Goal: Task Accomplishment & Management: Manage account settings

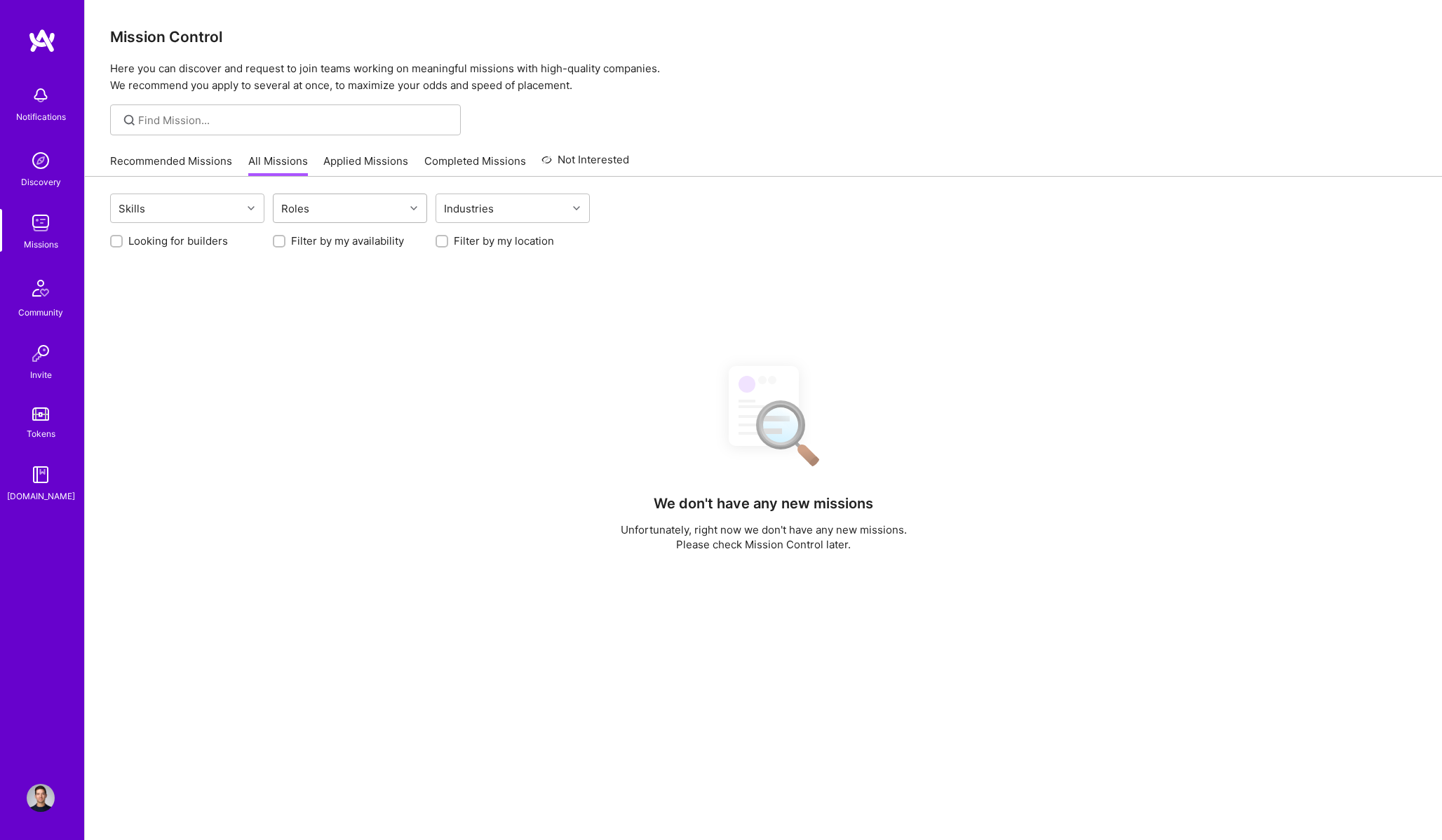
click at [407, 213] on div at bounding box center [415, 208] width 22 height 18
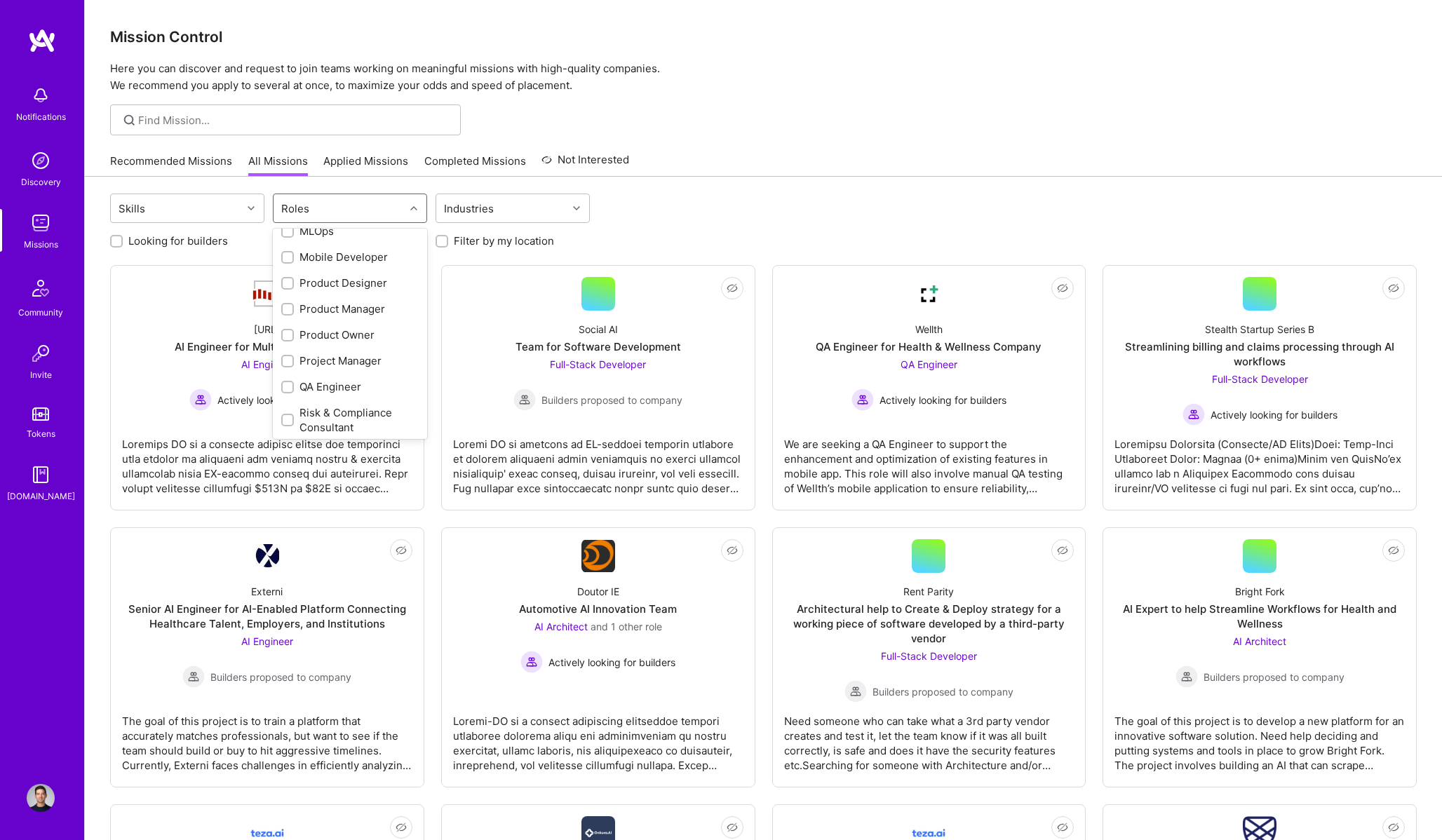
scroll to position [531, 0]
click at [363, 313] on div "Product Manager" at bounding box center [349, 310] width 137 height 15
checkbox input "true"
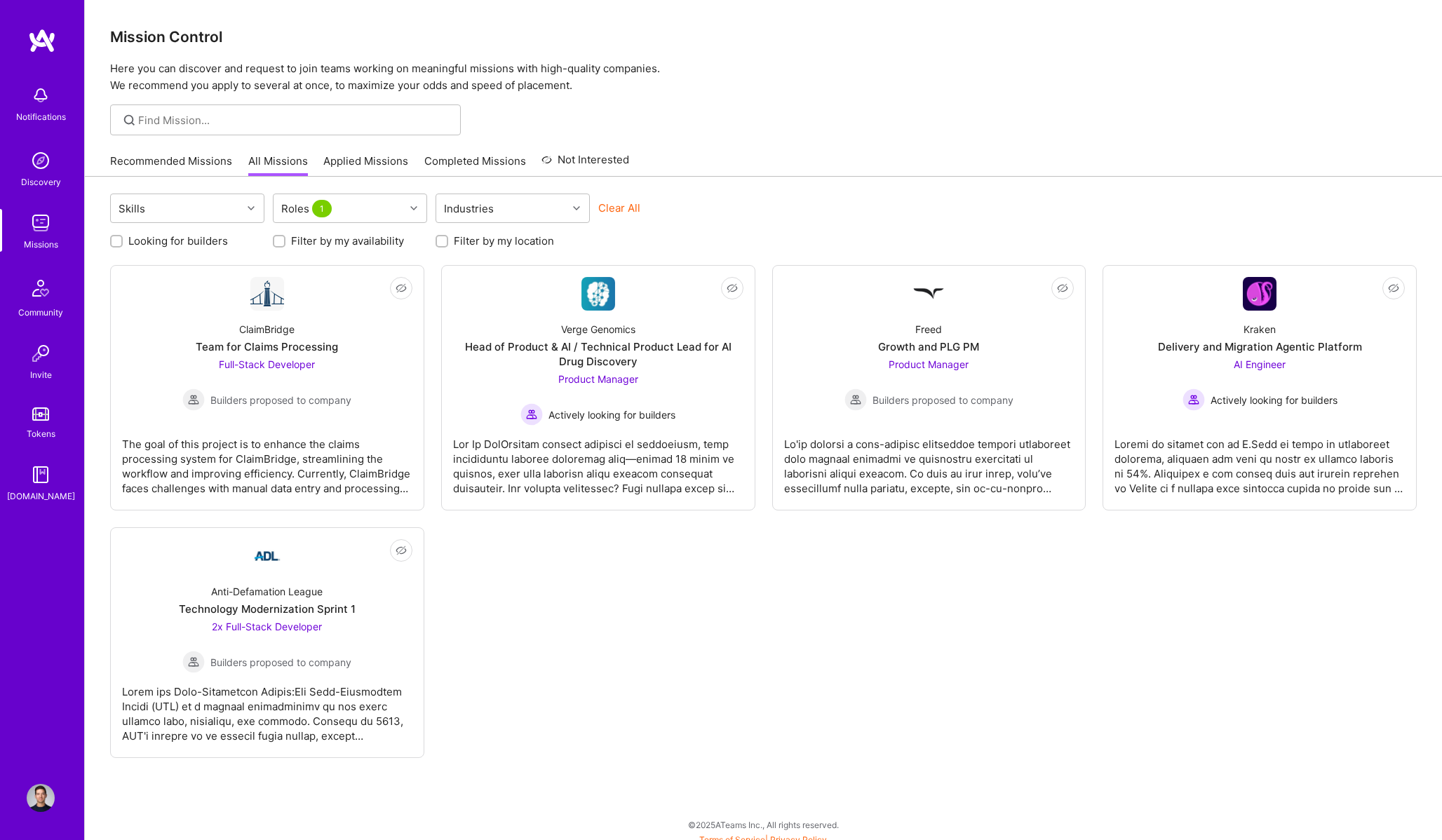
click at [886, 130] on div at bounding box center [763, 120] width 1357 height 31
click at [355, 613] on div "Anti-Defamation League Technology Modernization Sprint 1 2x Full-Stack Develope…" at bounding box center [267, 622] width 290 height 100
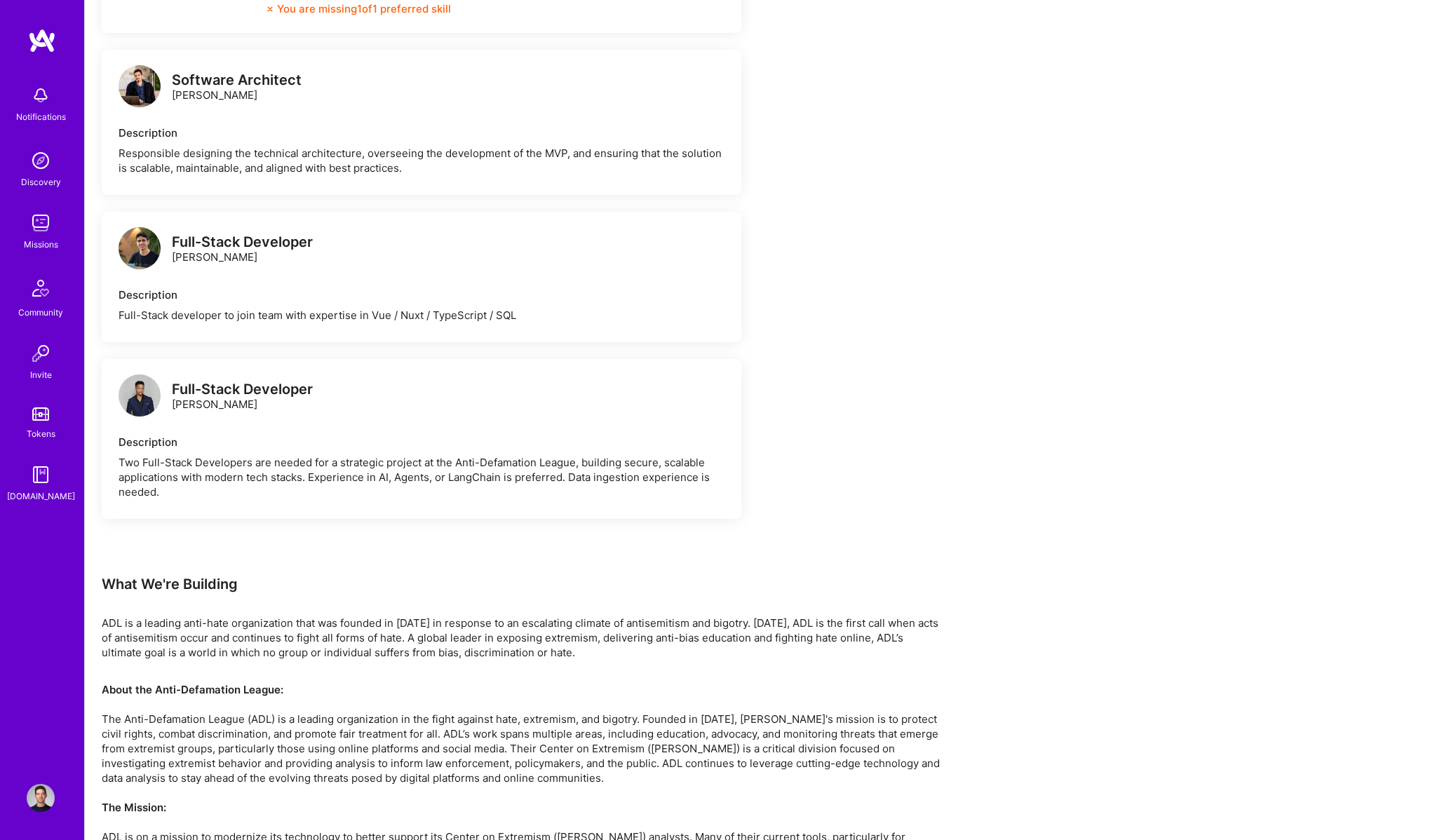
scroll to position [739, 0]
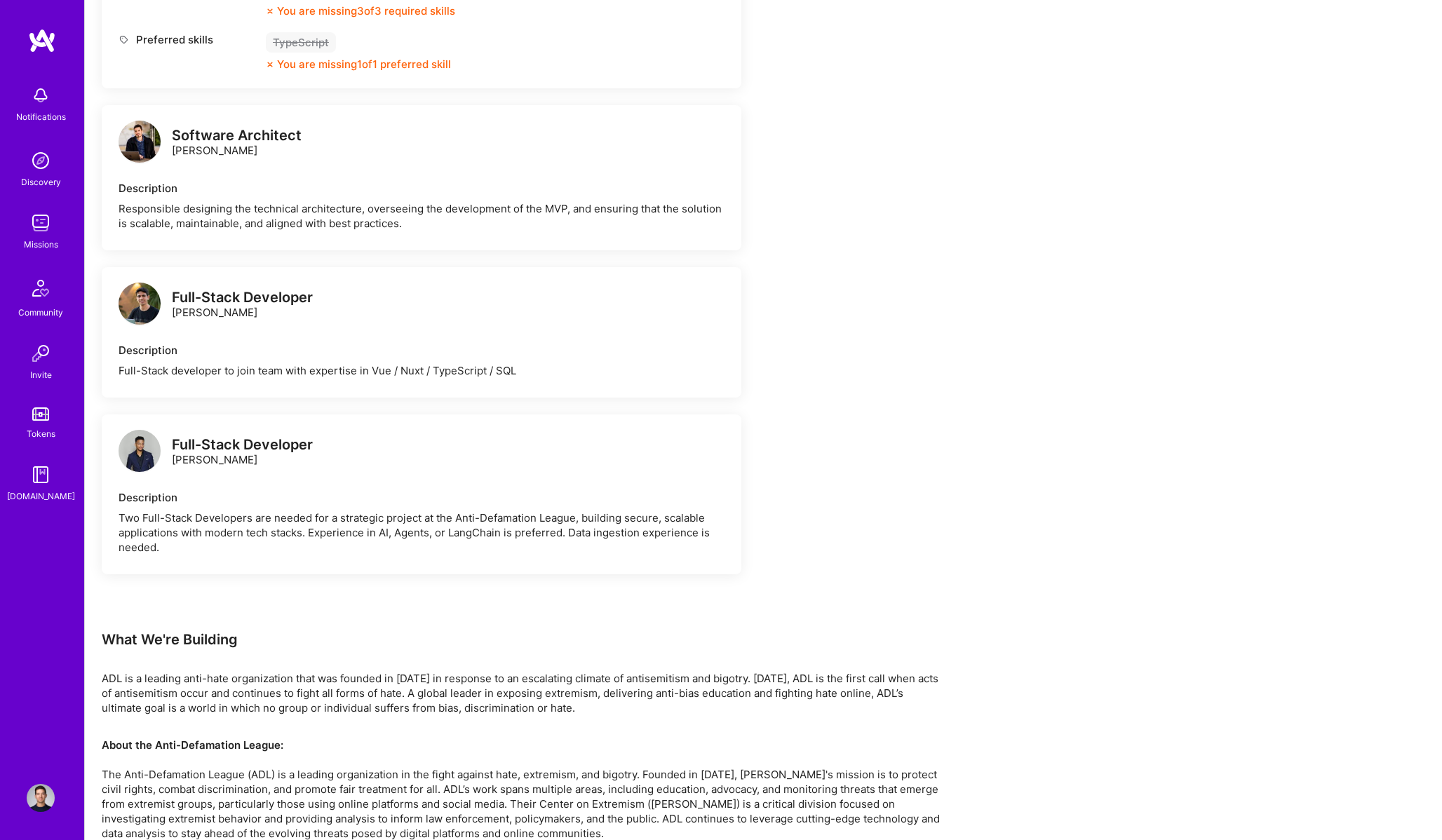
click at [142, 135] on img at bounding box center [139, 142] width 42 height 42
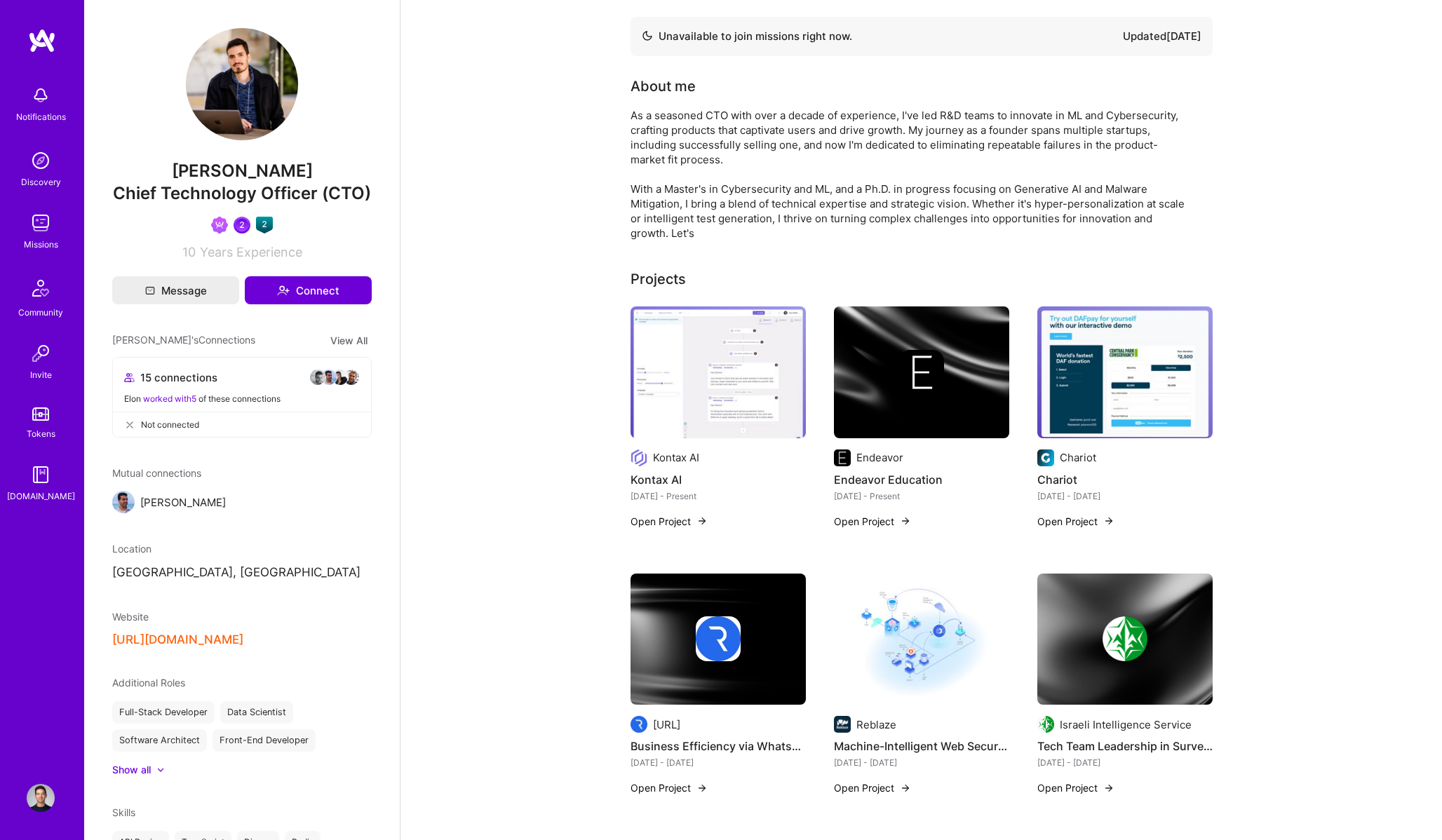
click at [208, 642] on button "[URL][DOMAIN_NAME]" at bounding box center [178, 639] width 131 height 15
click at [51, 799] on img at bounding box center [41, 798] width 28 height 28
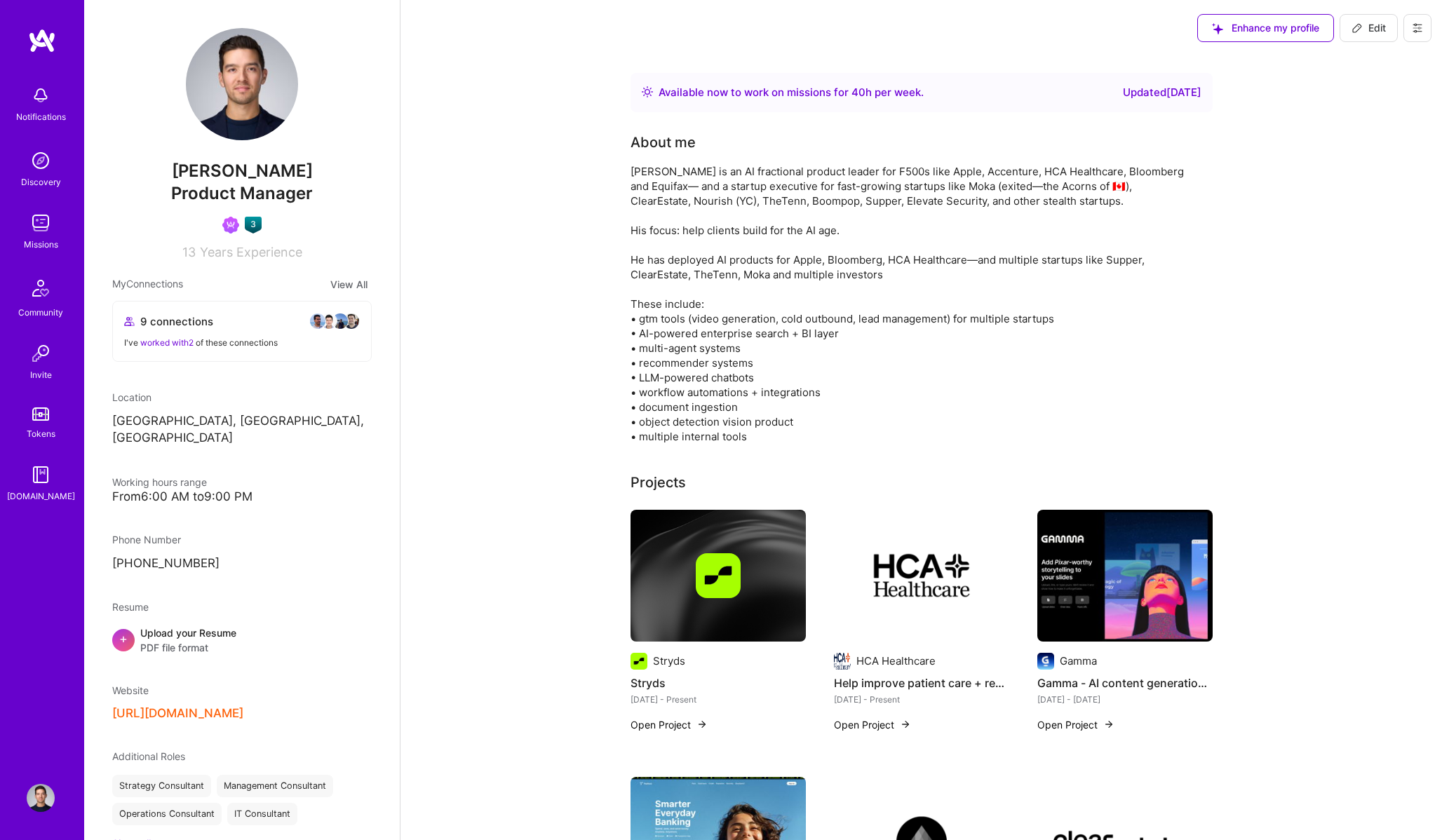
click at [1372, 30] on span "Edit" at bounding box center [1368, 28] width 35 height 14
select select "CA"
select select "Right Now"
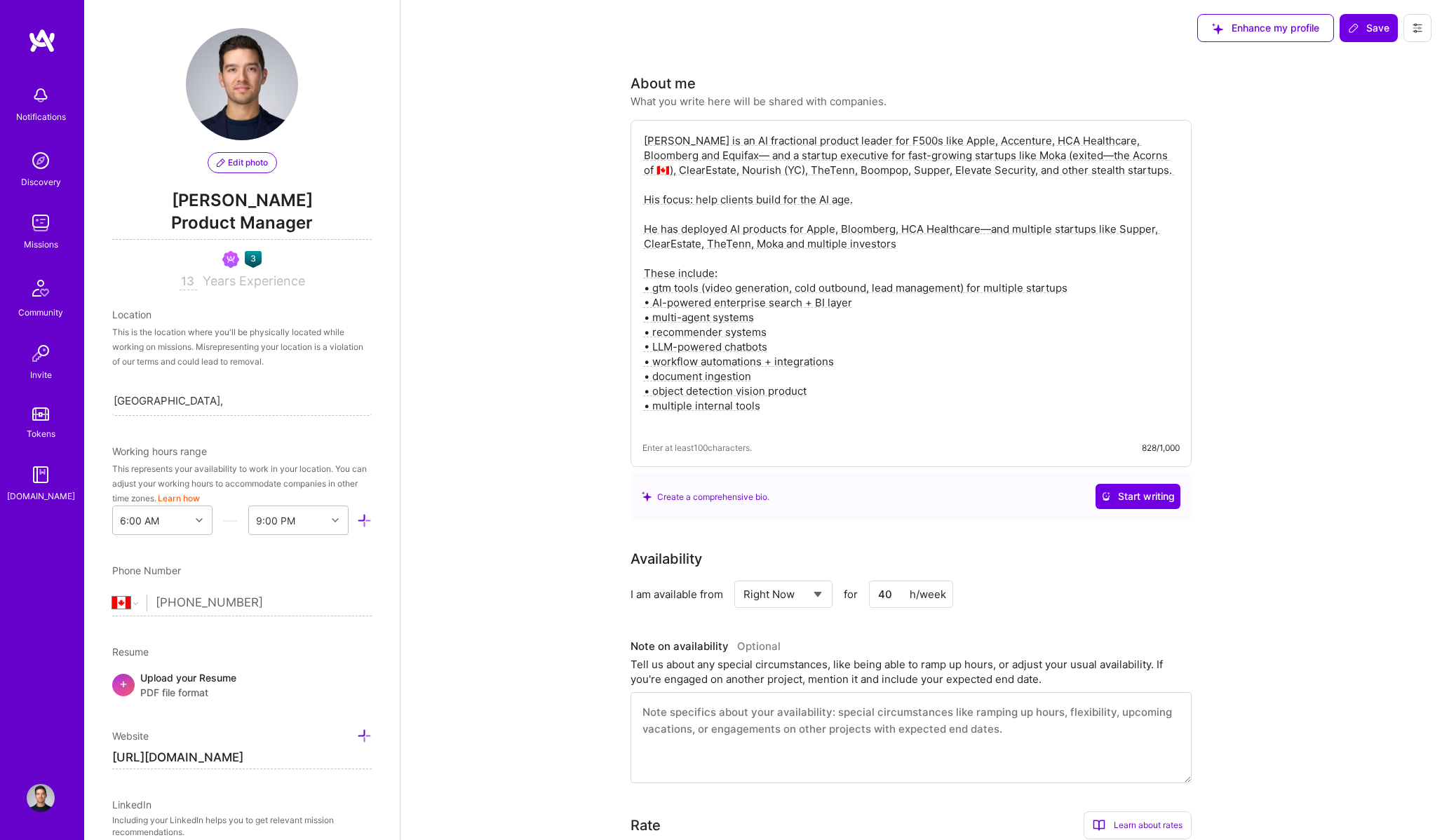
scroll to position [441, 0]
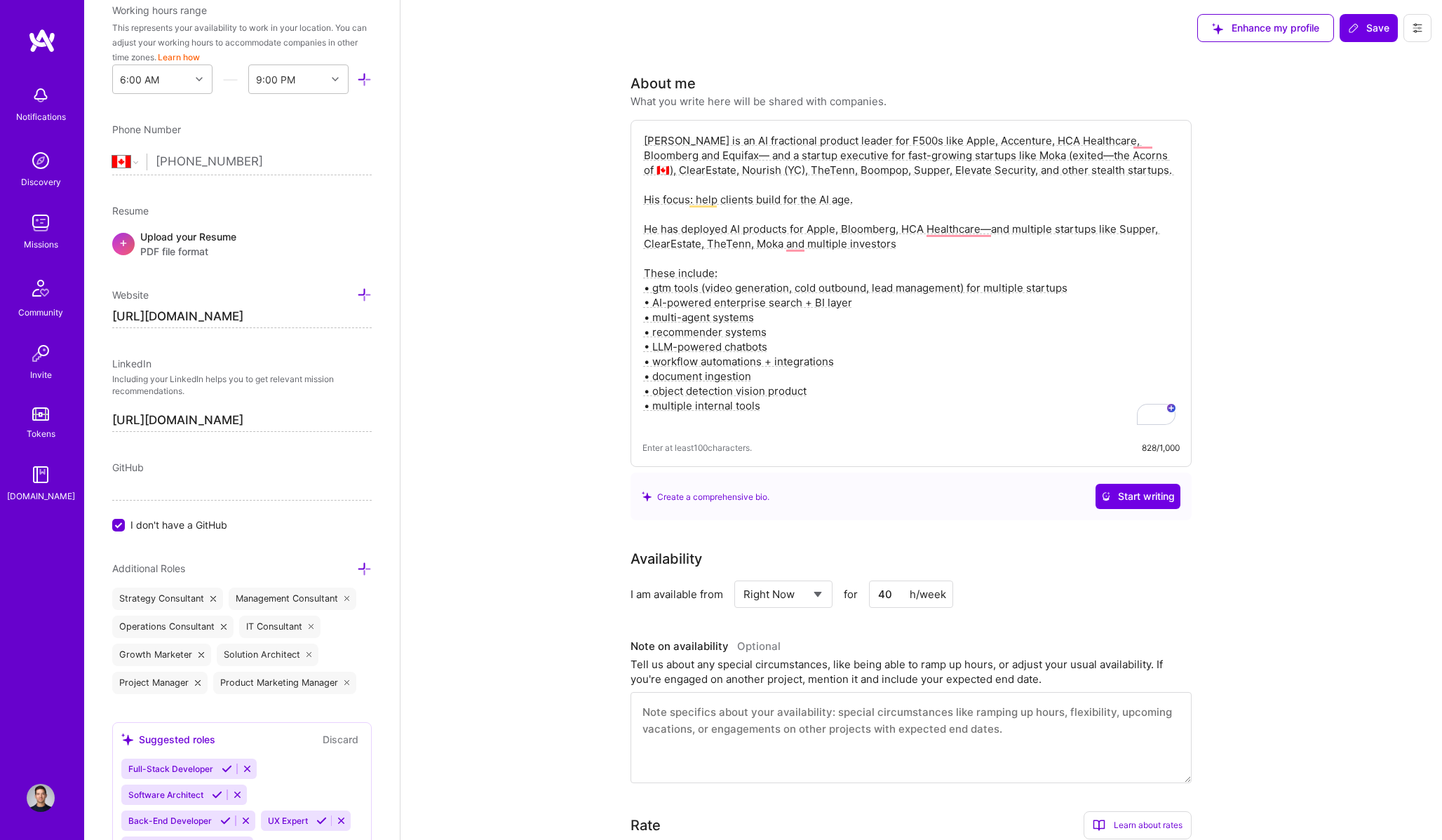
click at [845, 139] on textarea "[PERSON_NAME] is an AI fractional product leader for F500s like Apple, Accentur…" at bounding box center [911, 280] width 537 height 297
click at [645, 170] on textarea "[PERSON_NAME] is an AI fractional product leader for F500s like Apple, Accentur…" at bounding box center [911, 280] width 537 height 297
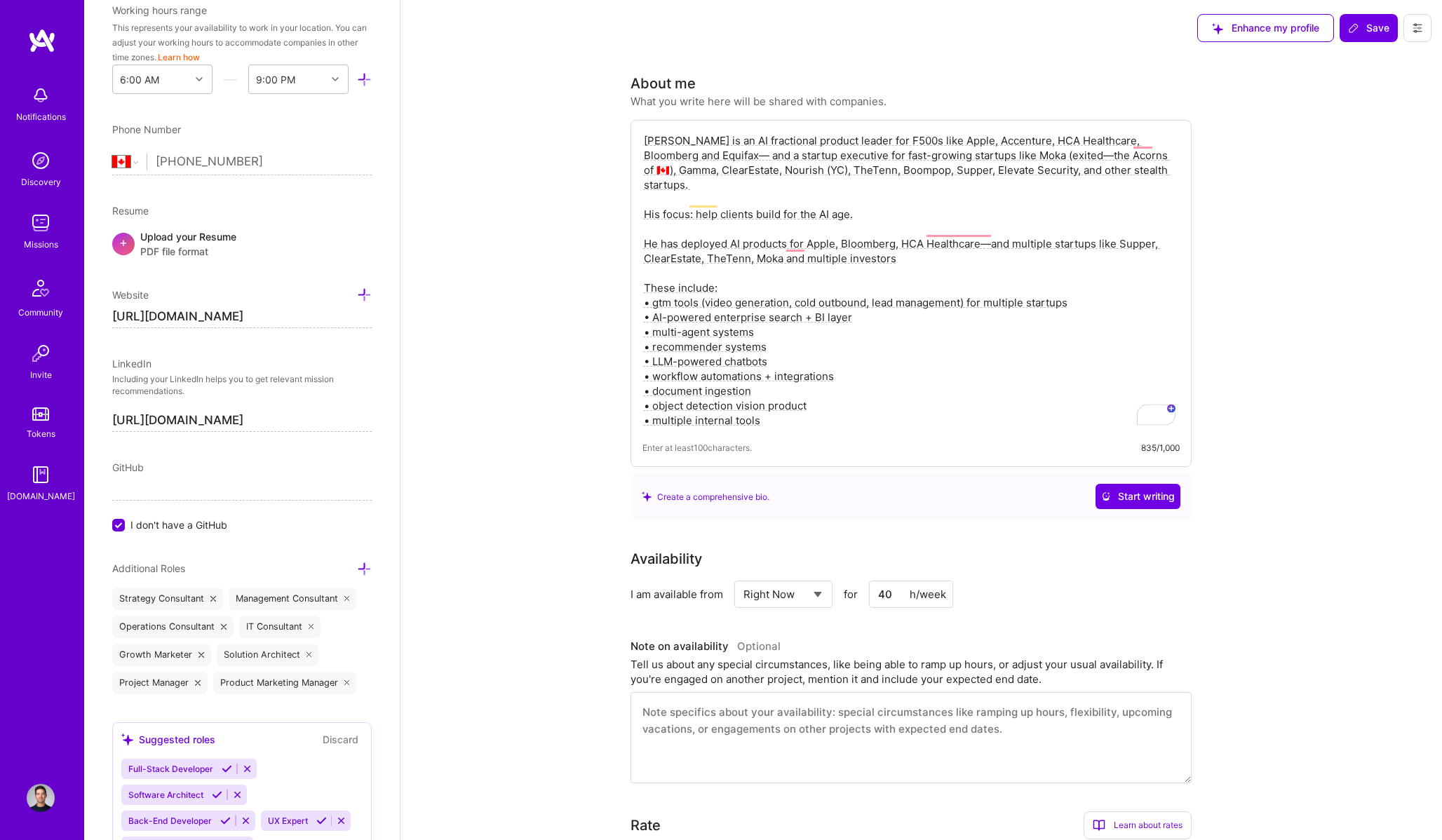
click at [1008, 337] on textarea "[PERSON_NAME] is an AI fractional product leader for F500s like Apple, Accentur…" at bounding box center [911, 280] width 537 height 297
type textarea "[PERSON_NAME] is an AI fractional product leader for F500s like Apple, Accentur…"
click at [1371, 25] on span "Save" at bounding box center [1368, 28] width 42 height 14
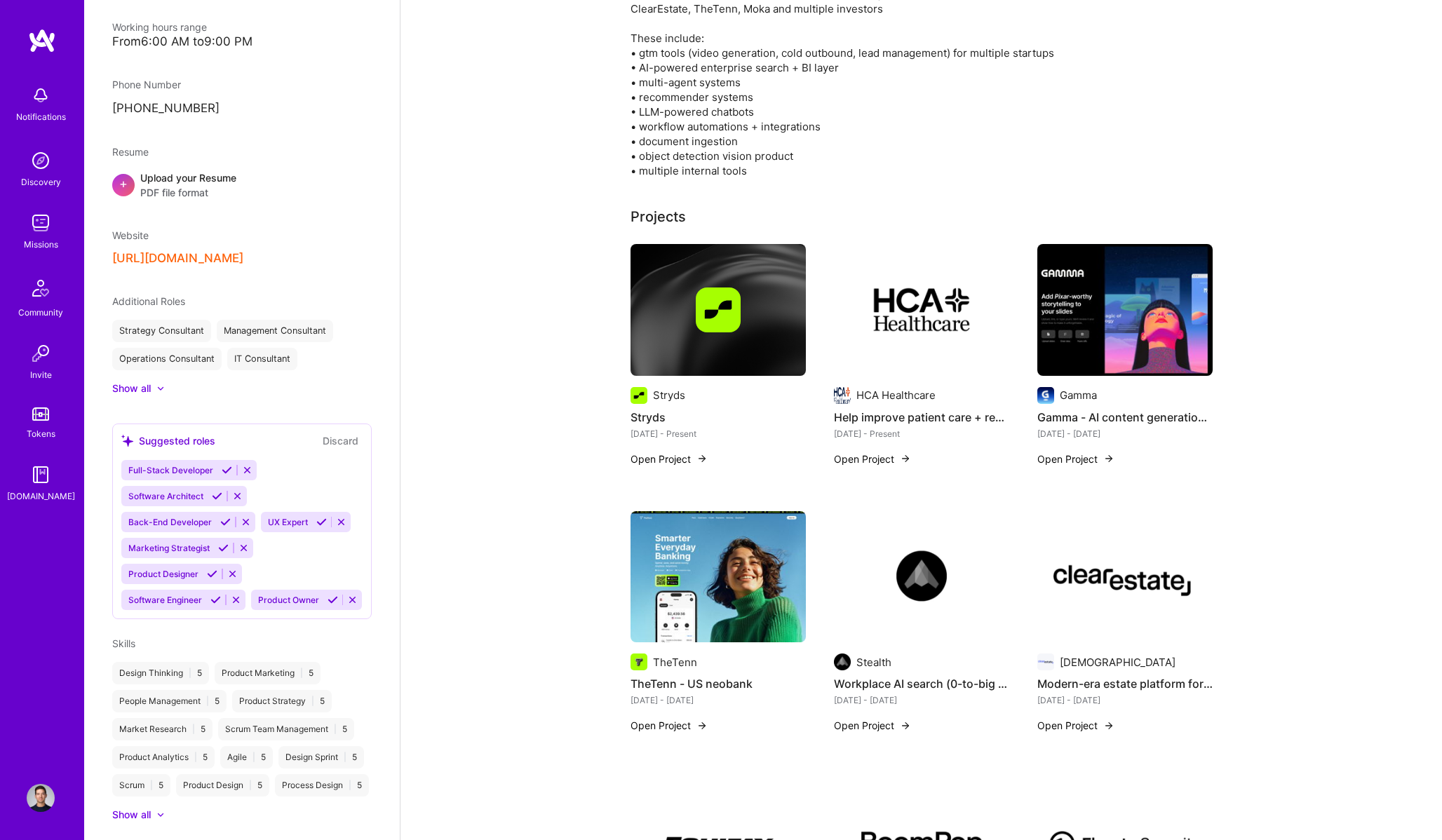
scroll to position [358, 0]
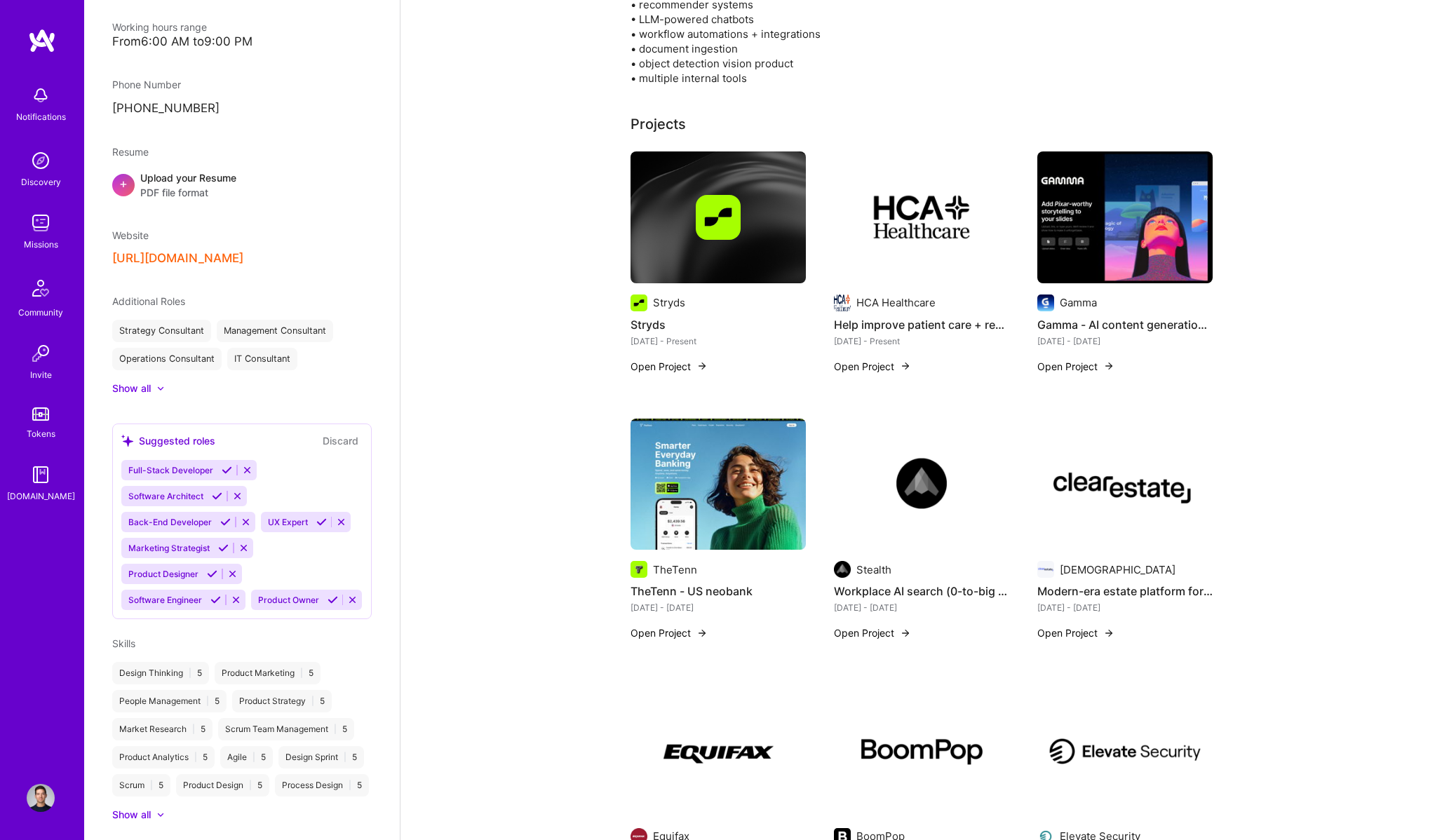
click at [941, 497] on img at bounding box center [921, 484] width 175 height 132
click at [888, 629] on button "Open Project" at bounding box center [873, 632] width 77 height 15
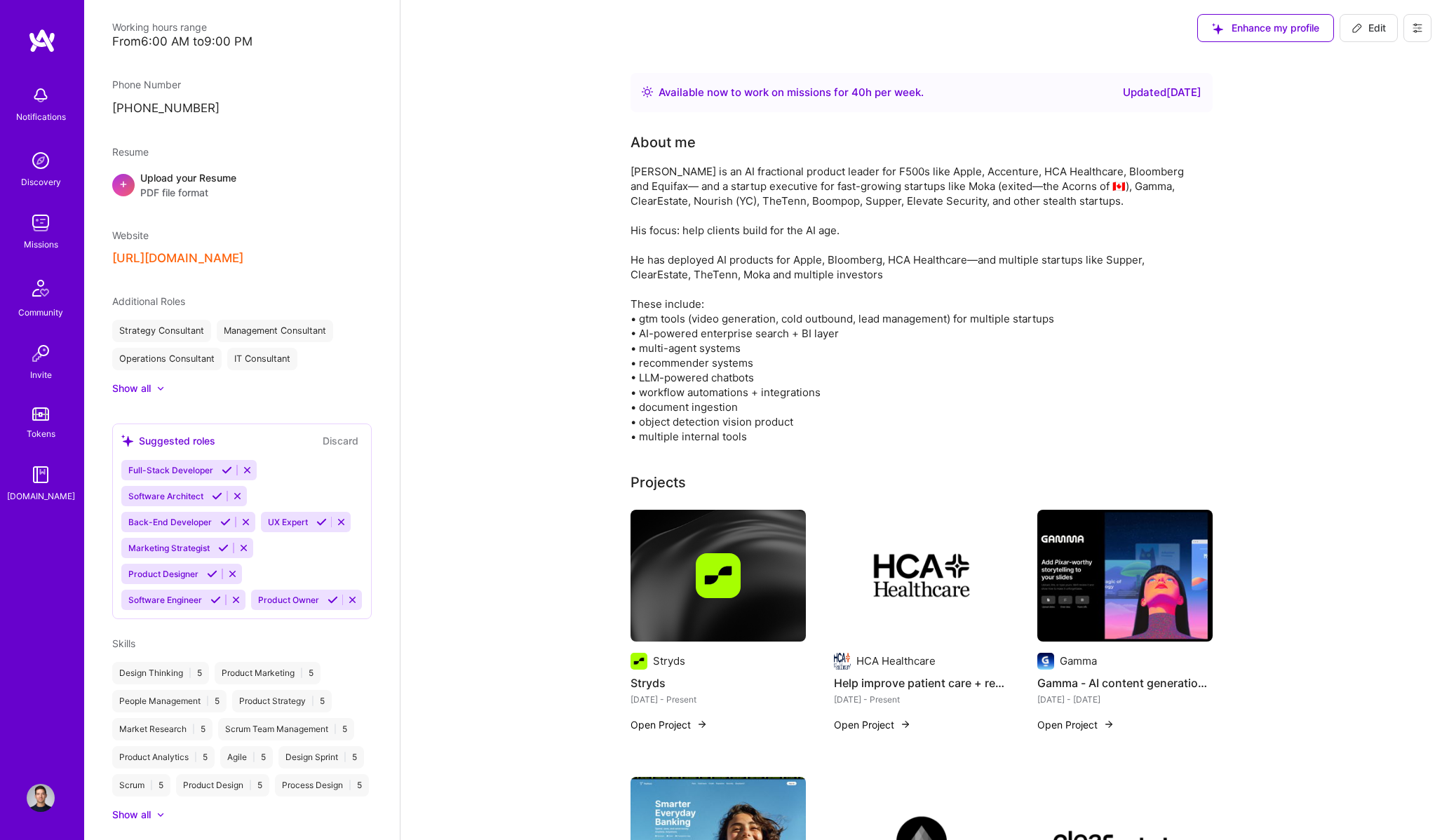
click at [1381, 28] on span "Edit" at bounding box center [1368, 28] width 35 height 14
select select "CA"
select select "Right Now"
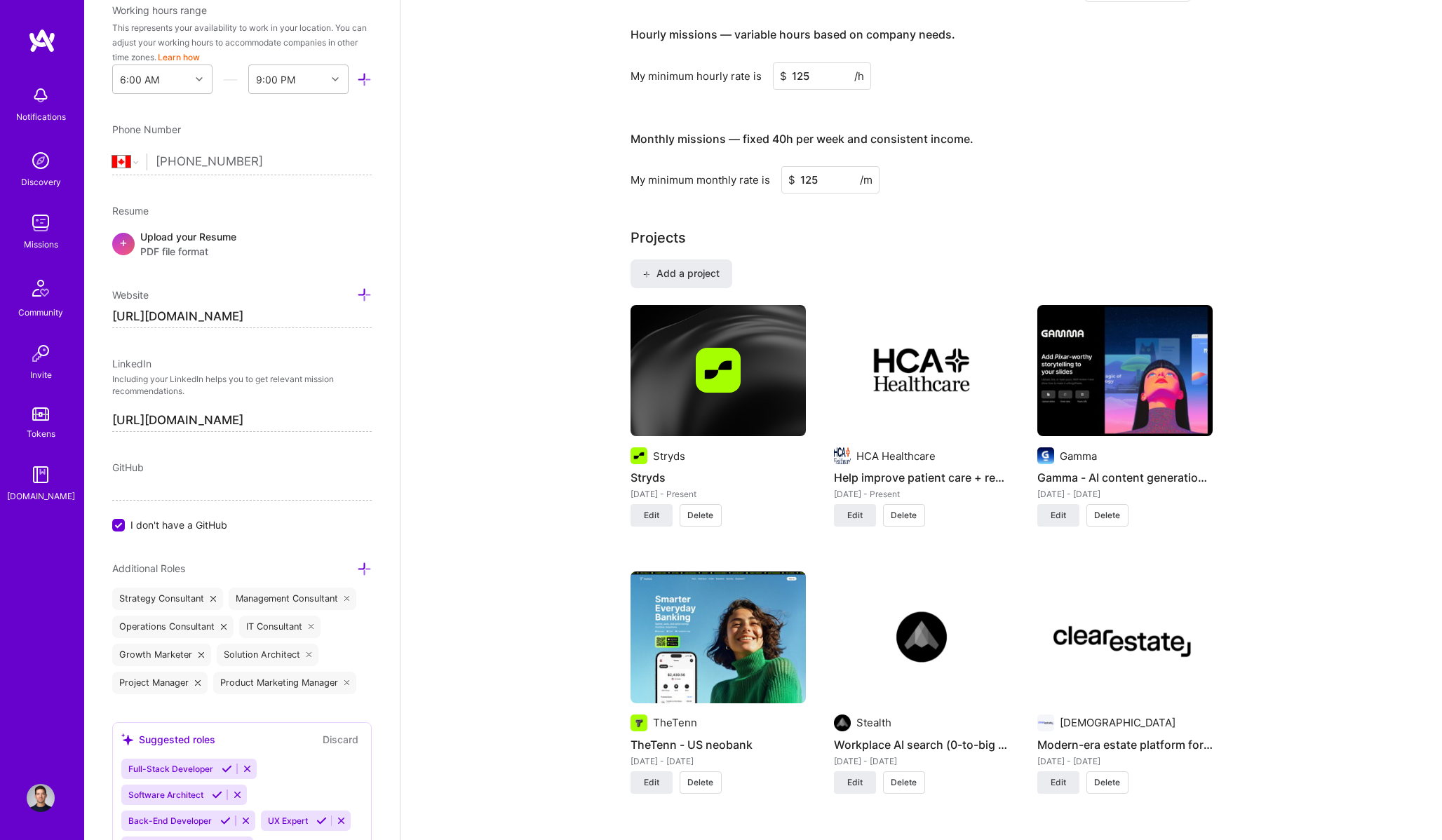
scroll to position [917, 0]
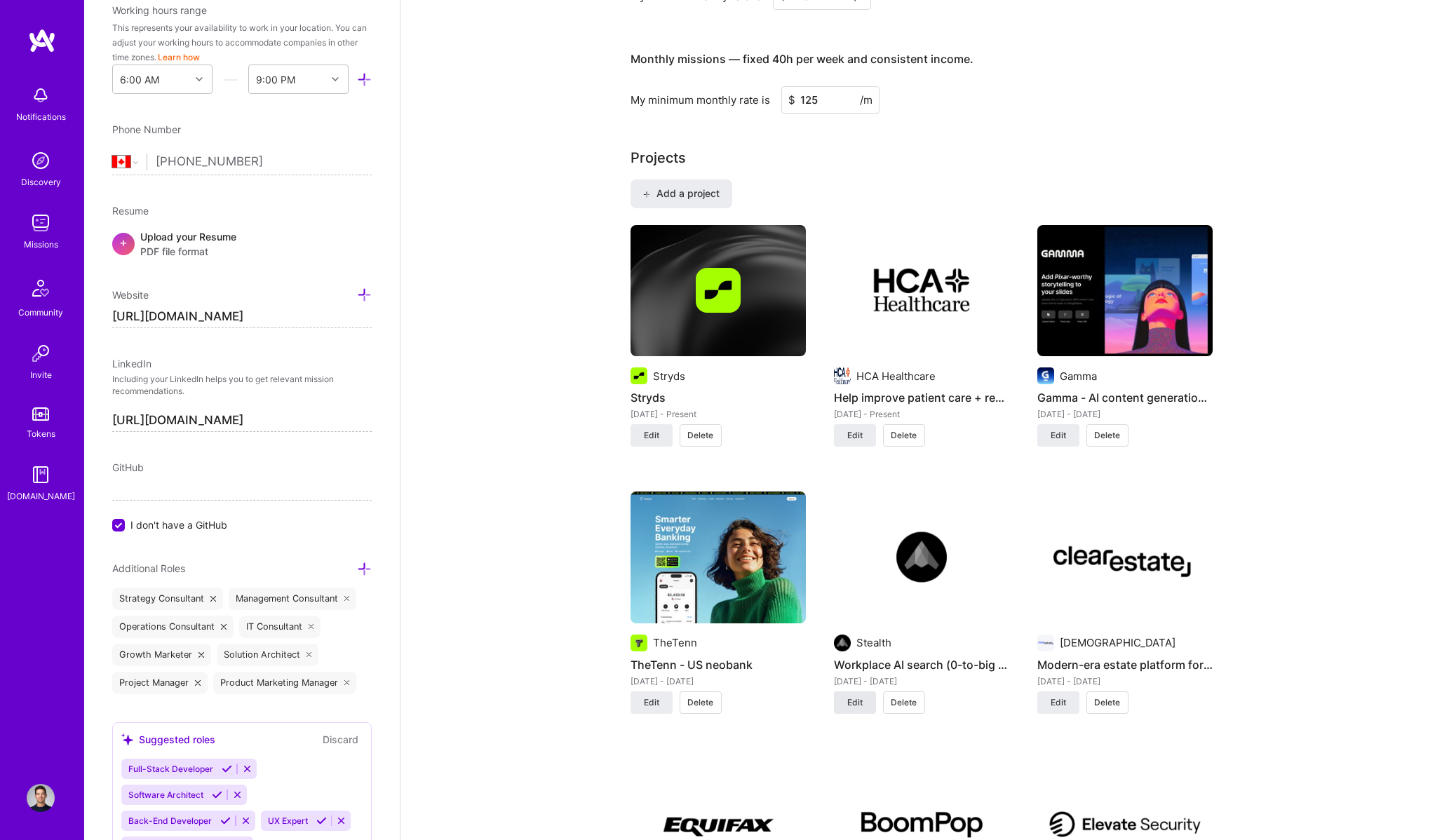
click at [855, 709] on button "Edit" at bounding box center [855, 703] width 42 height 23
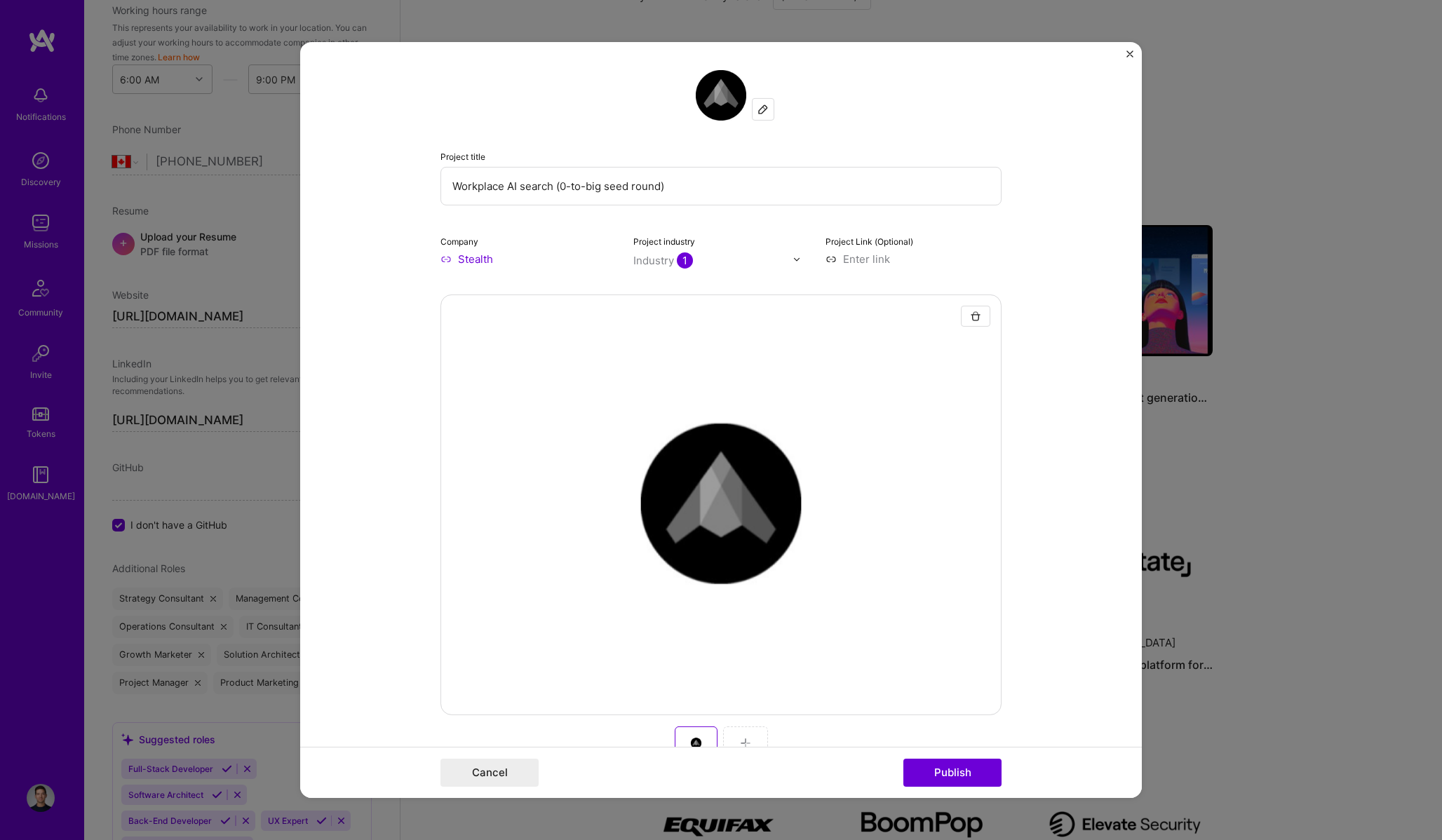
click at [677, 180] on input "Workplace AI search (0-to-big seed round)" at bounding box center [721, 186] width 561 height 39
click at [482, 256] on input "Stealth" at bounding box center [528, 258] width 176 height 15
click at [503, 256] on input "Stealth" at bounding box center [528, 258] width 176 height 15
type input "[DOMAIN_NAME]"
click at [509, 297] on span "Add company" at bounding box center [480, 291] width 68 height 15
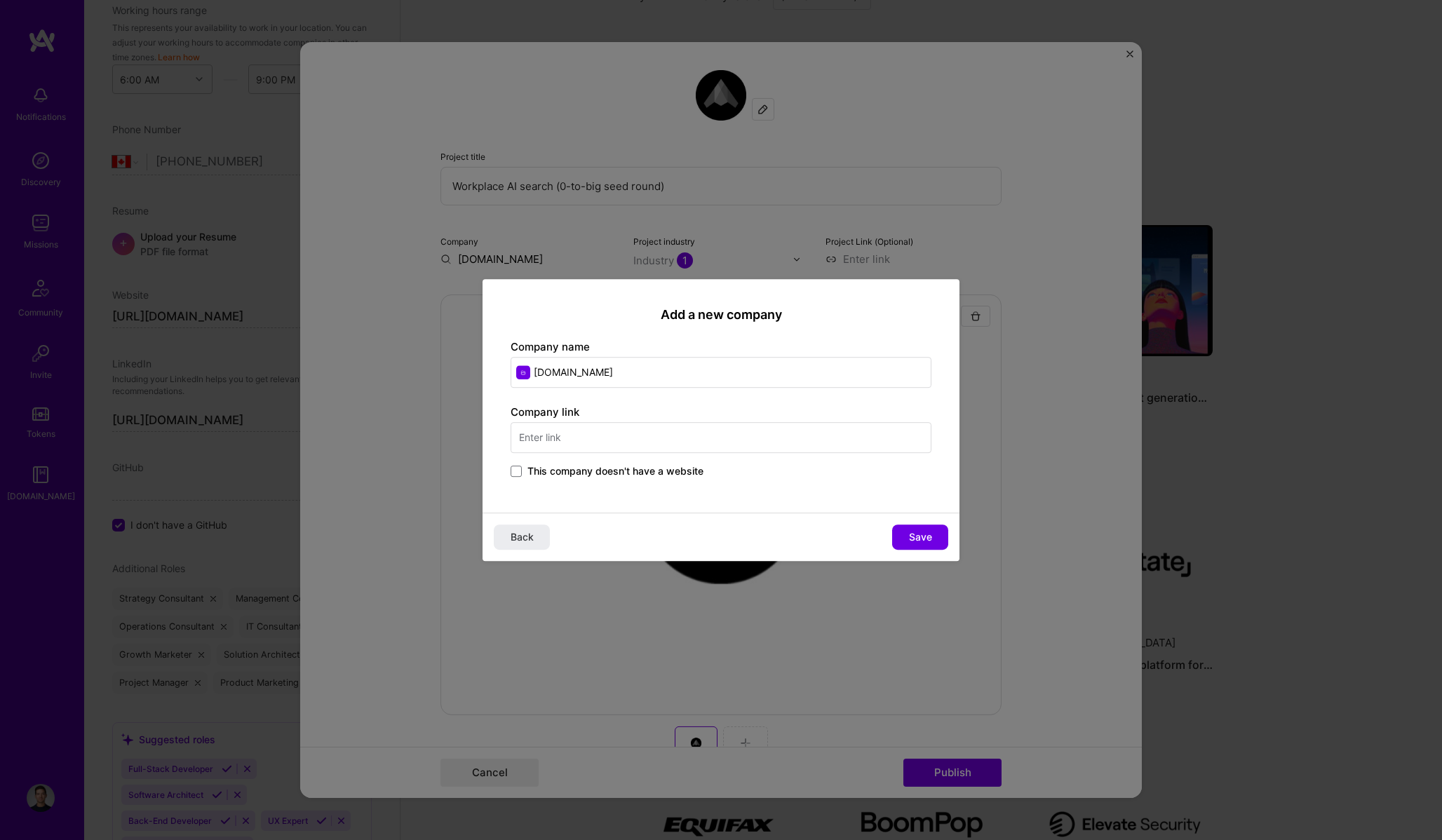
click at [664, 434] on input "text" at bounding box center [721, 437] width 421 height 31
type input "[DOMAIN_NAME]"
click at [926, 537] on span "Save" at bounding box center [920, 537] width 23 height 14
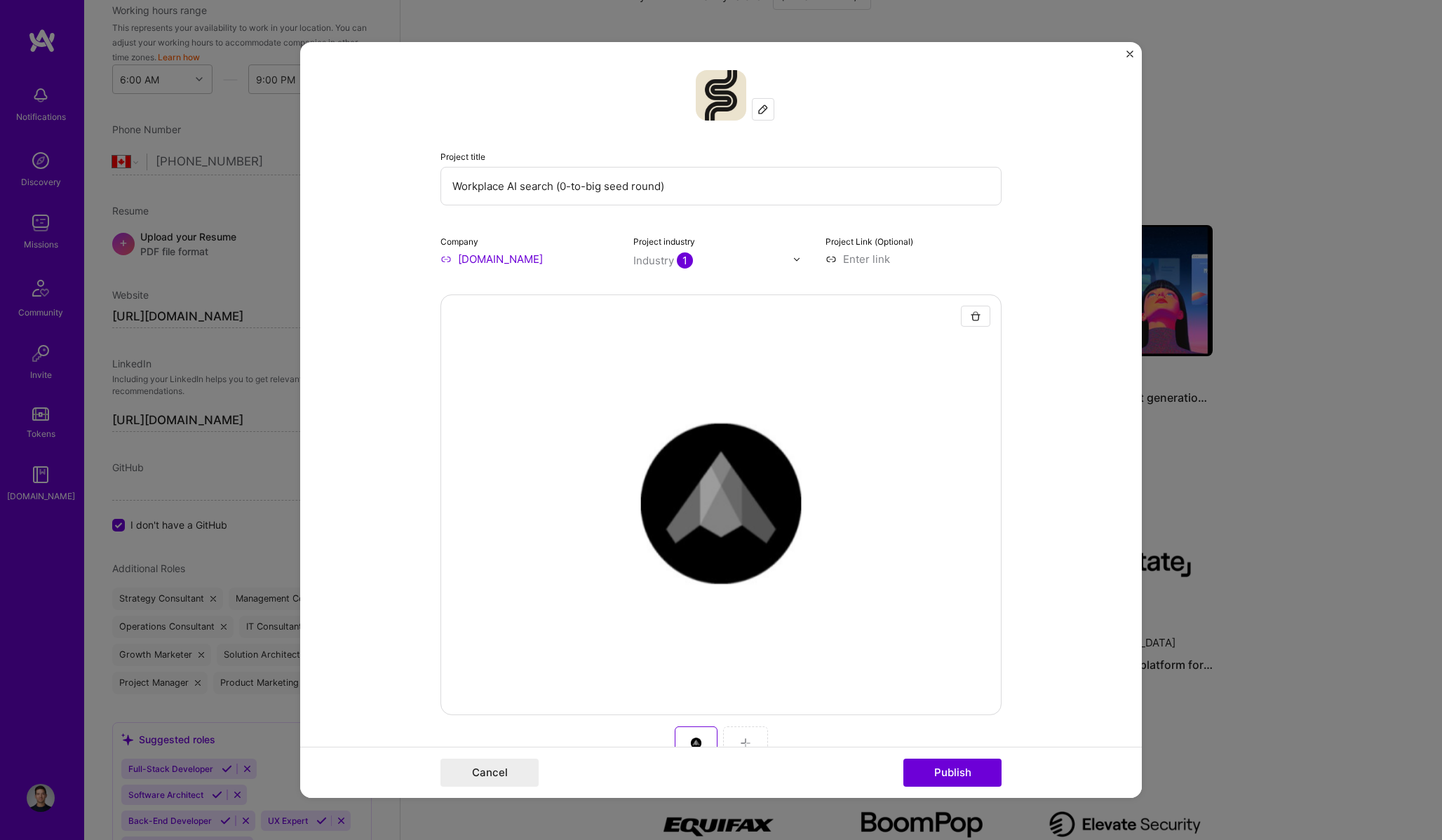
click at [569, 189] on input "Workplace AI search (0-to-big seed round)" at bounding box center [721, 186] width 561 height 39
click at [707, 197] on input "Workplace AI search (0-to-big seed round)" at bounding box center [721, 186] width 561 height 39
click at [556, 184] on input "Workplace AI search (0-to-big seed round)" at bounding box center [721, 186] width 561 height 39
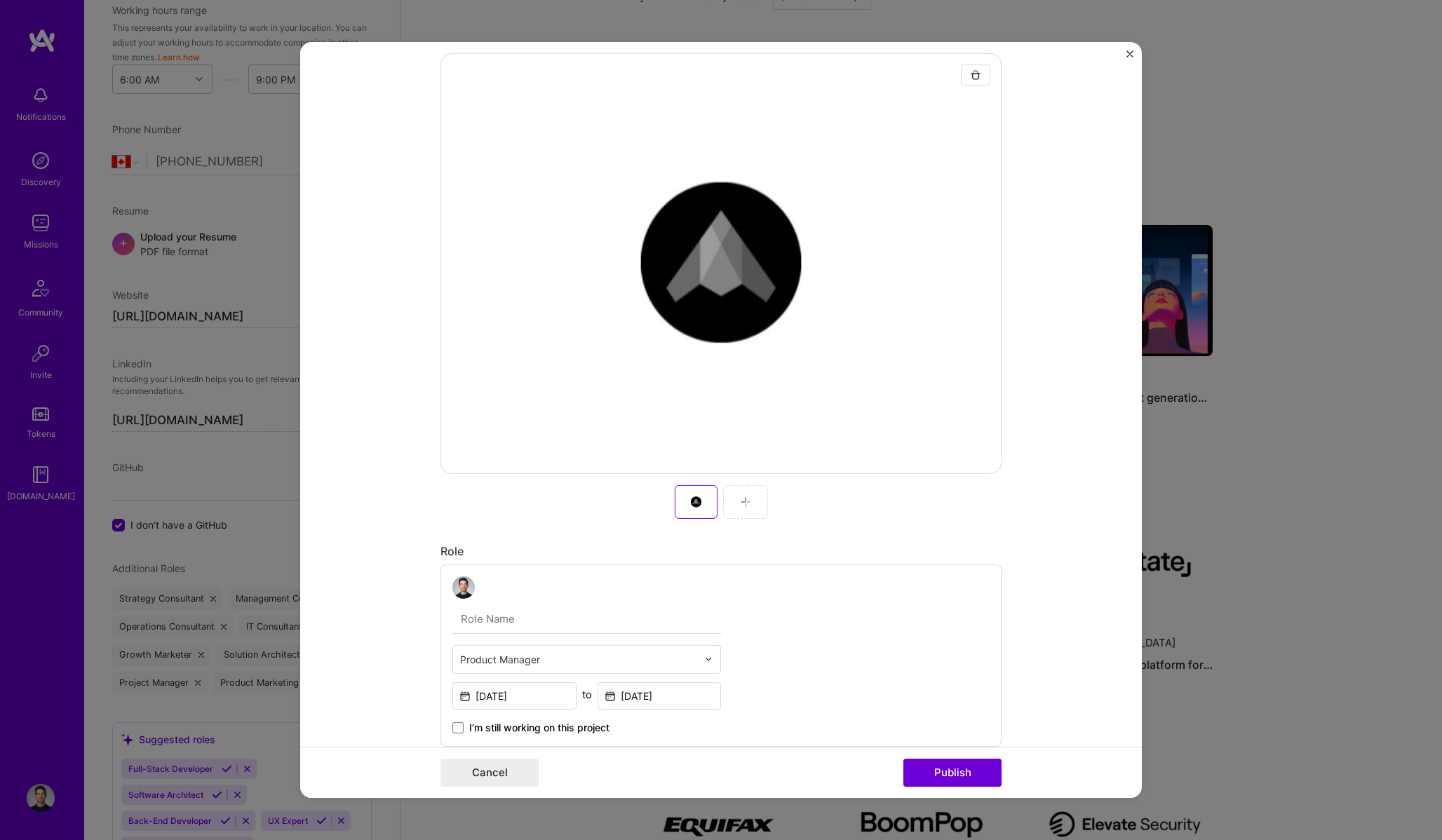
scroll to position [0, 0]
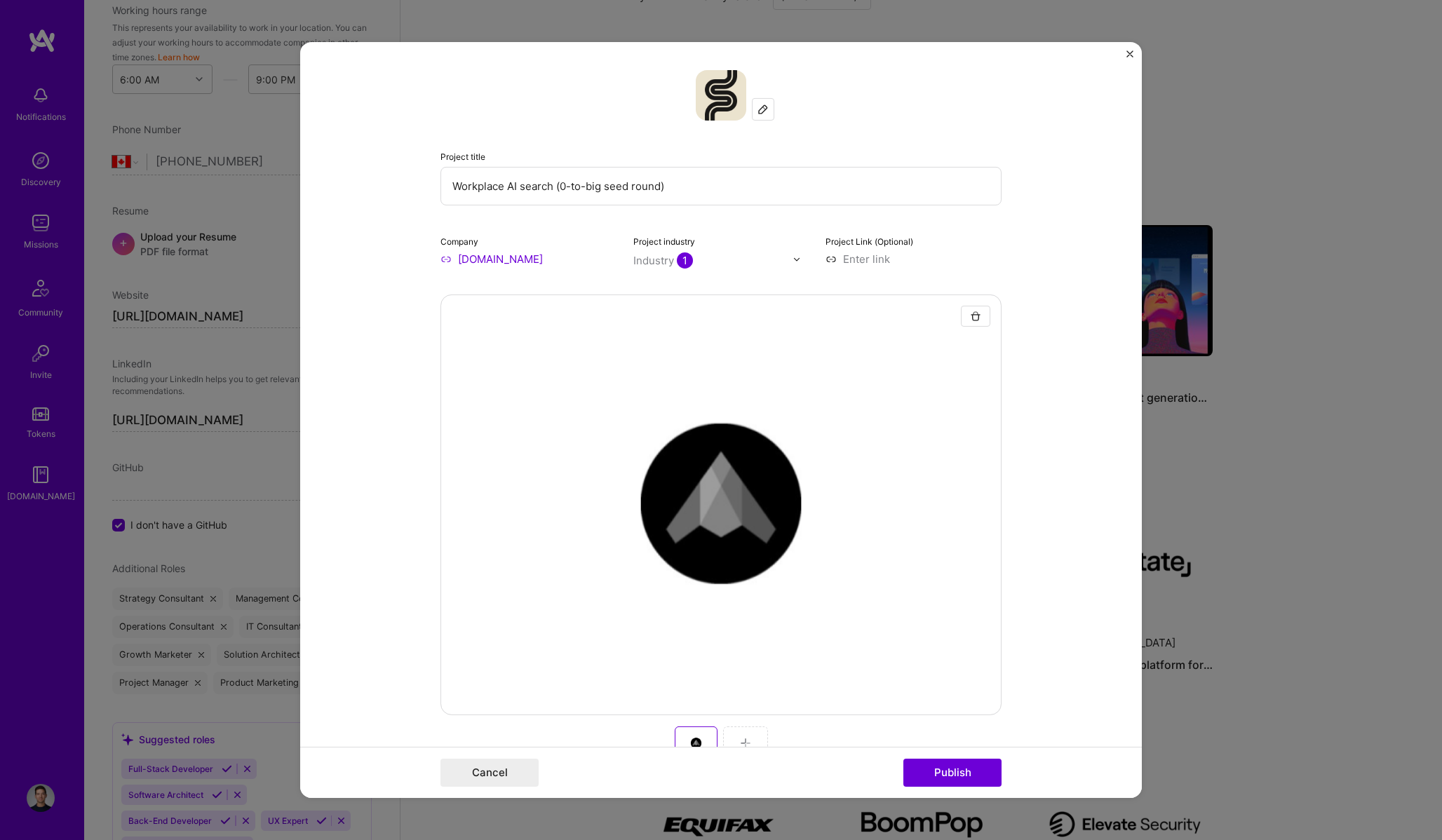
click at [604, 515] on div at bounding box center [721, 504] width 561 height 420
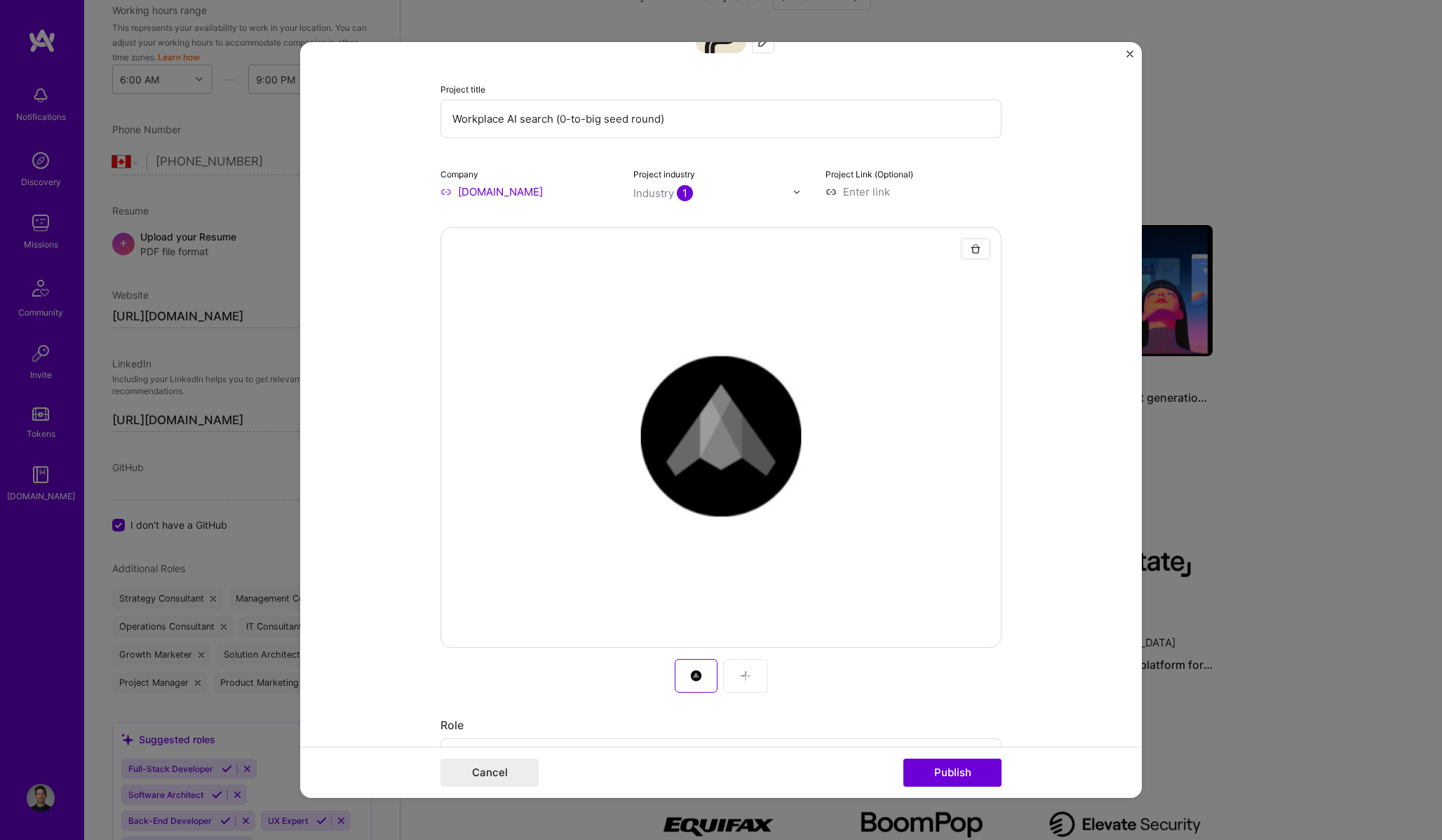
scroll to position [24, 0]
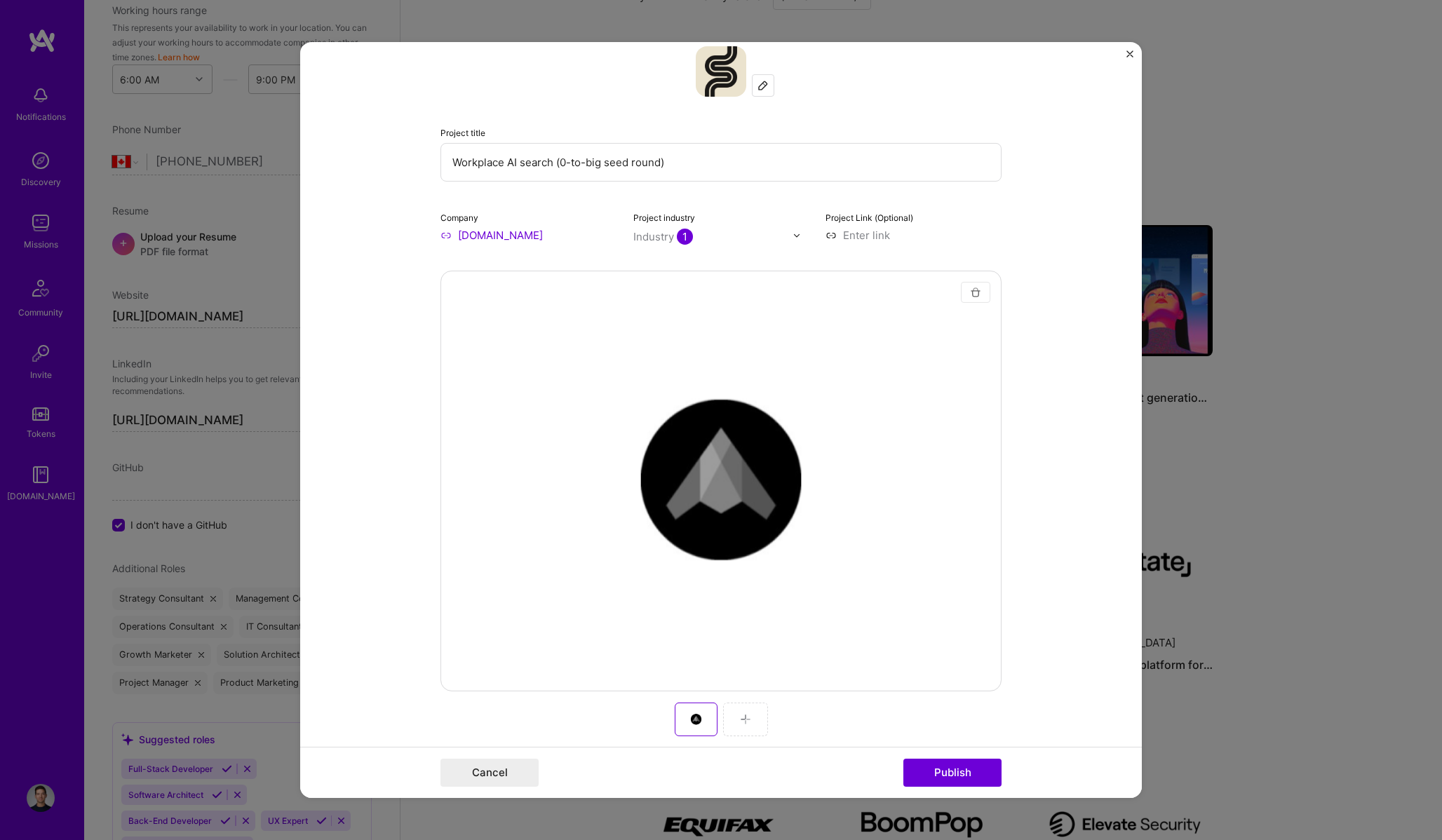
click at [979, 292] on img "button" at bounding box center [976, 292] width 11 height 11
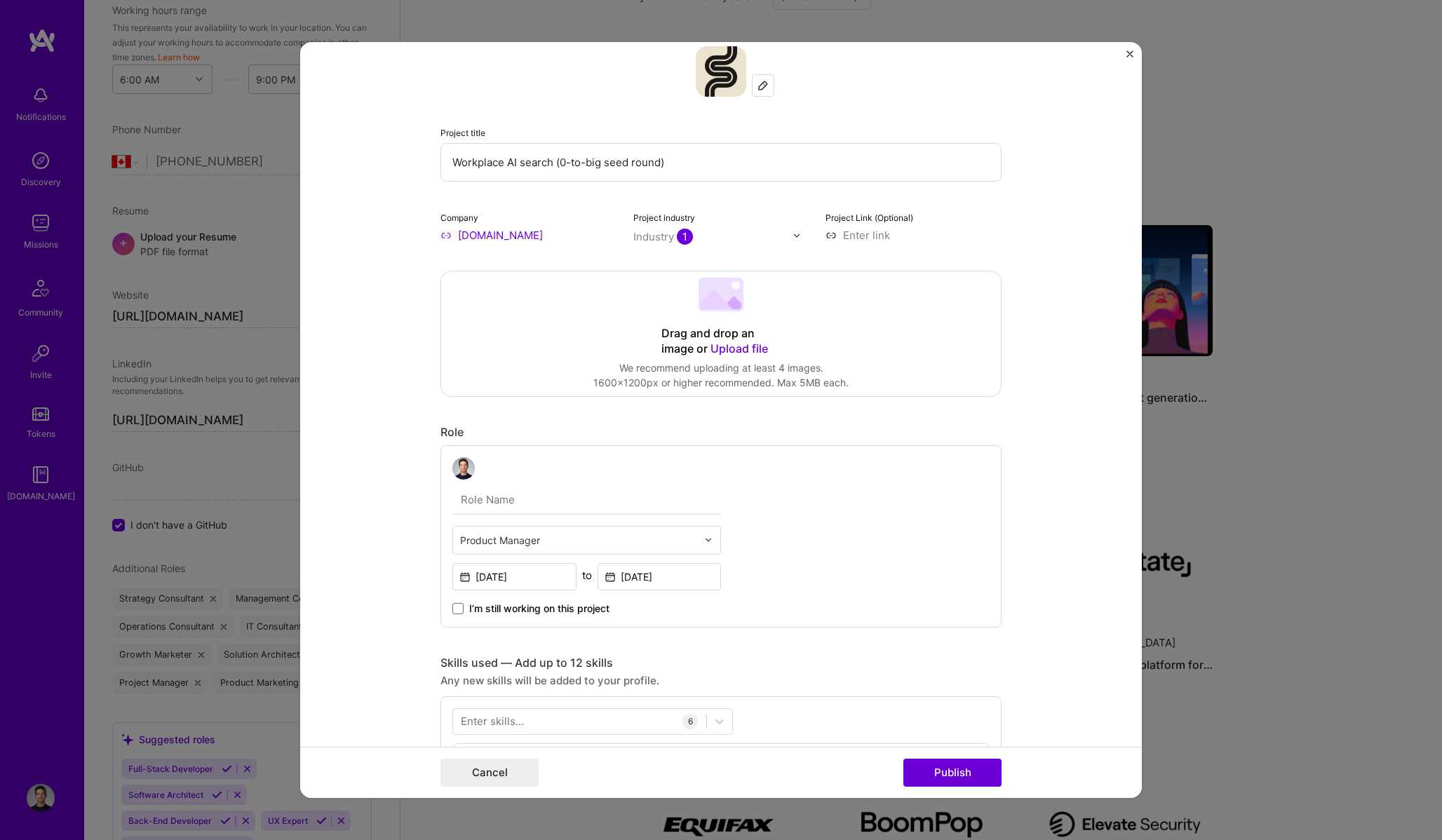
click at [798, 332] on div "Drag and drop an image or Upload file Upload file We recommend uploading at lea…" at bounding box center [721, 333] width 559 height 125
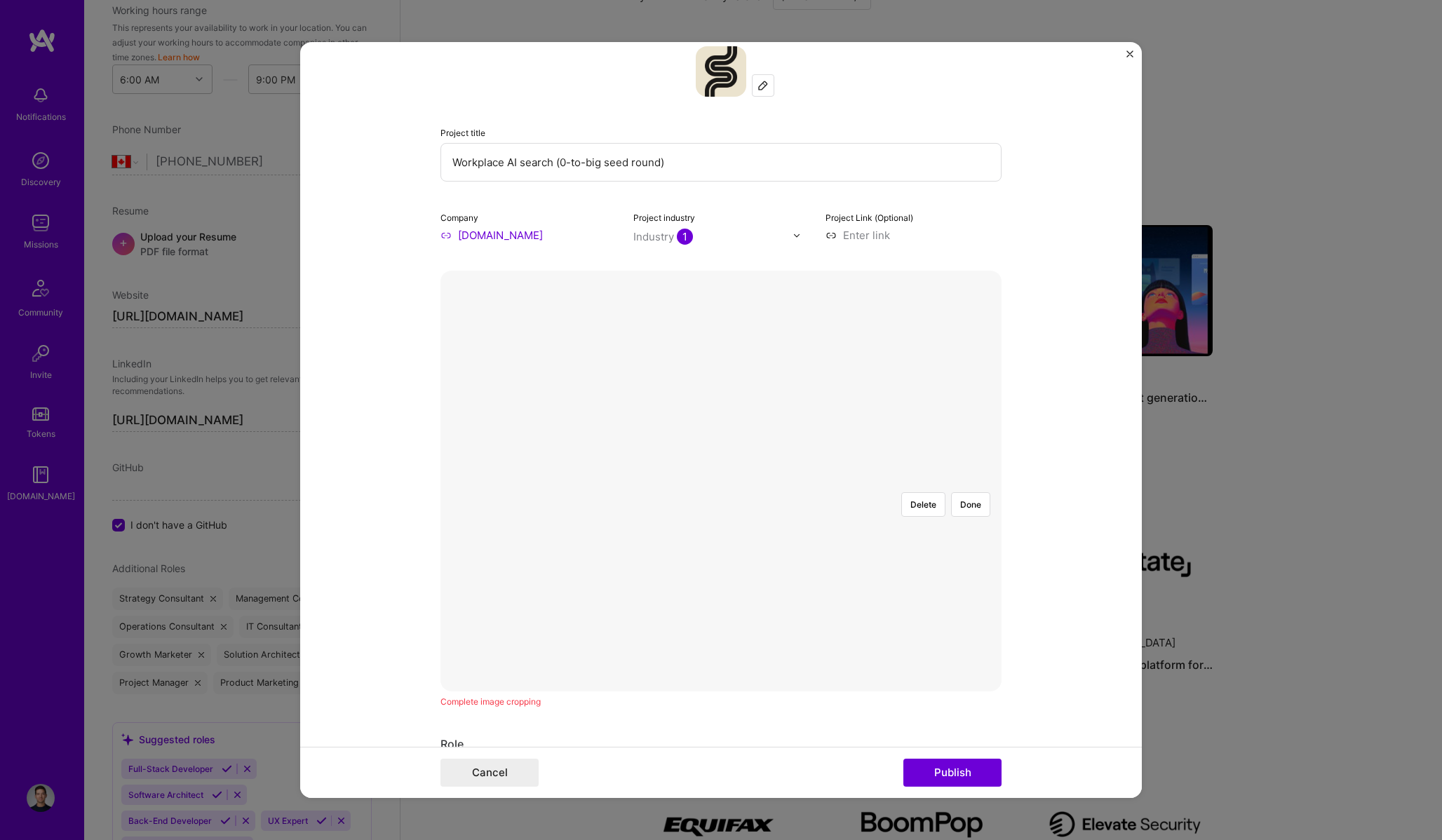
click at [907, 481] on div at bounding box center [1002, 681] width 534 height 401
click at [721, 481] on div at bounding box center [721, 481] width 0 height 0
click at [739, 488] on div at bounding box center [999, 683] width 520 height 390
click at [972, 492] on button "Done" at bounding box center [971, 504] width 39 height 25
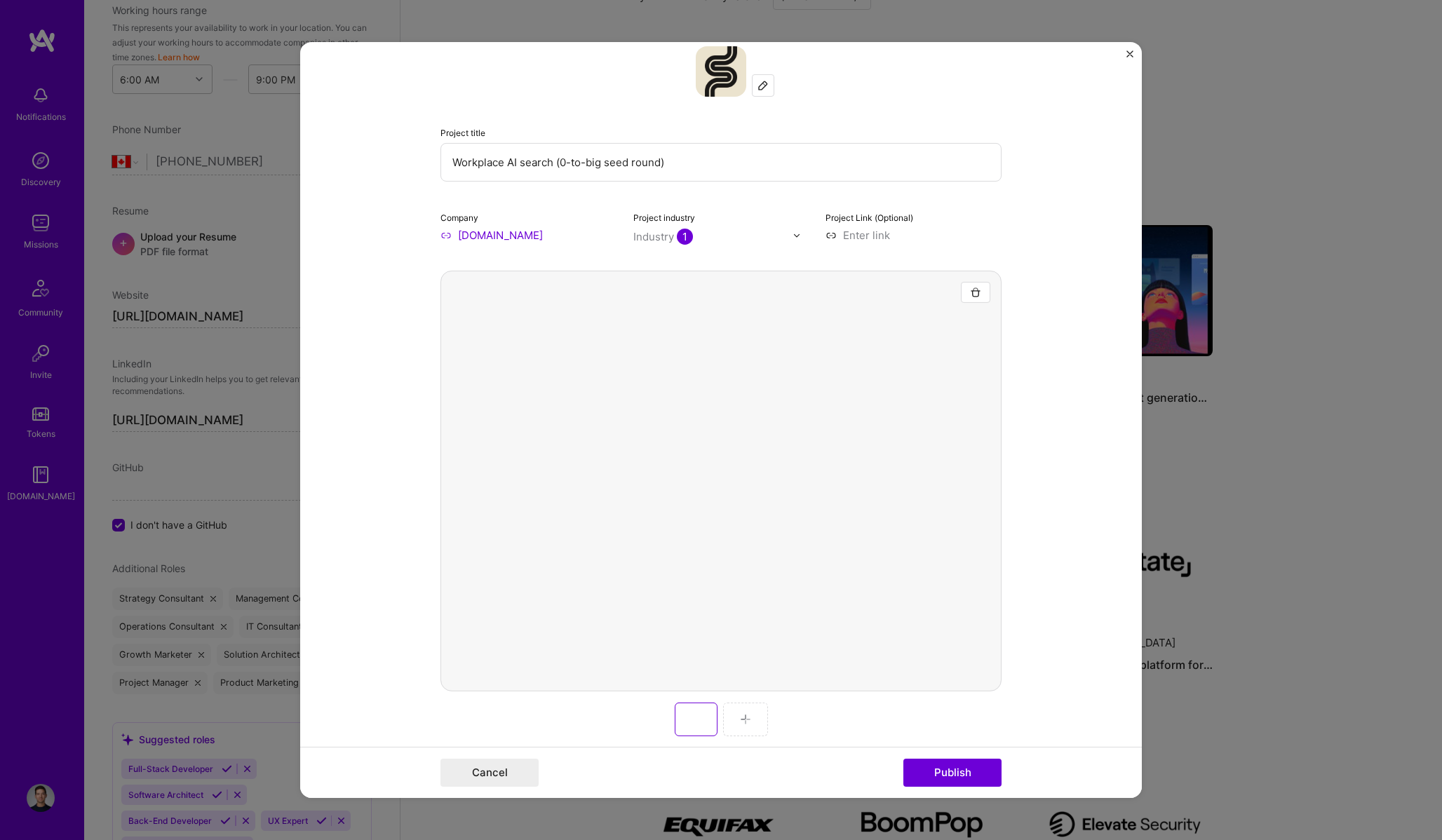
scroll to position [35, 0]
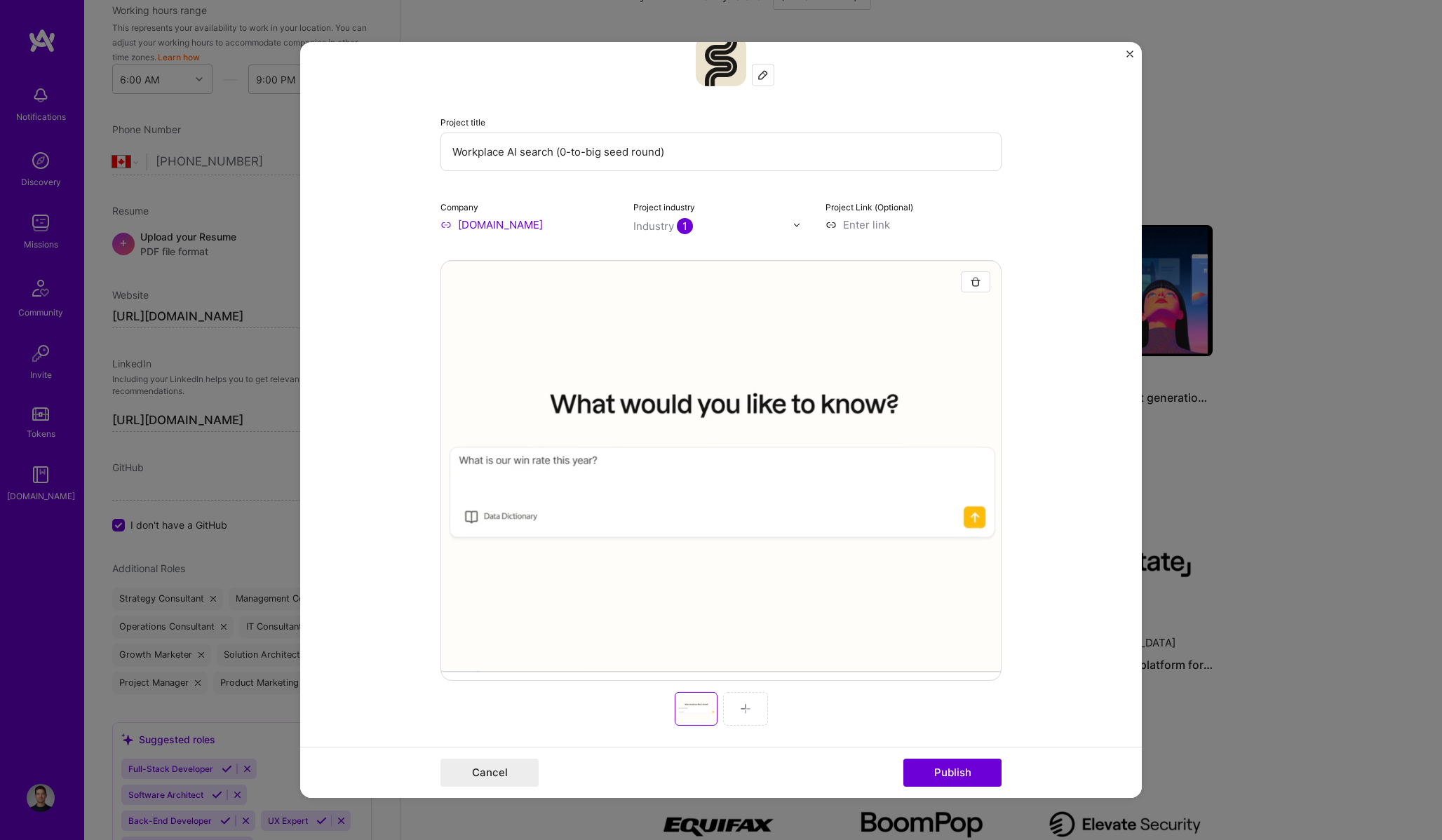
click at [744, 710] on img at bounding box center [745, 708] width 11 height 11
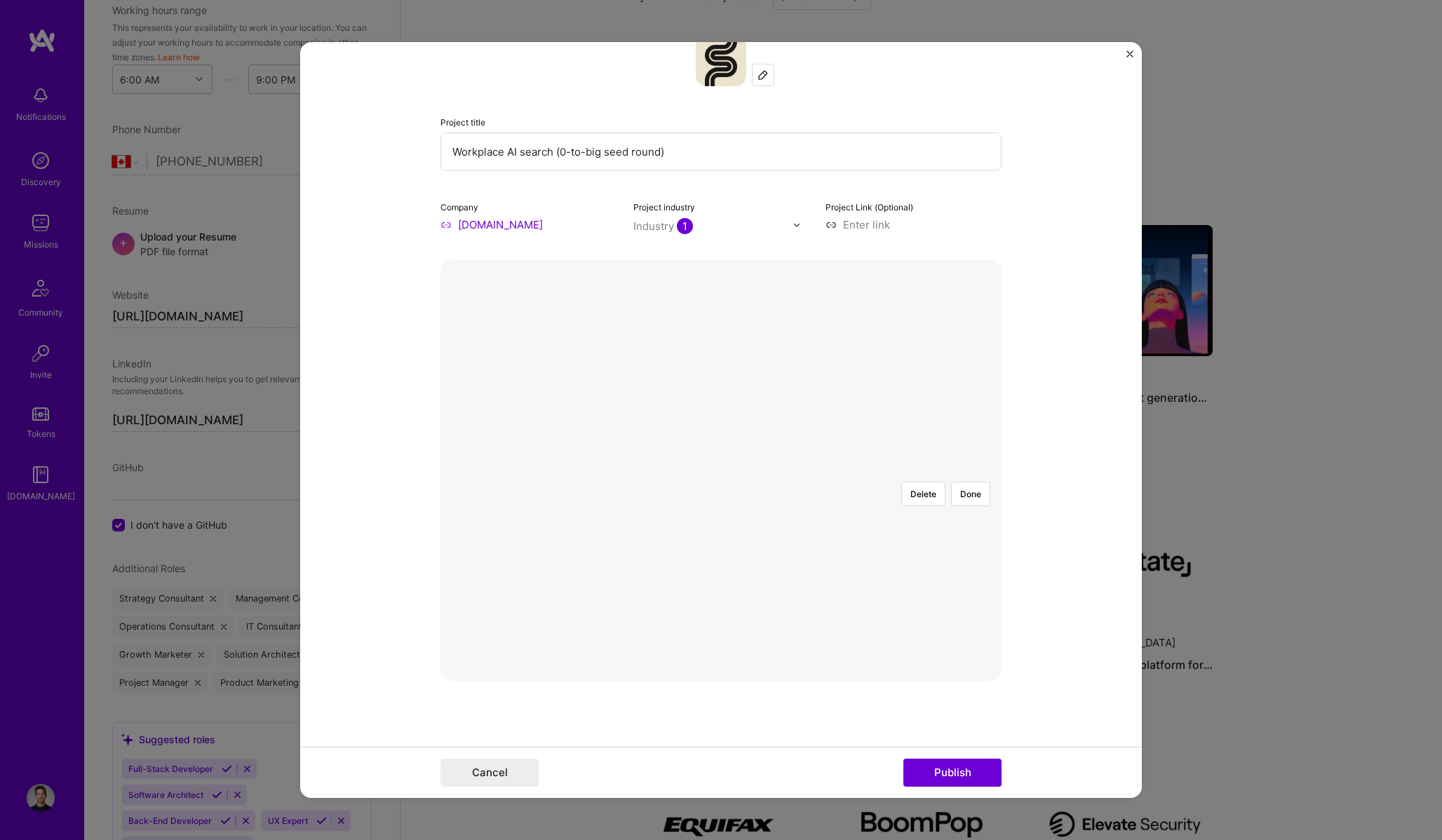
click at [757, 470] on div at bounding box center [1000, 670] width 534 height 401
click at [983, 667] on div at bounding box center [997, 670] width 534 height 401
click at [721, 470] on div at bounding box center [721, 470] width 0 height 0
click at [951, 600] on div at bounding box center [1002, 676] width 520 height 390
click at [961, 628] on div at bounding box center [992, 669] width 500 height 376
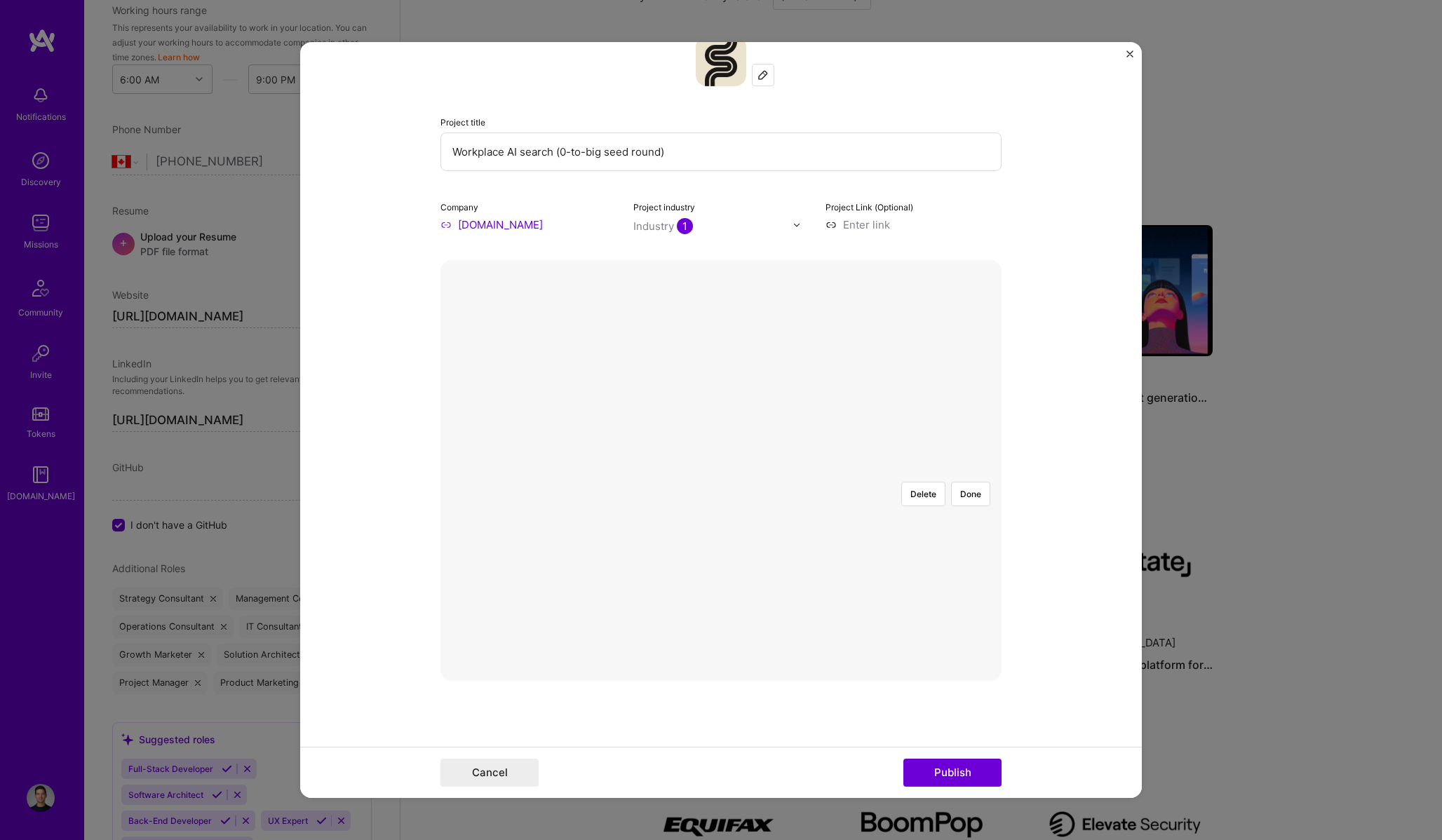
click at [939, 661] on div at bounding box center [996, 684] width 500 height 376
click at [942, 619] on div at bounding box center [999, 670] width 500 height 376
click at [868, 486] on div at bounding box center [1003, 672] width 500 height 376
click at [988, 482] on button "Done" at bounding box center [971, 494] width 39 height 25
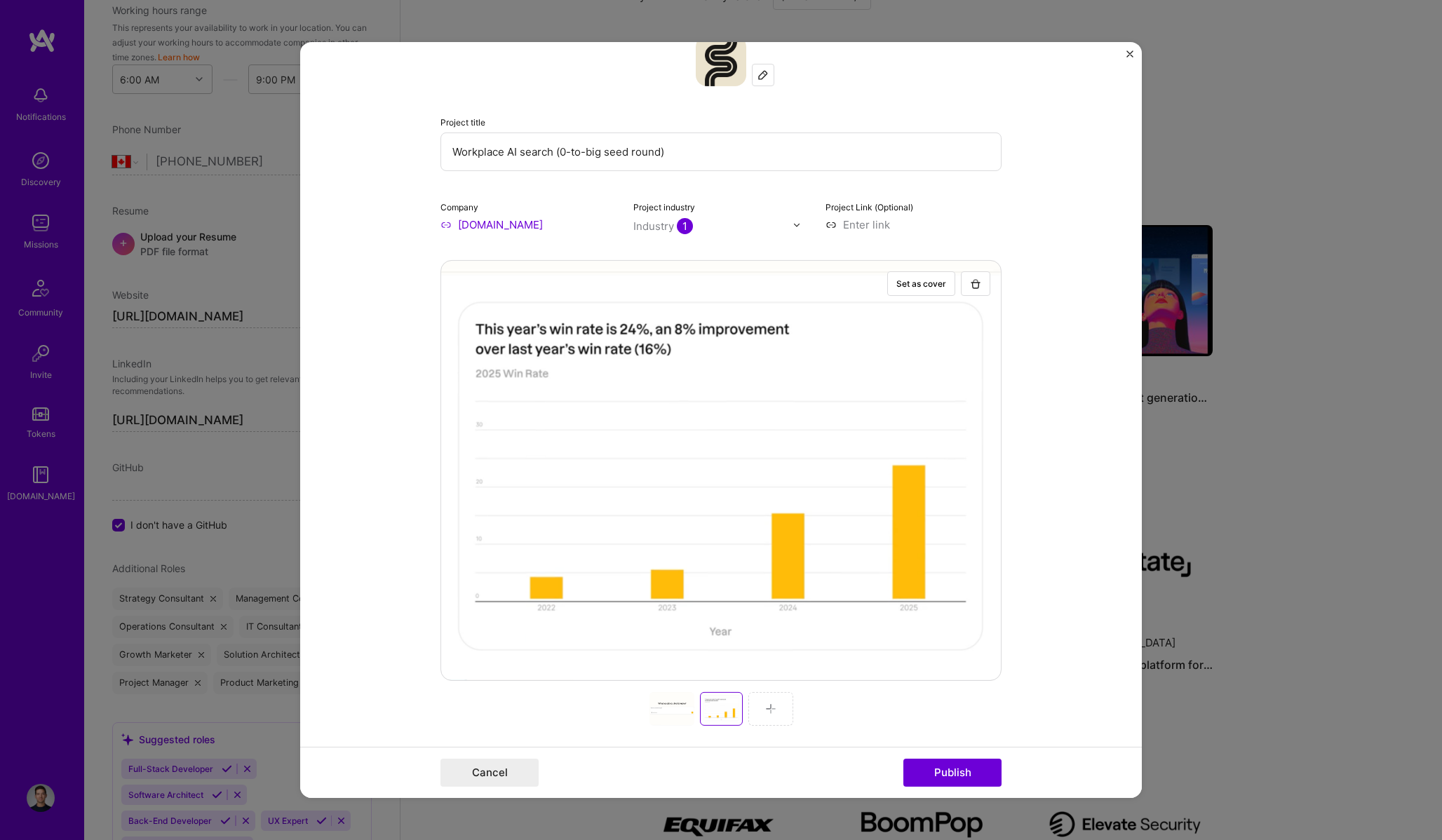
click at [678, 704] on div at bounding box center [672, 709] width 45 height 34
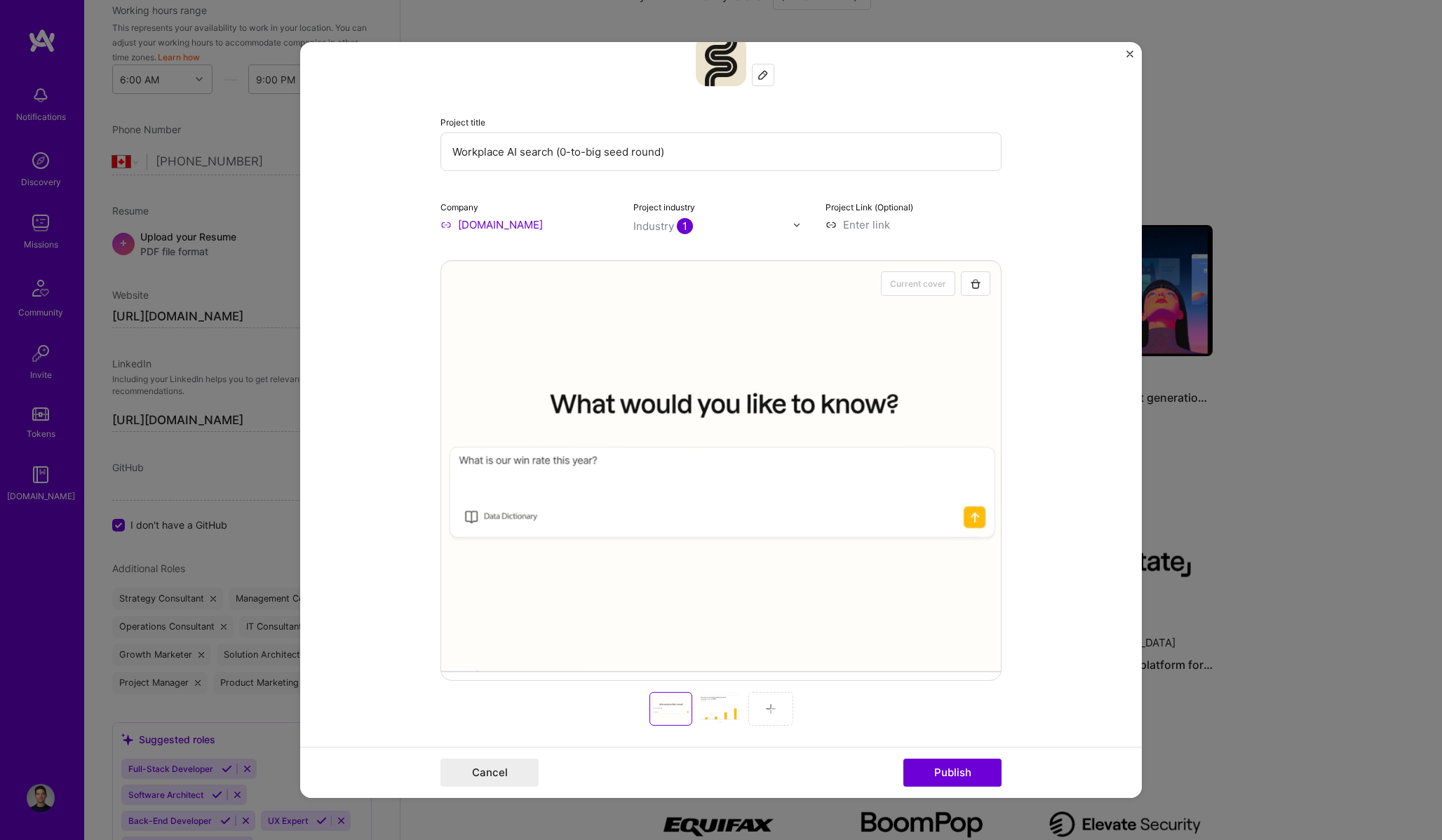
click at [719, 708] on div at bounding box center [720, 709] width 45 height 34
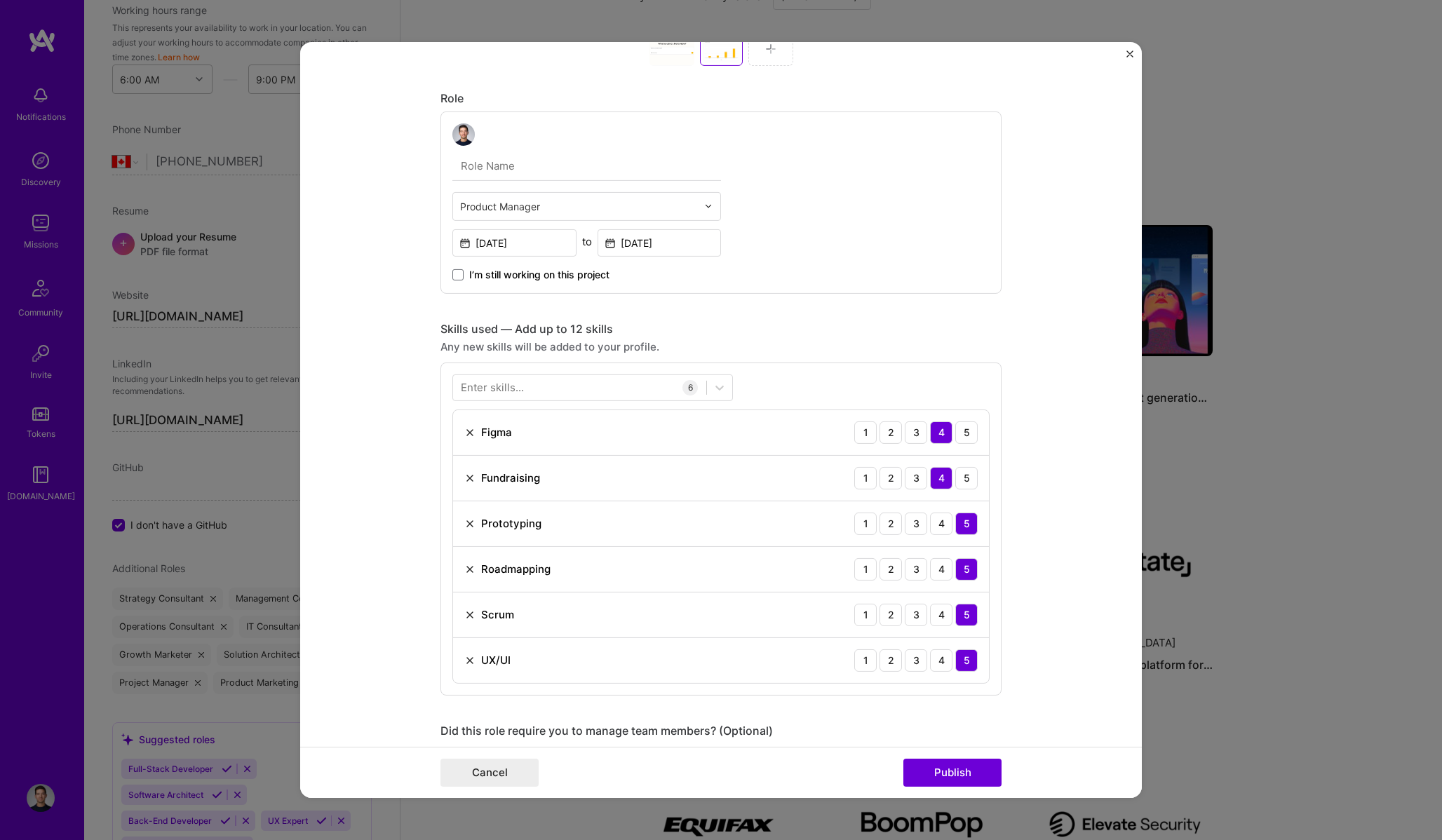
scroll to position [746, 0]
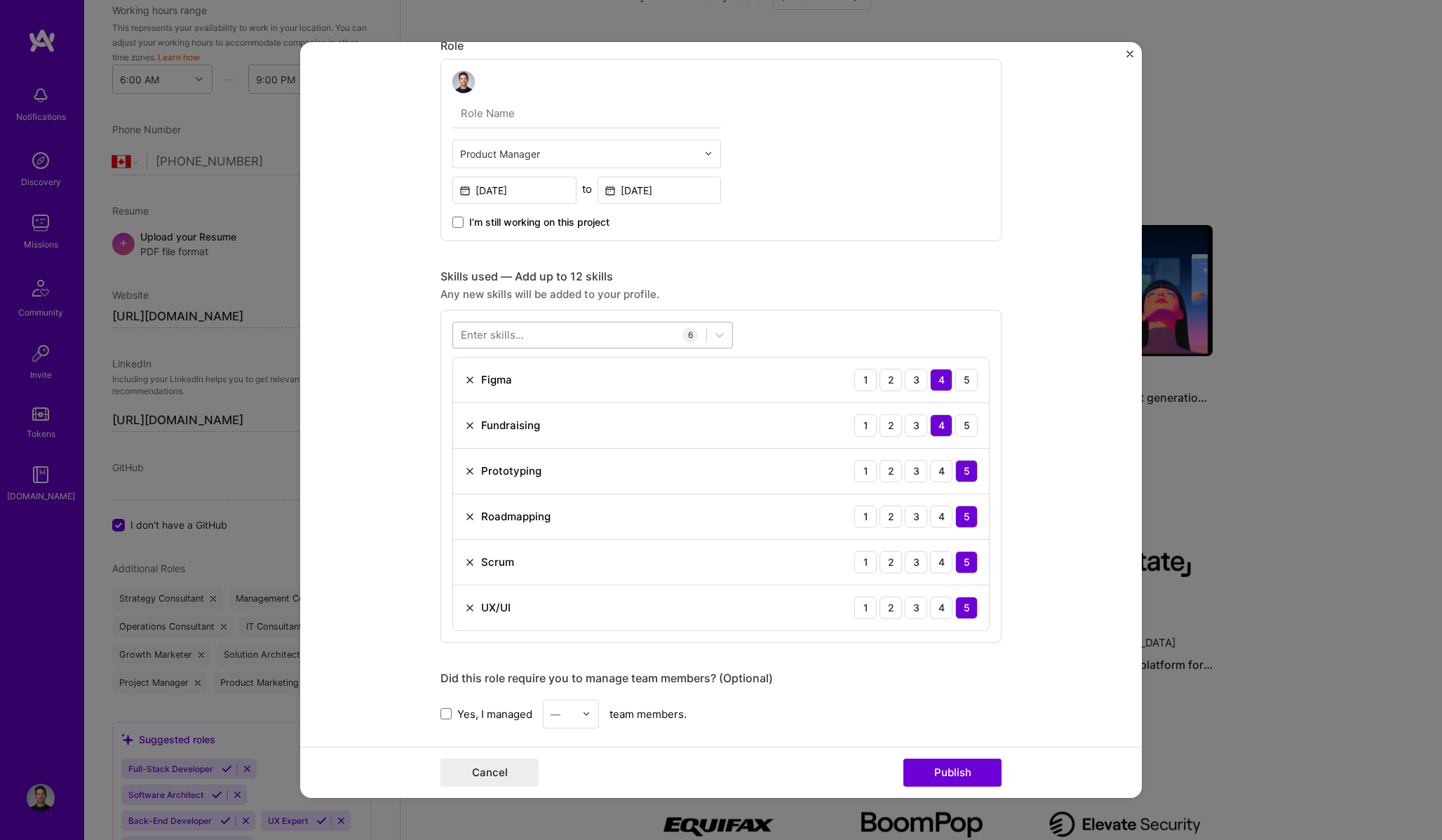
click at [583, 338] on div at bounding box center [579, 334] width 253 height 23
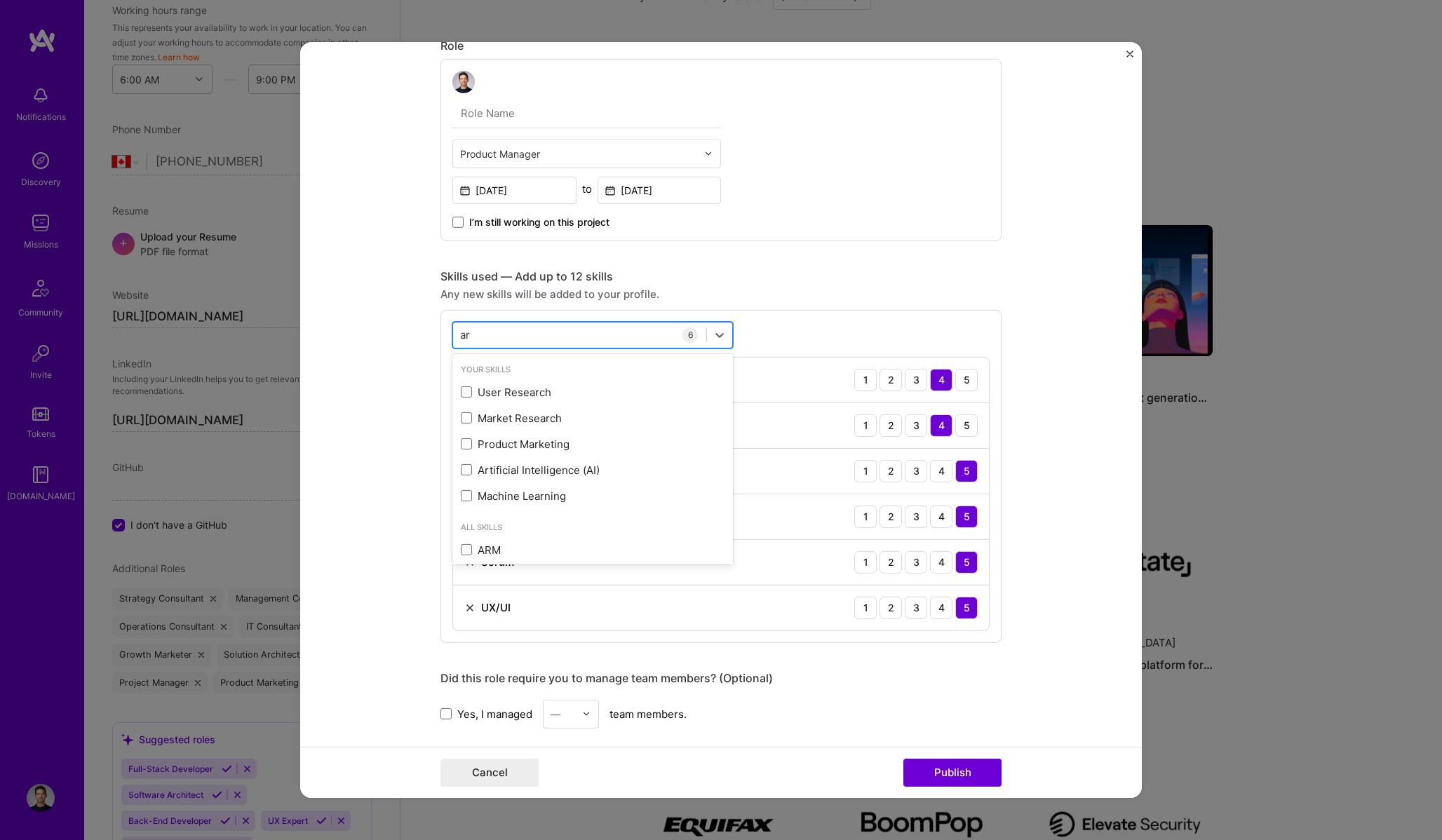
type input "a"
type input "m"
click at [578, 394] on div "Artificial Intelligence (AI)" at bounding box center [592, 392] width 263 height 15
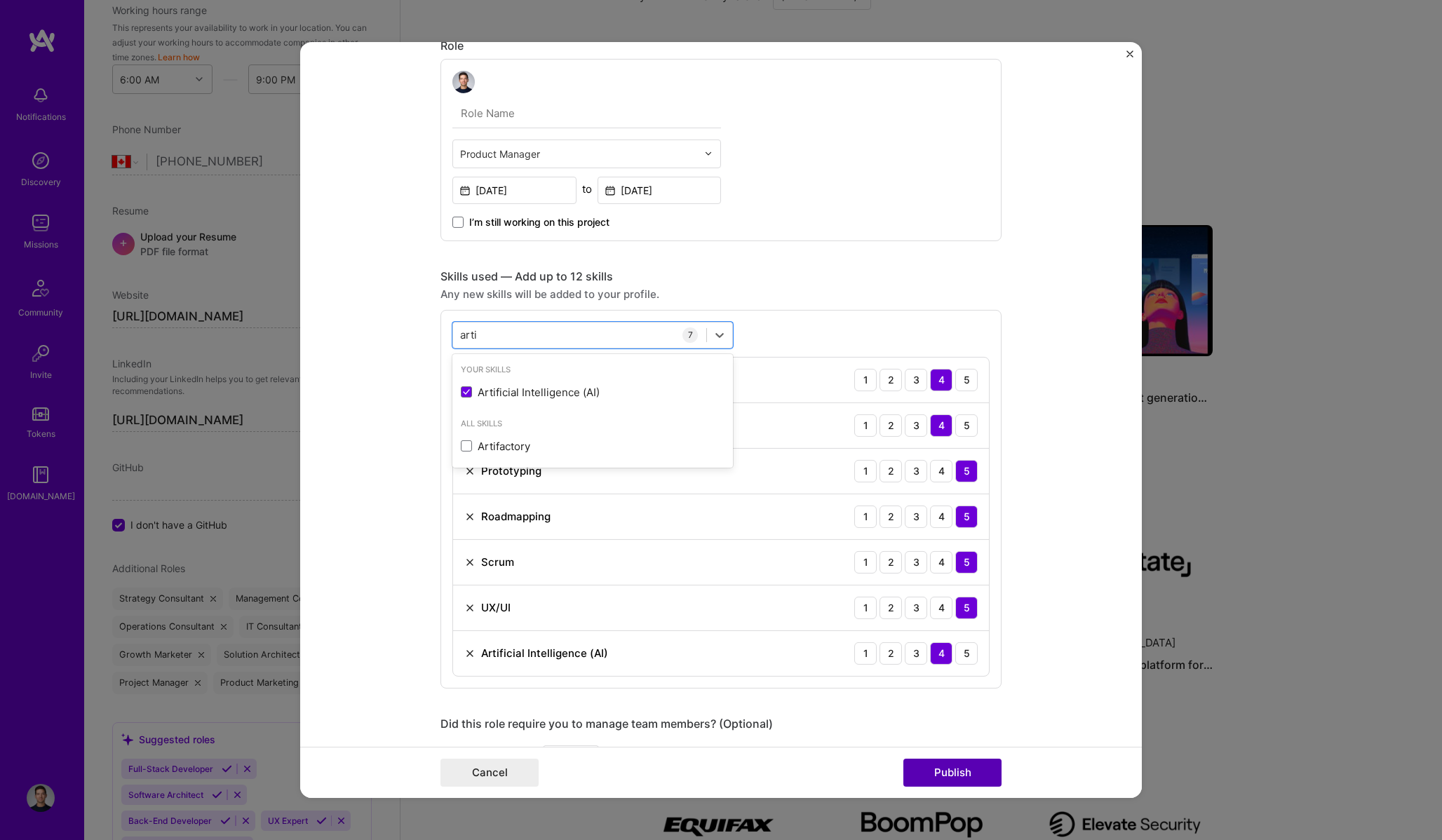
type input "arti"
click at [965, 784] on button "Publish" at bounding box center [952, 772] width 98 height 28
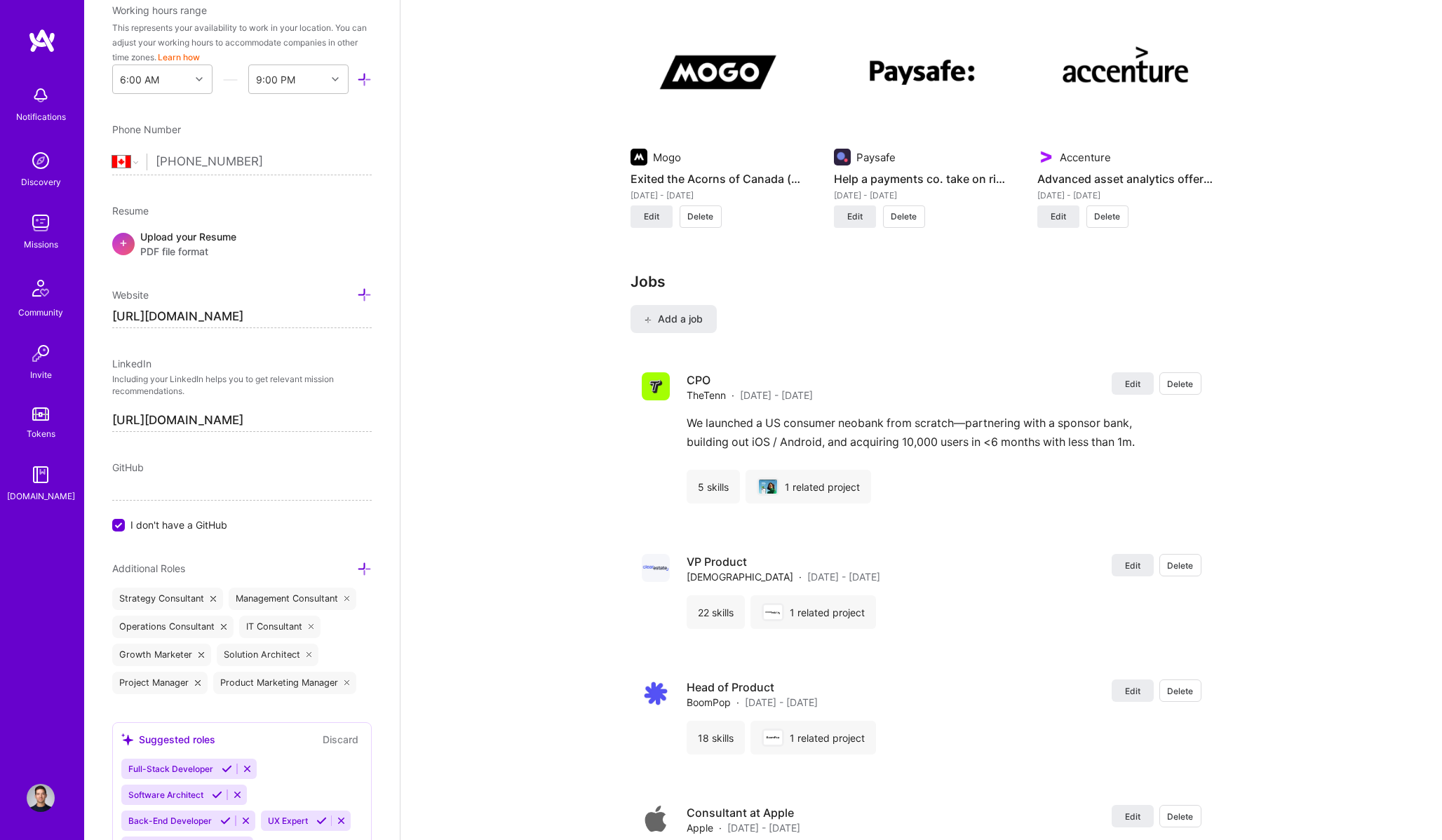
scroll to position [2259, 0]
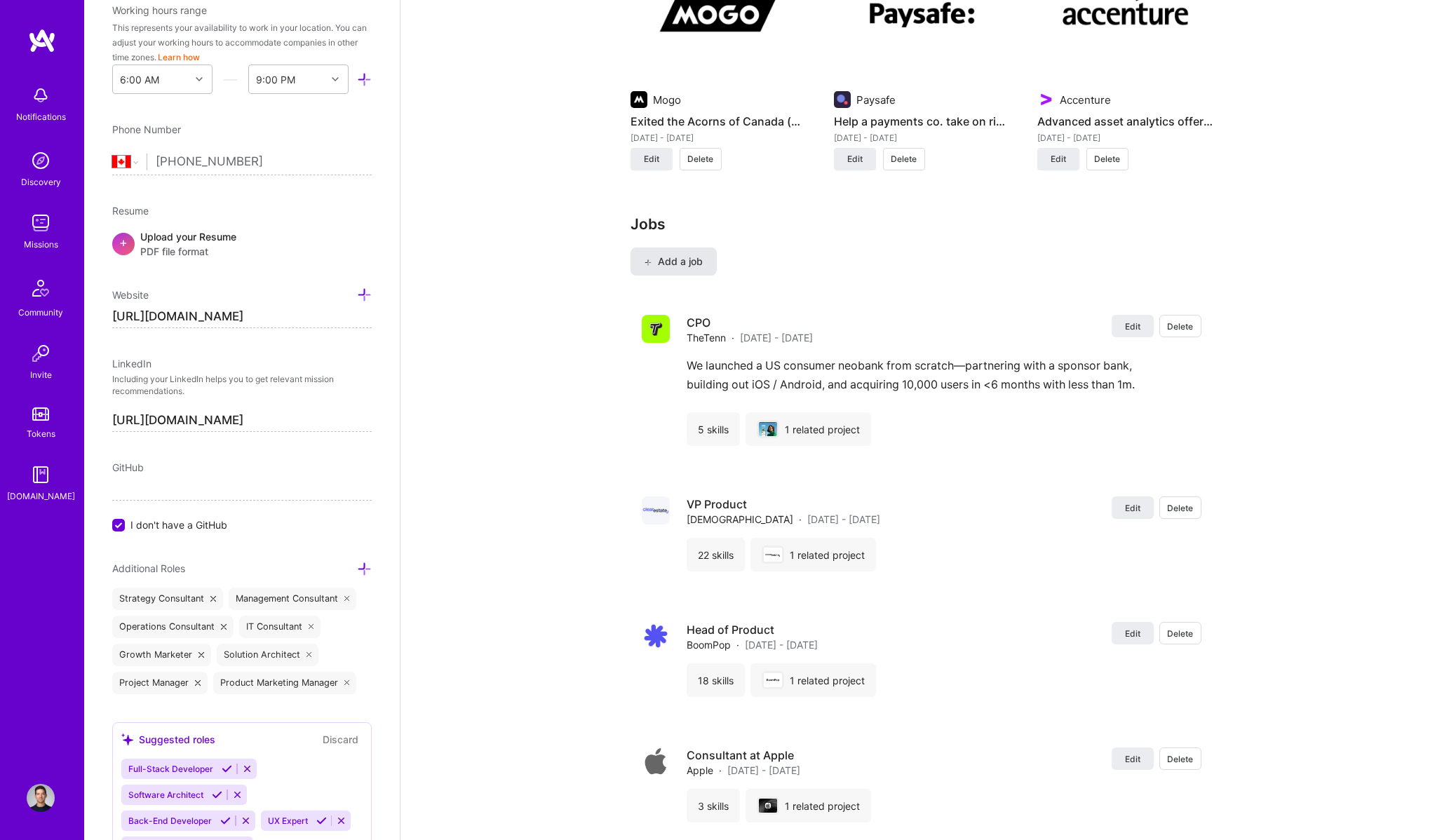
click at [663, 272] on button "Add a job" at bounding box center [673, 261] width 86 height 28
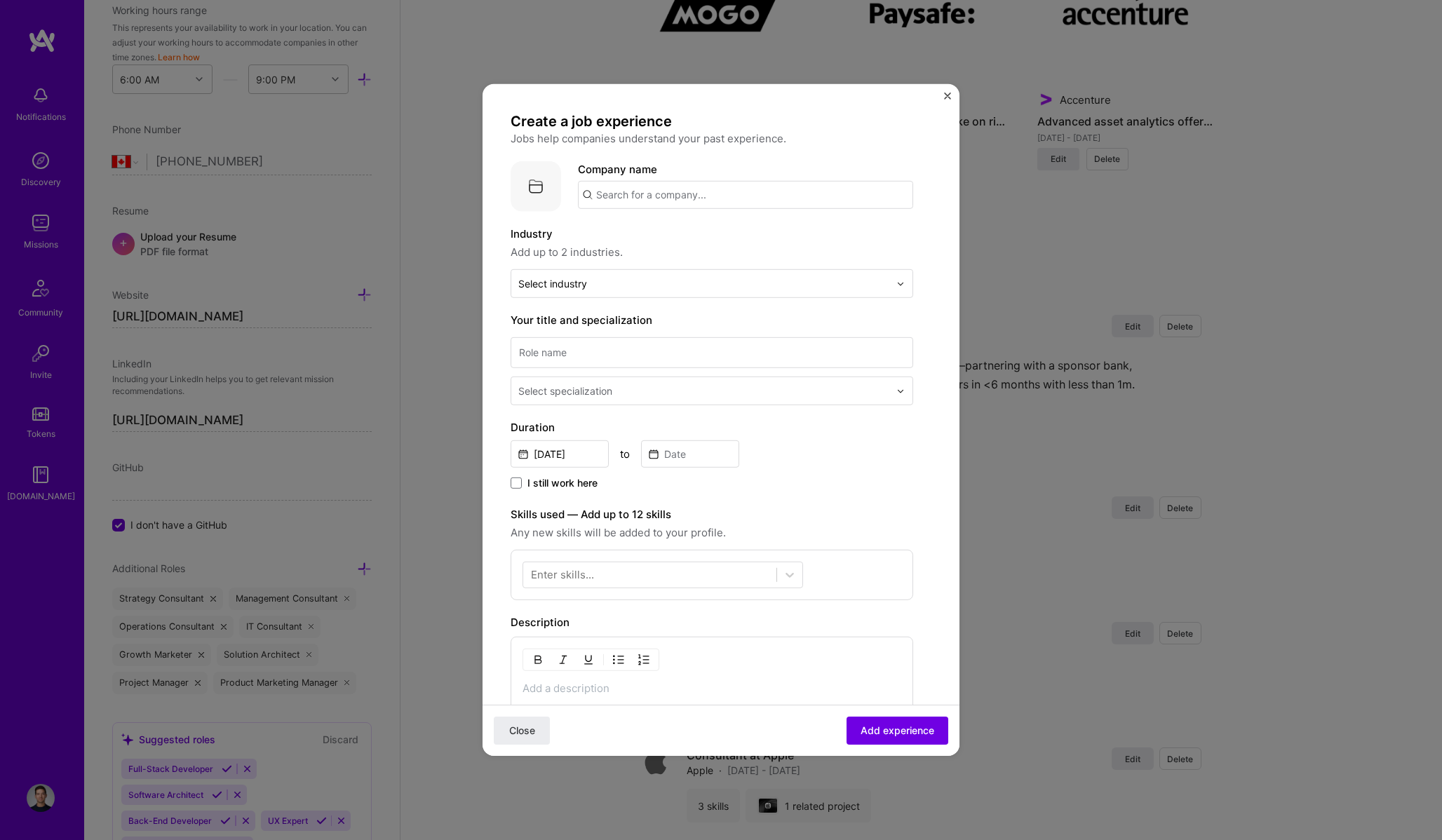
click at [669, 191] on input "text" at bounding box center [745, 195] width 335 height 28
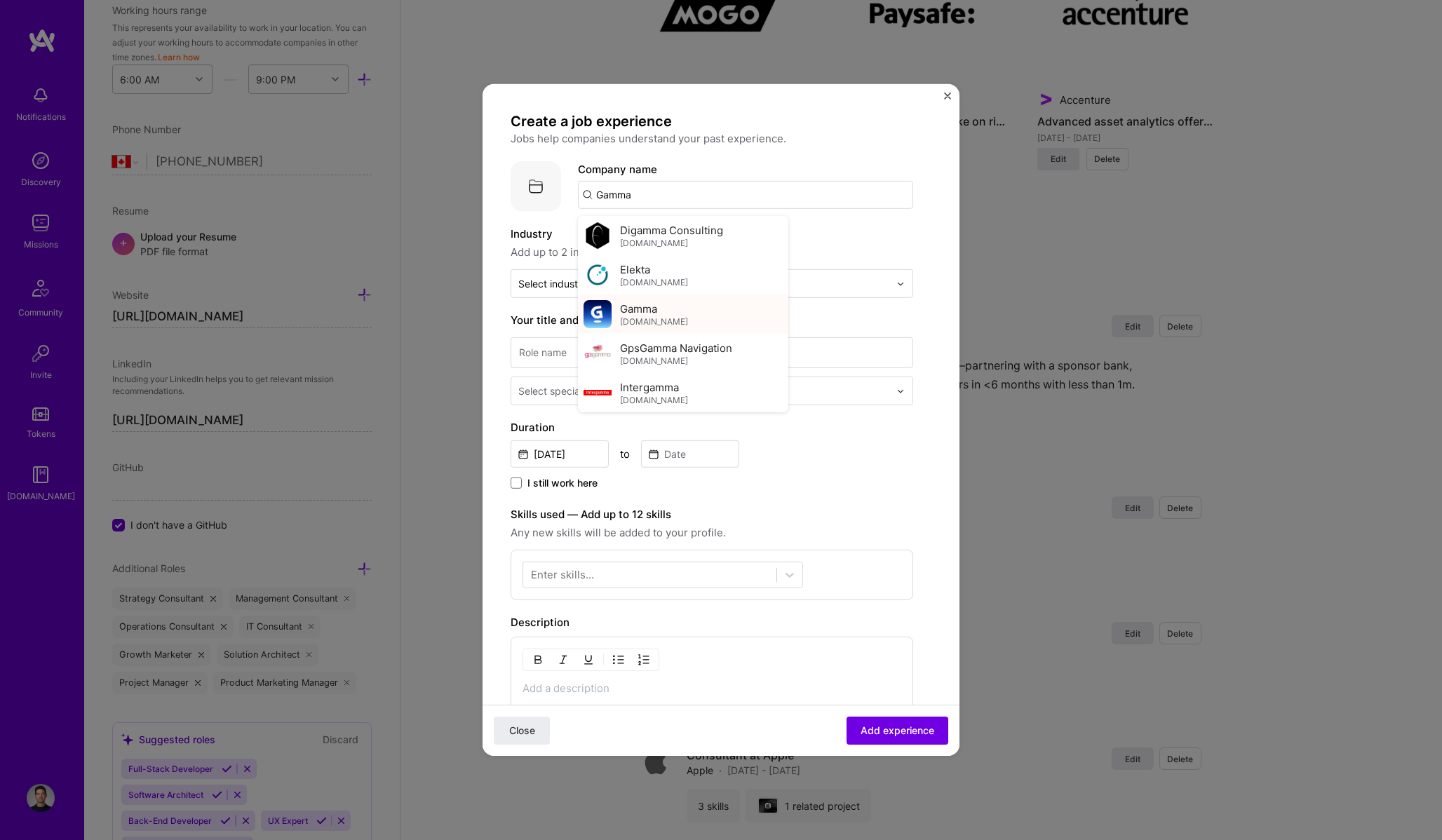
type input "Gamma"
click at [664, 313] on div "Gamma [DOMAIN_NAME]" at bounding box center [654, 313] width 68 height 26
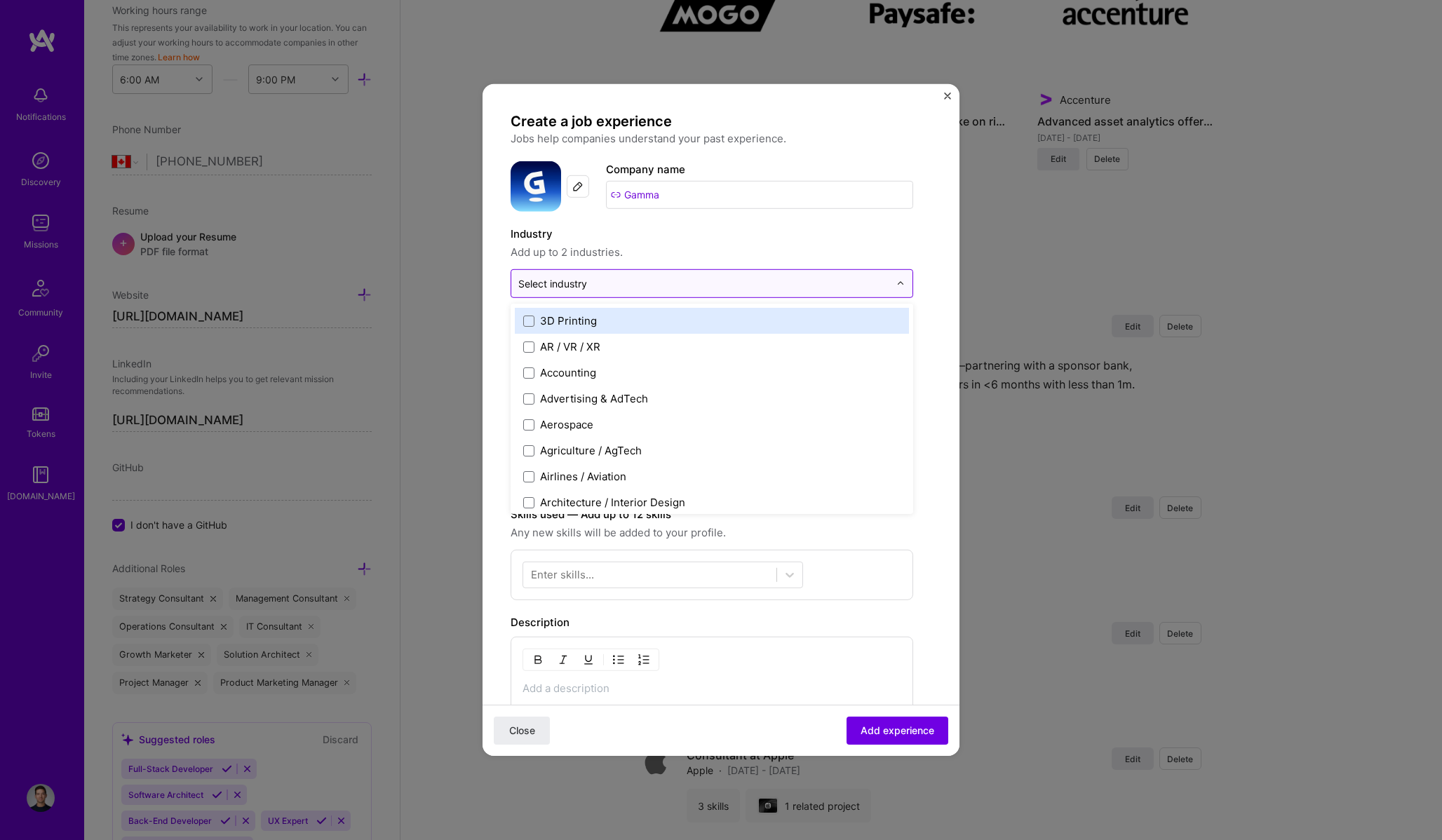
click at [624, 280] on input "text" at bounding box center [704, 283] width 371 height 15
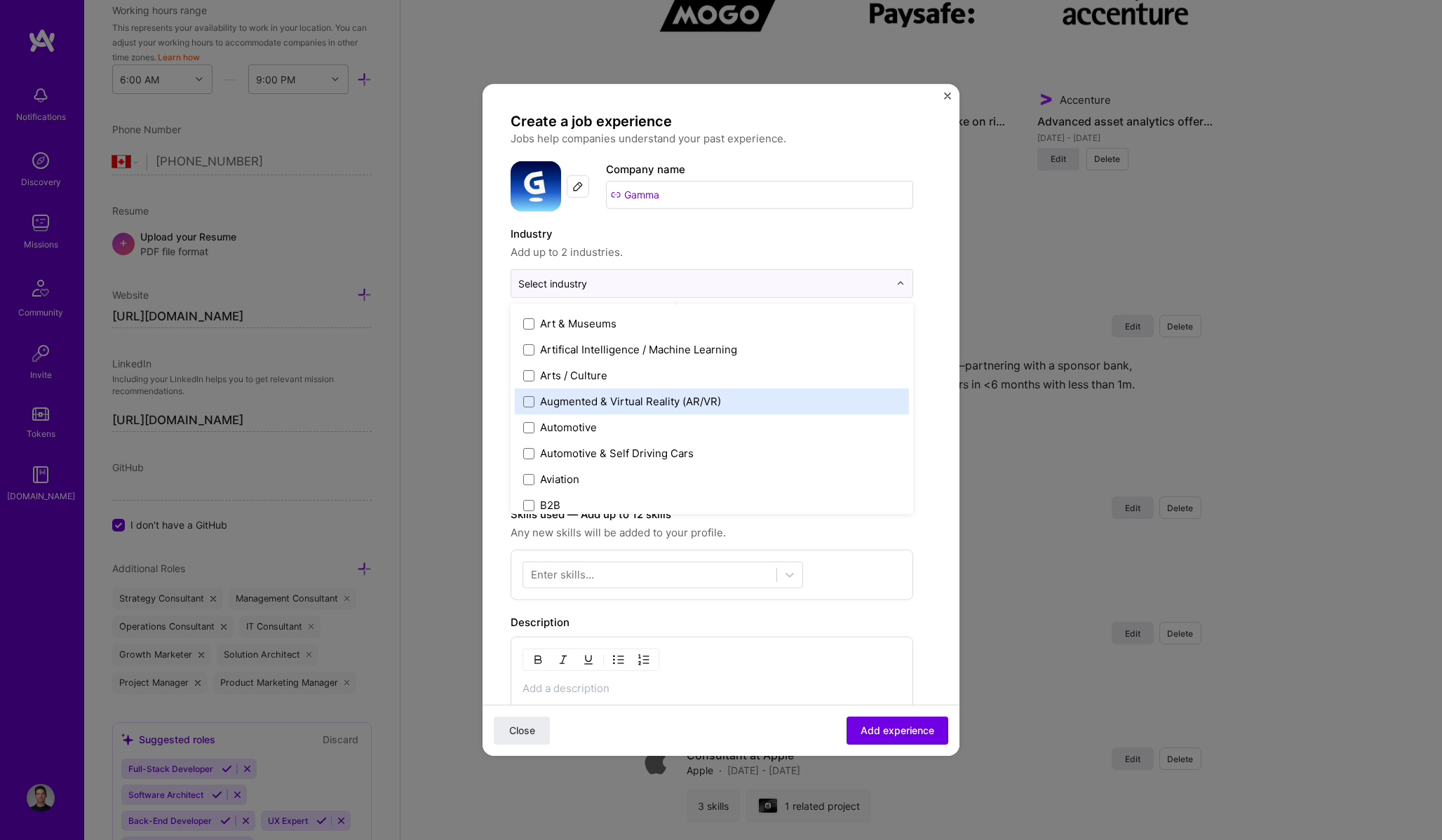
scroll to position [194, 0]
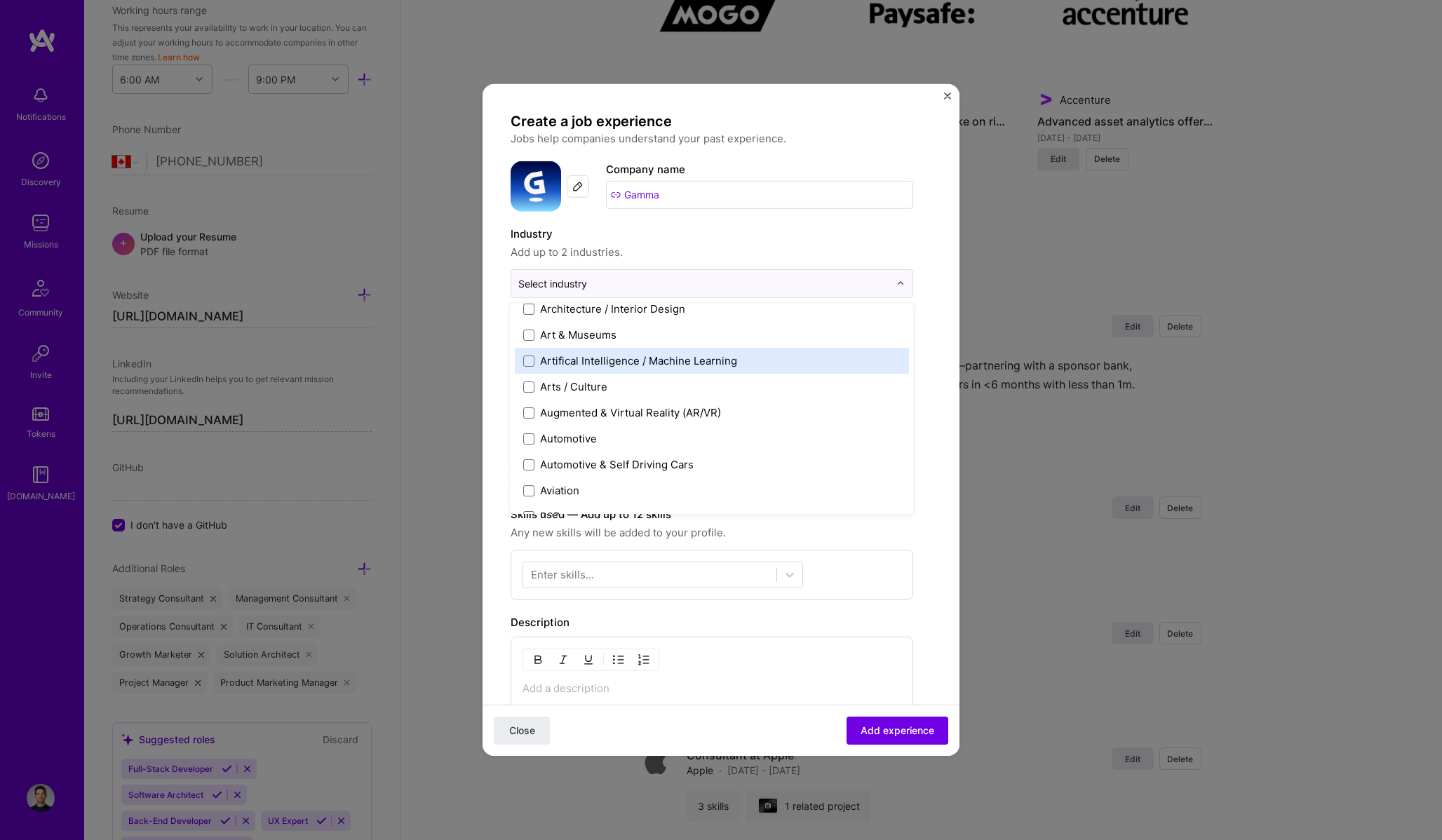
click at [630, 363] on div "Artifical Intelligence / Machine Learning" at bounding box center [639, 361] width 197 height 15
click at [734, 361] on label "SaaS" at bounding box center [712, 357] width 378 height 15
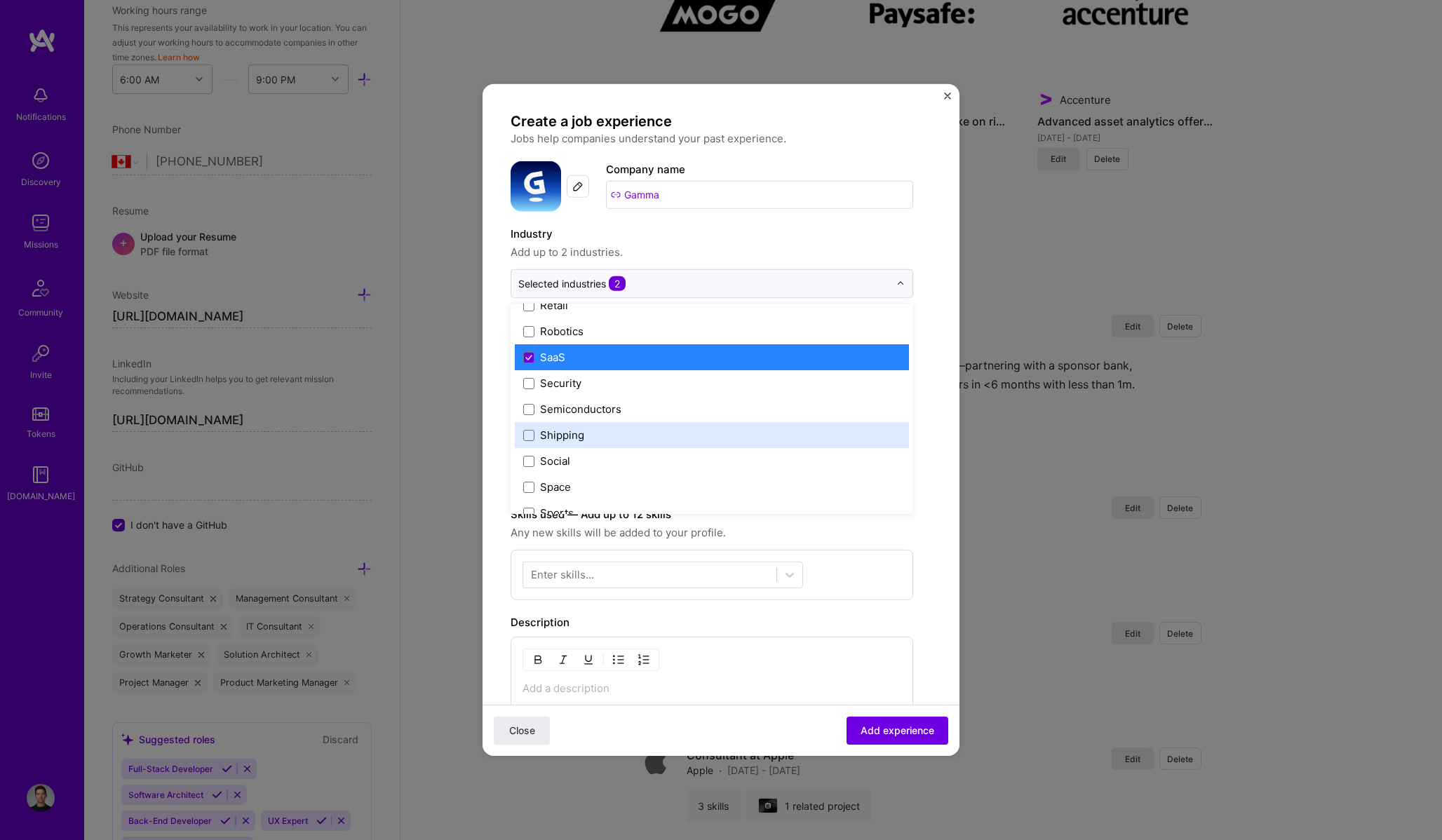
click at [935, 399] on form "Create a job experience Jobs help companies understand your past experience. Co…" at bounding box center [721, 573] width 477 height 923
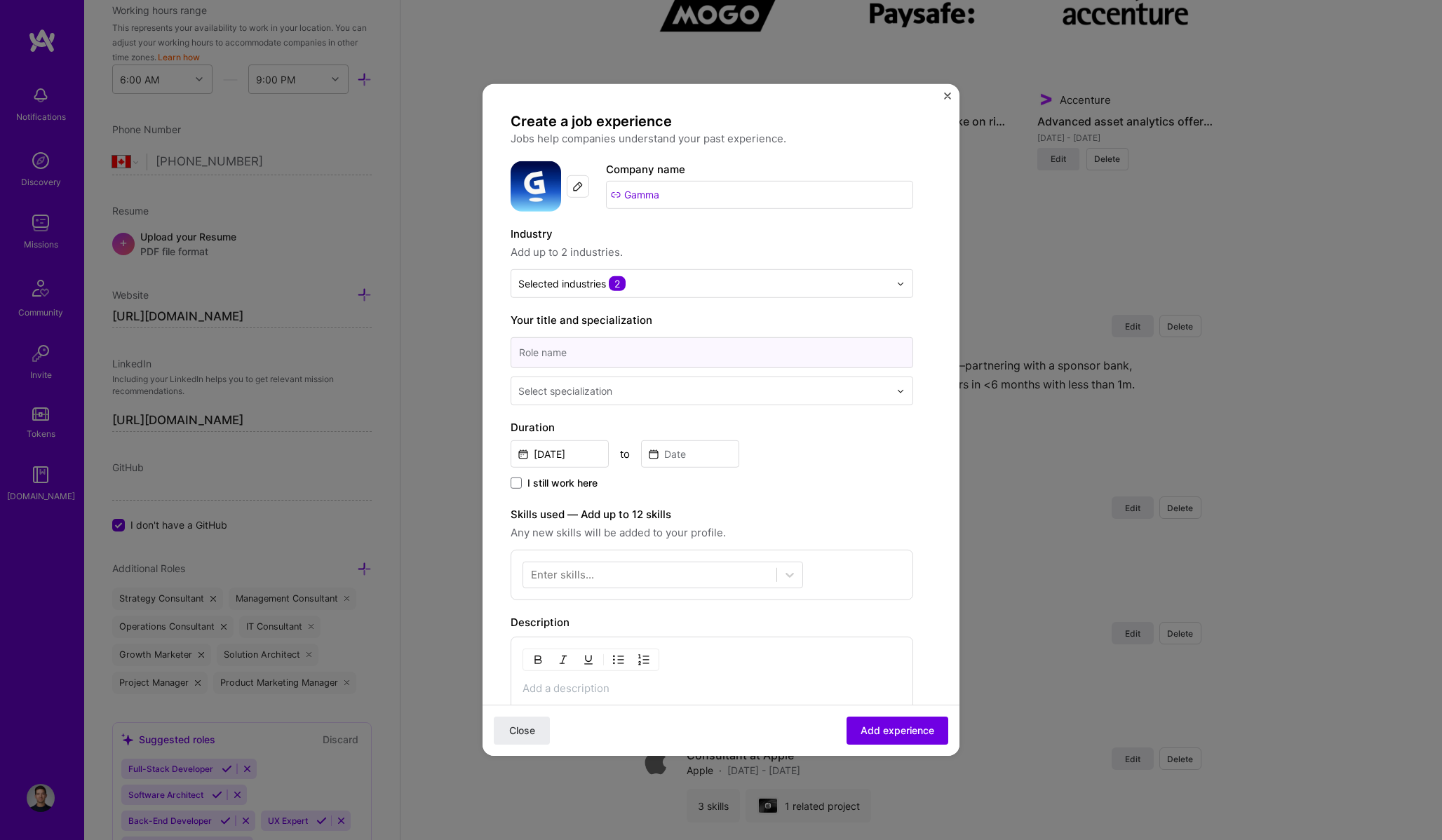
click at [716, 361] on input at bounding box center [711, 353] width 402 height 31
type input "Lead on design sprint"
click at [557, 453] on input "[DATE]" at bounding box center [559, 453] width 98 height 27
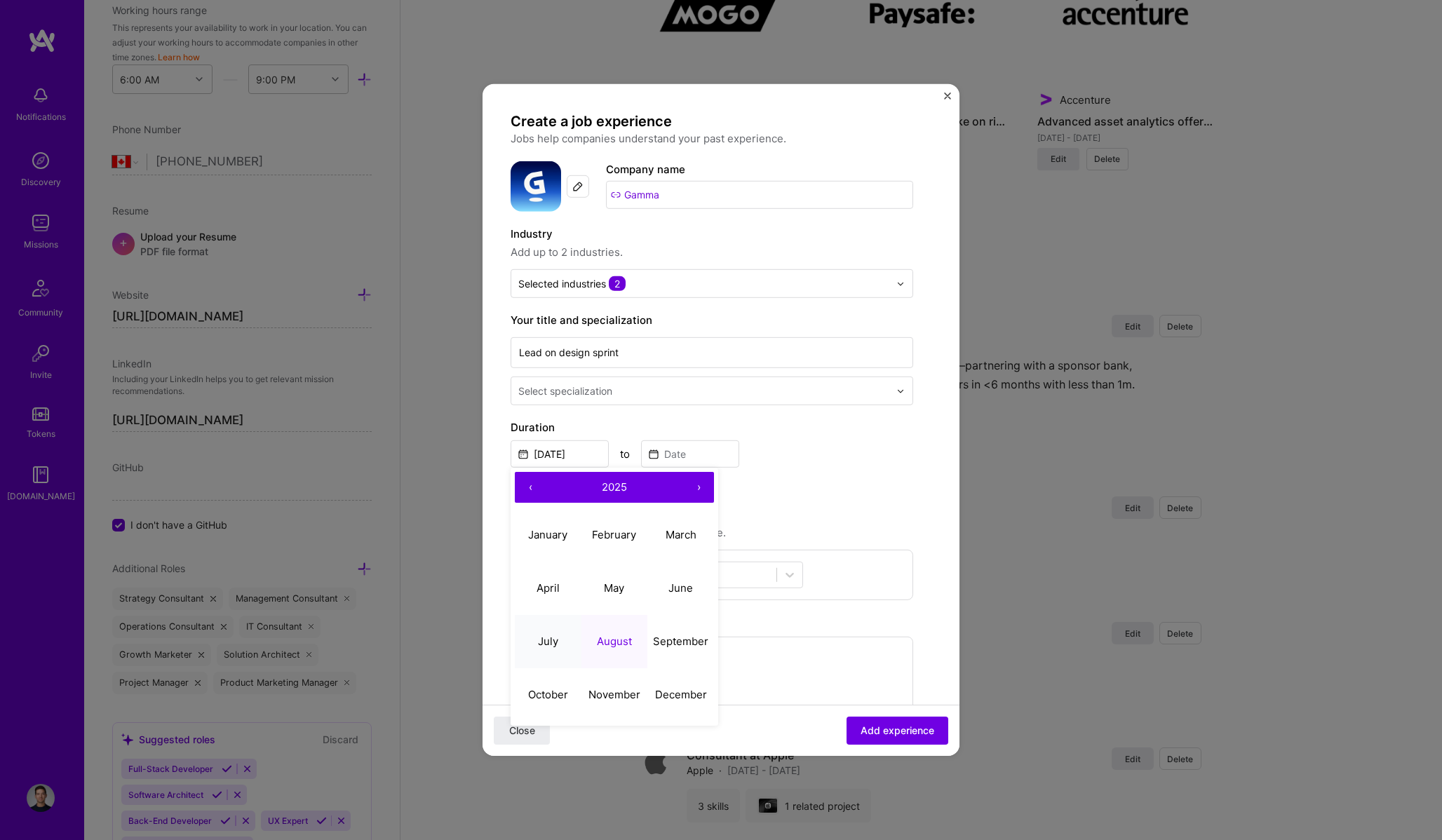
click at [561, 641] on button "July" at bounding box center [548, 641] width 67 height 54
type input "[DATE]"
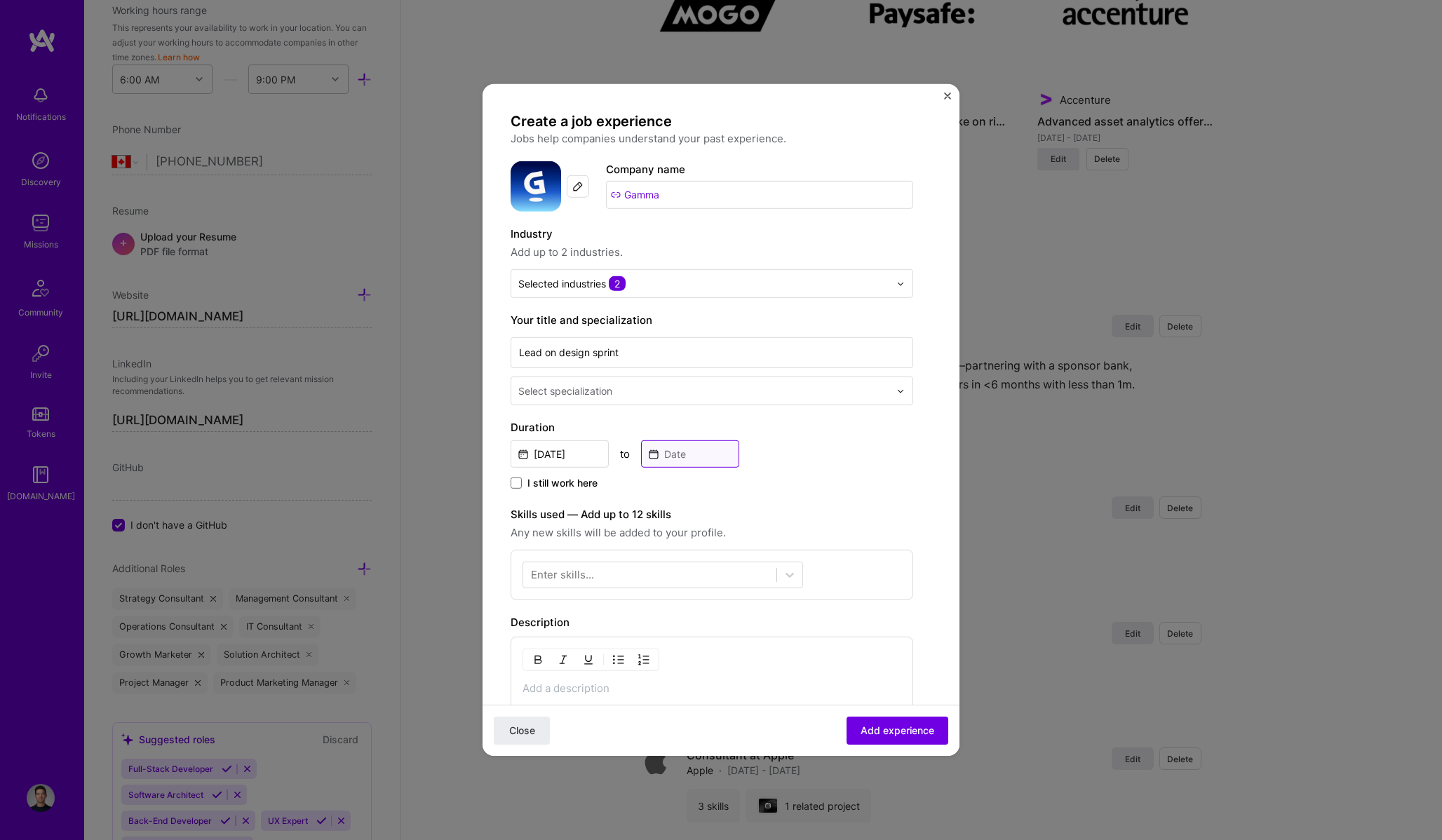
click at [709, 444] on input at bounding box center [690, 453] width 98 height 27
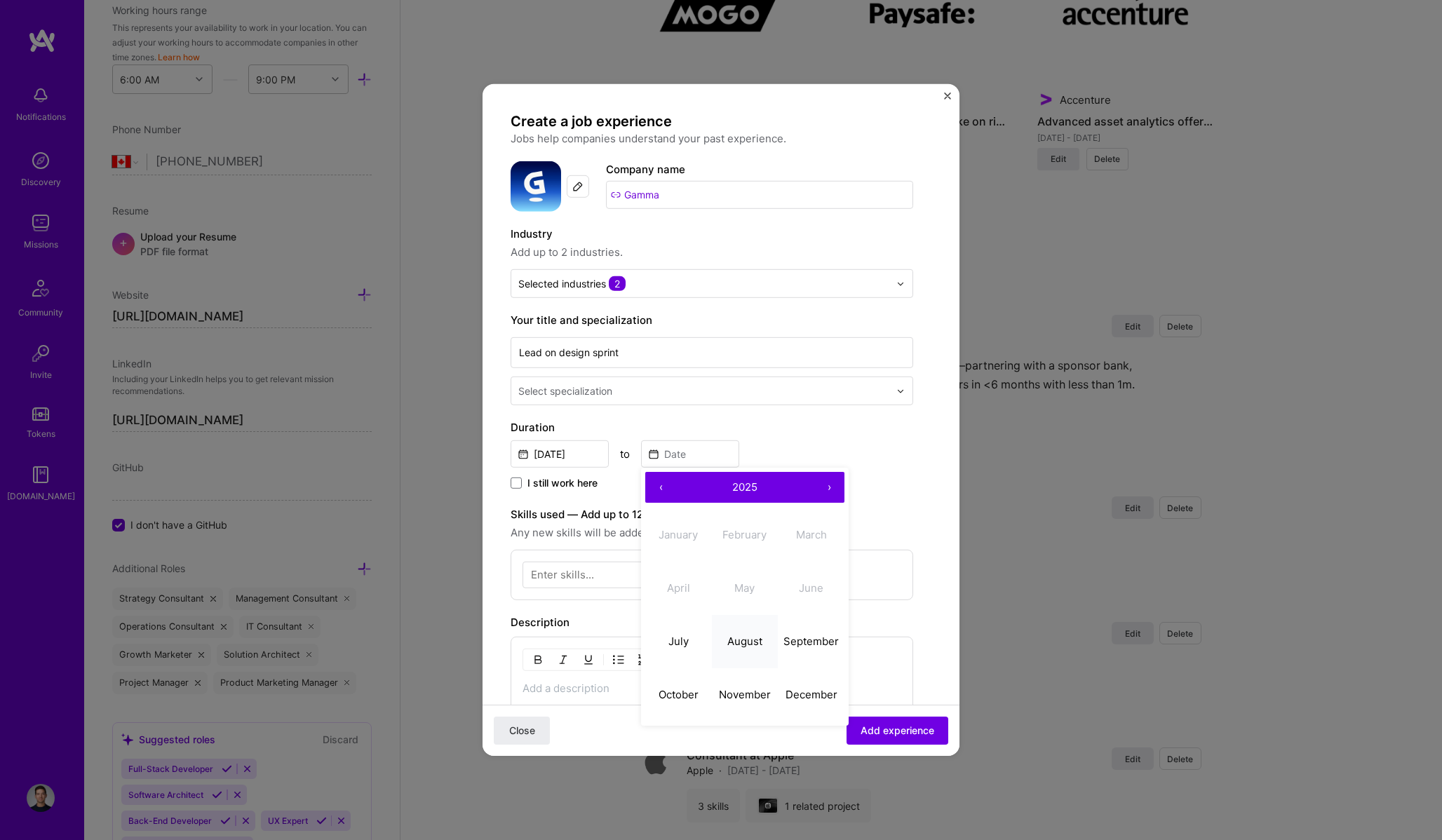
click at [746, 628] on button "August" at bounding box center [745, 641] width 67 height 54
type input "[DATE]"
click at [881, 468] on div "Duration [DATE] to [DATE] I still work here" at bounding box center [711, 456] width 402 height 73
click at [764, 375] on div "Lead on design sprint Select specialization" at bounding box center [711, 370] width 402 height 71
click at [748, 382] on div "Select specialization" at bounding box center [704, 391] width 385 height 27
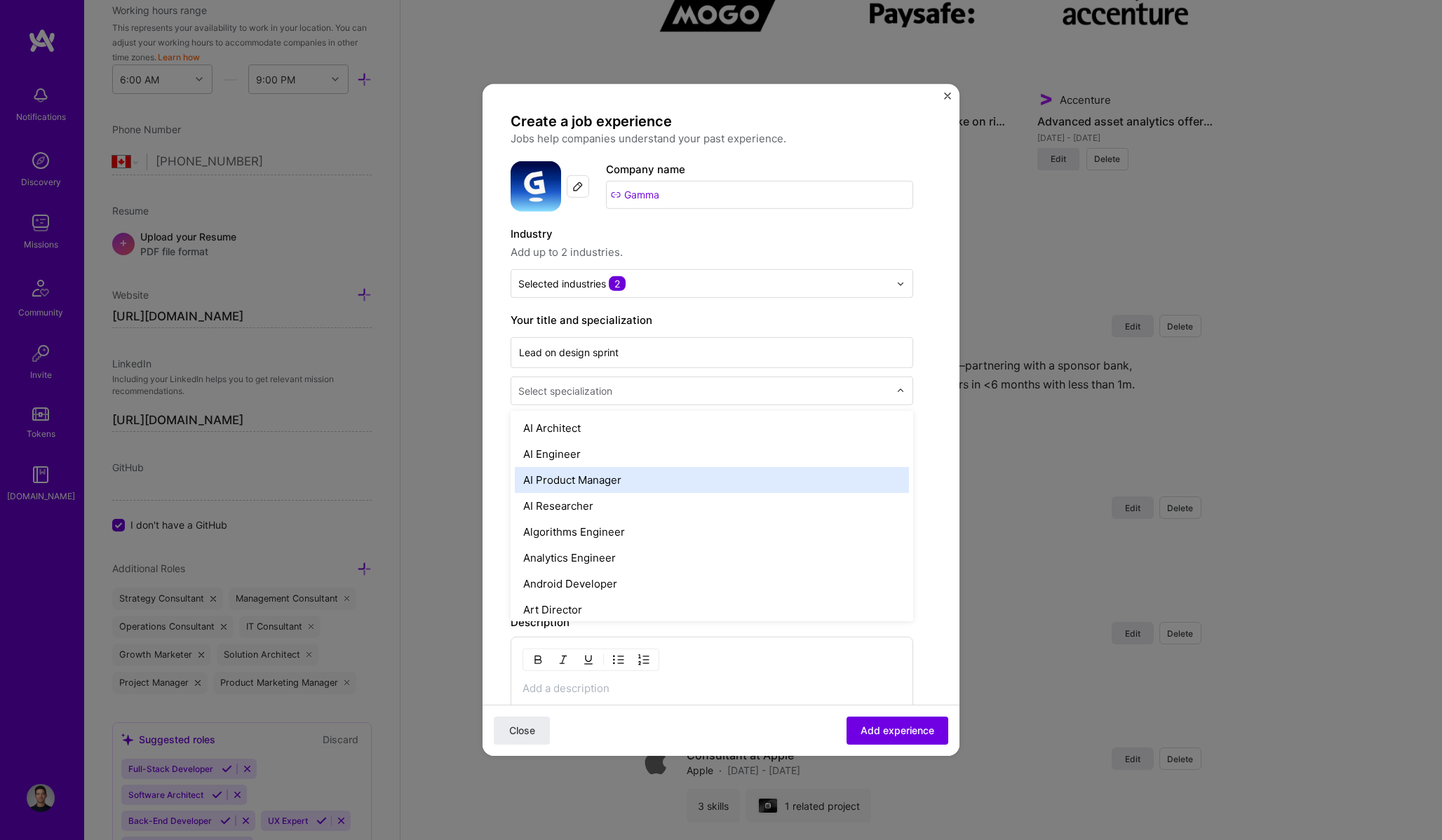
click at [710, 486] on div "AI Product Manager" at bounding box center [711, 479] width 394 height 26
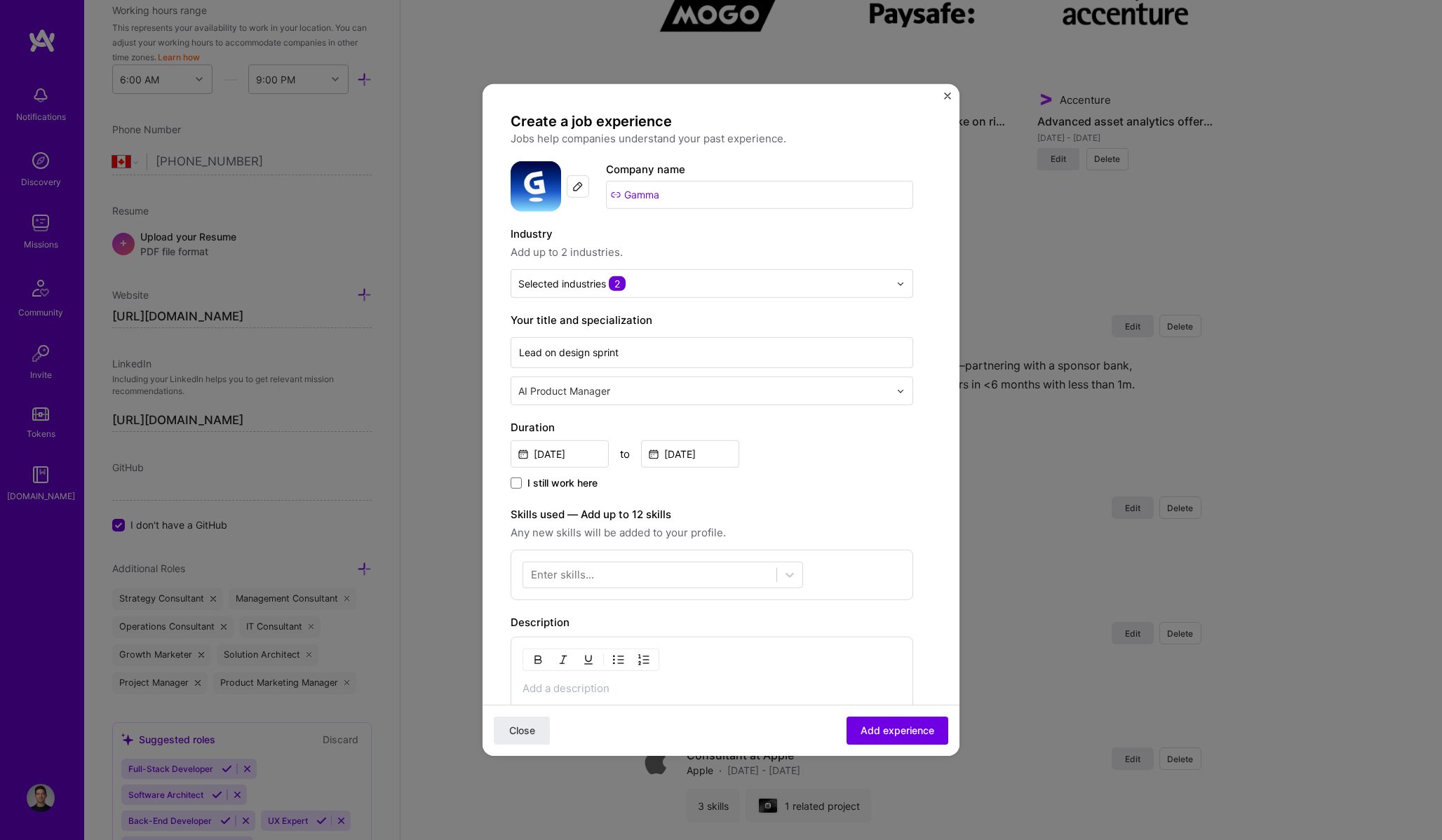
click at [872, 463] on div "[DATE] to [DATE]" at bounding box center [711, 452] width 402 height 30
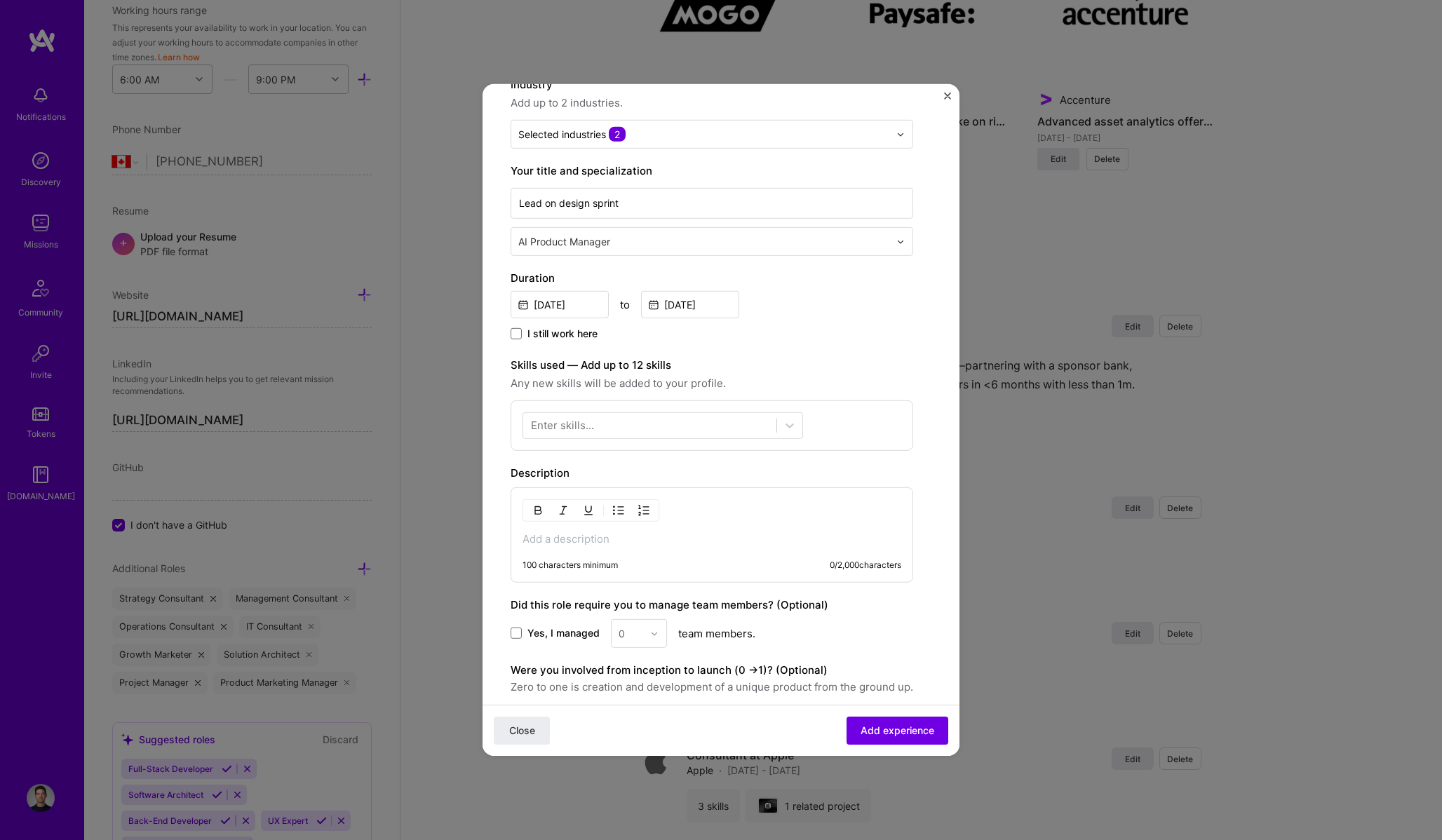
scroll to position [168, 0]
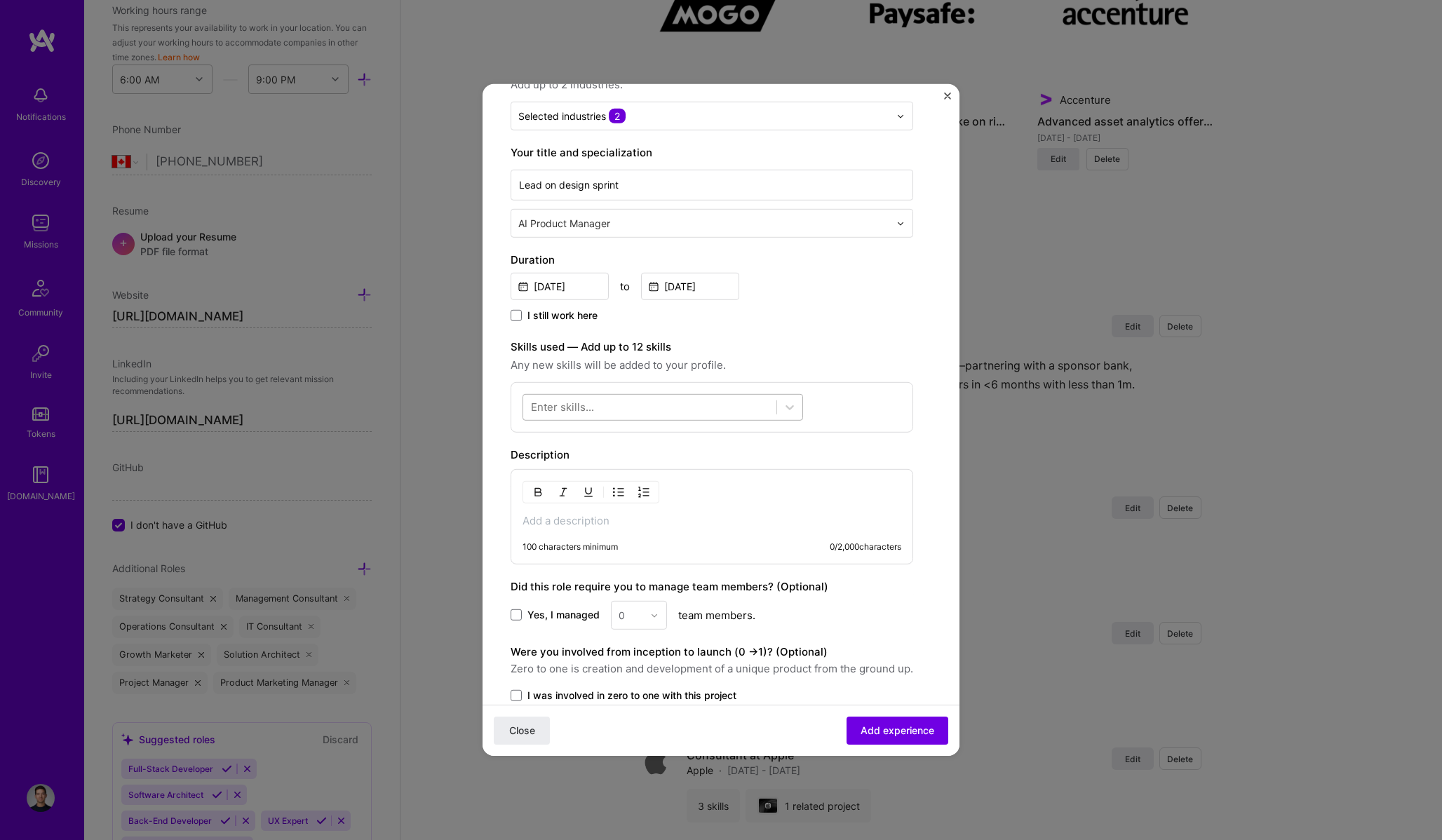
click at [738, 413] on div at bounding box center [649, 406] width 253 height 23
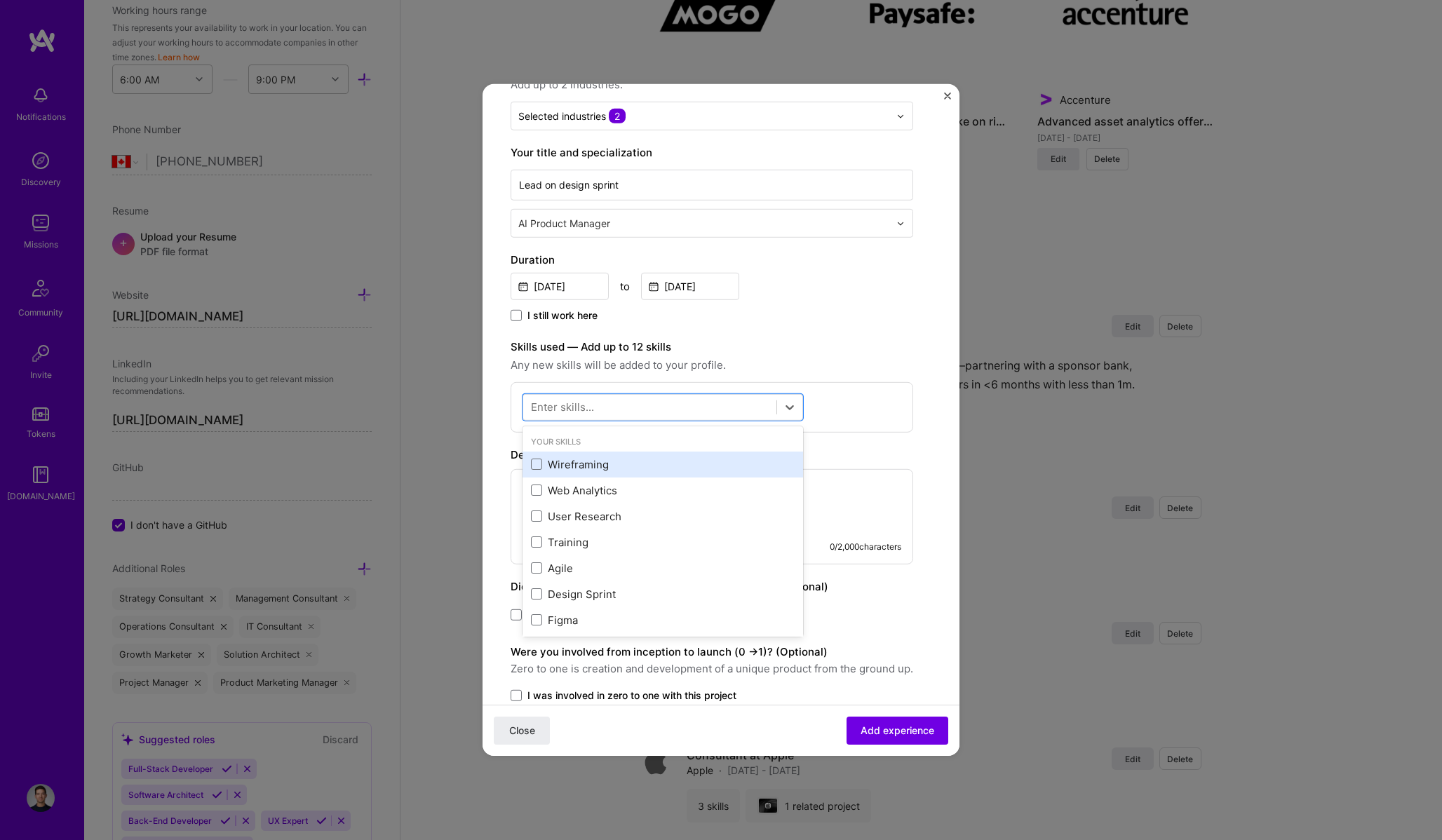
click at [700, 465] on div "Wireframing" at bounding box center [663, 464] width 263 height 15
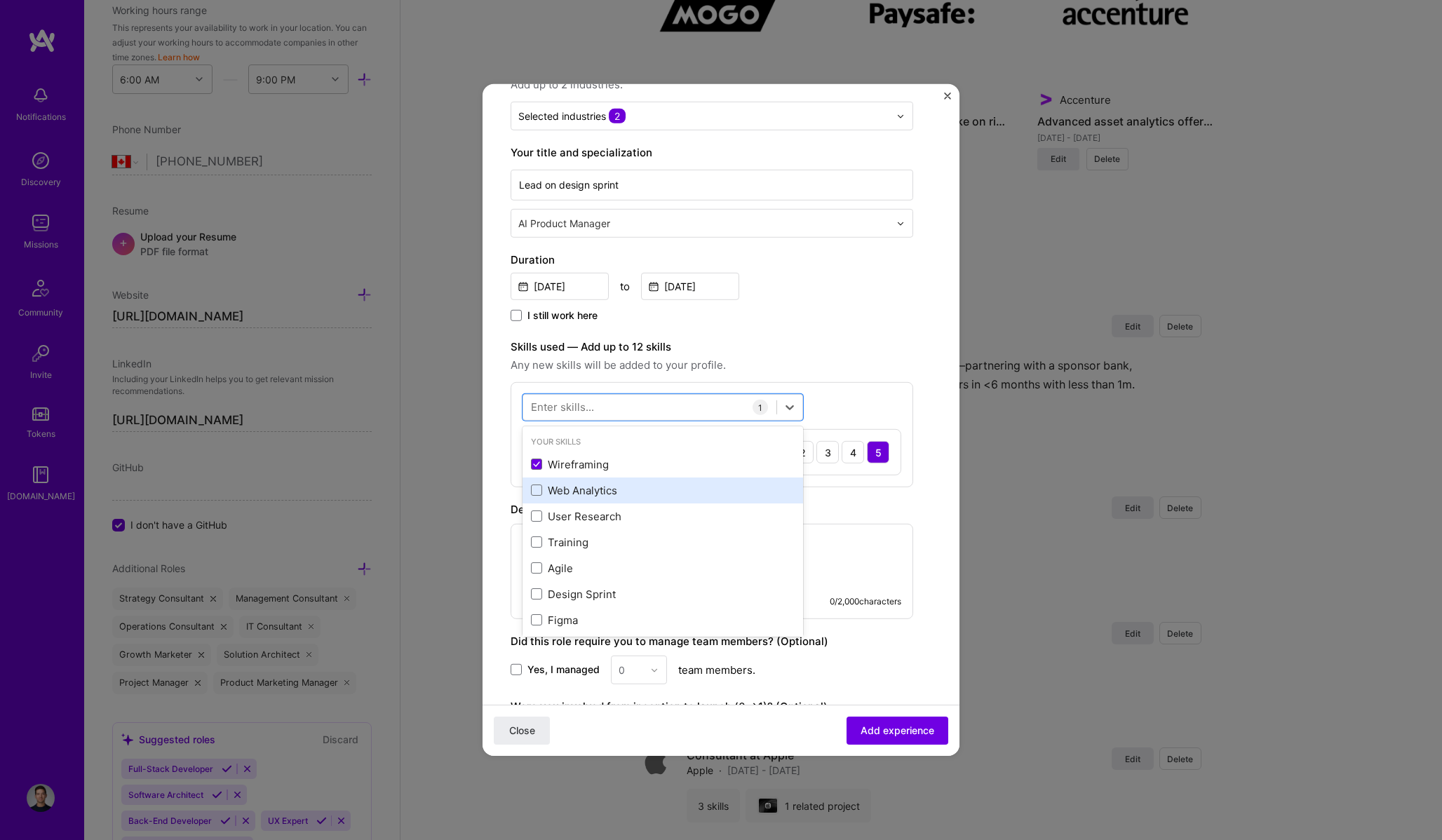
scroll to position [23, 0]
click at [664, 484] on div "User Research" at bounding box center [663, 493] width 280 height 26
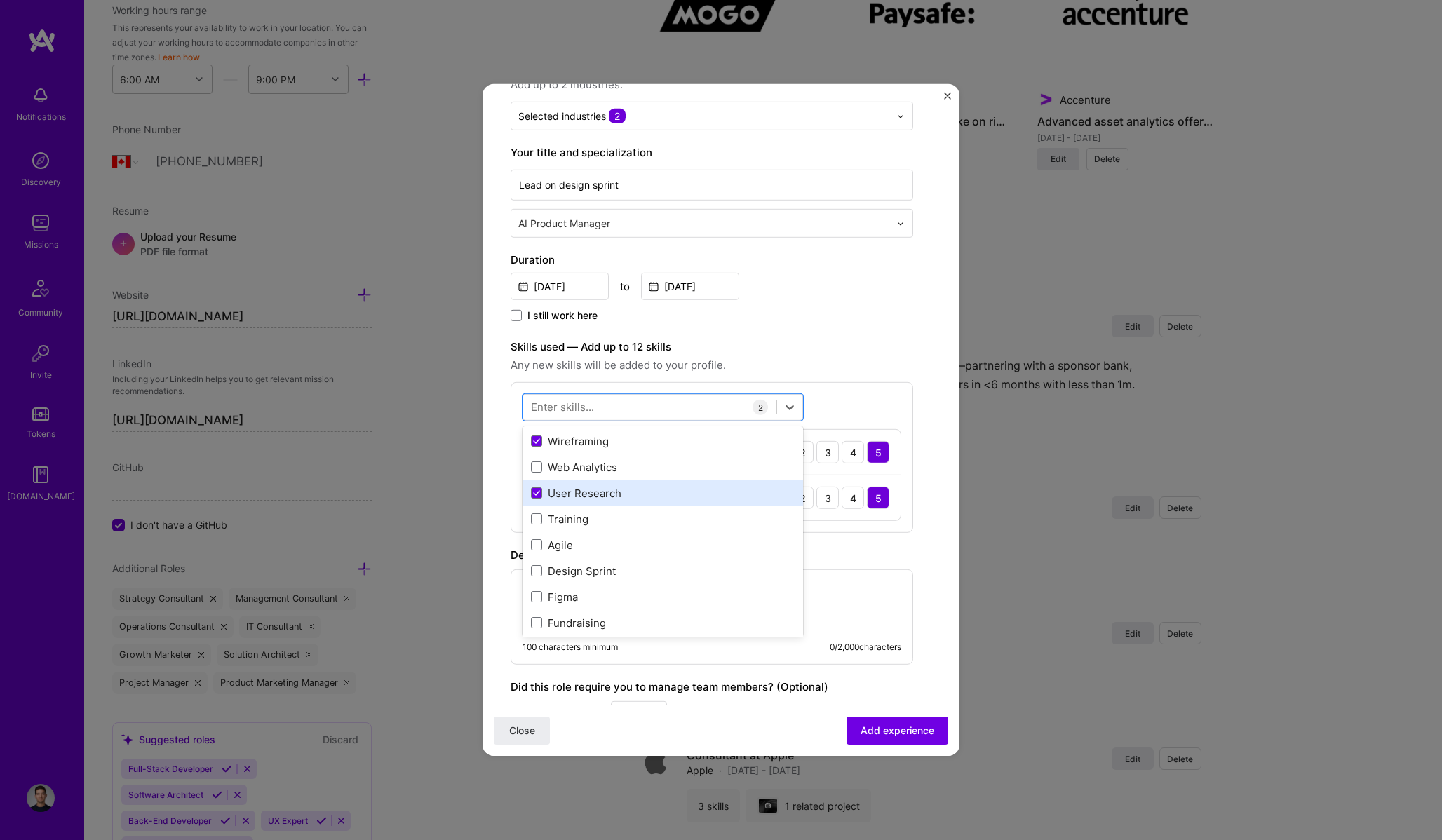
click at [606, 491] on div "User Research" at bounding box center [663, 493] width 263 height 15
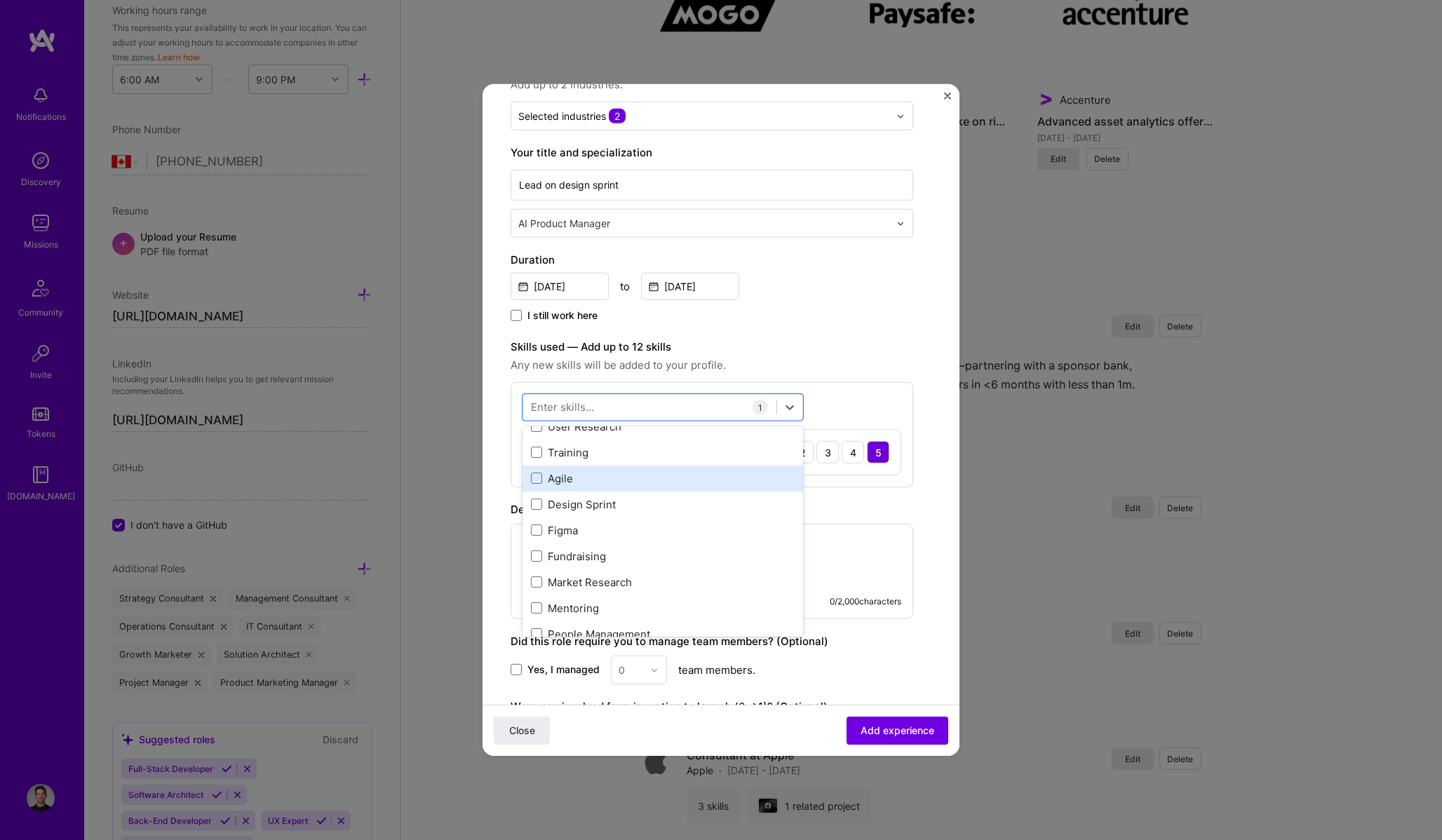
scroll to position [98, 0]
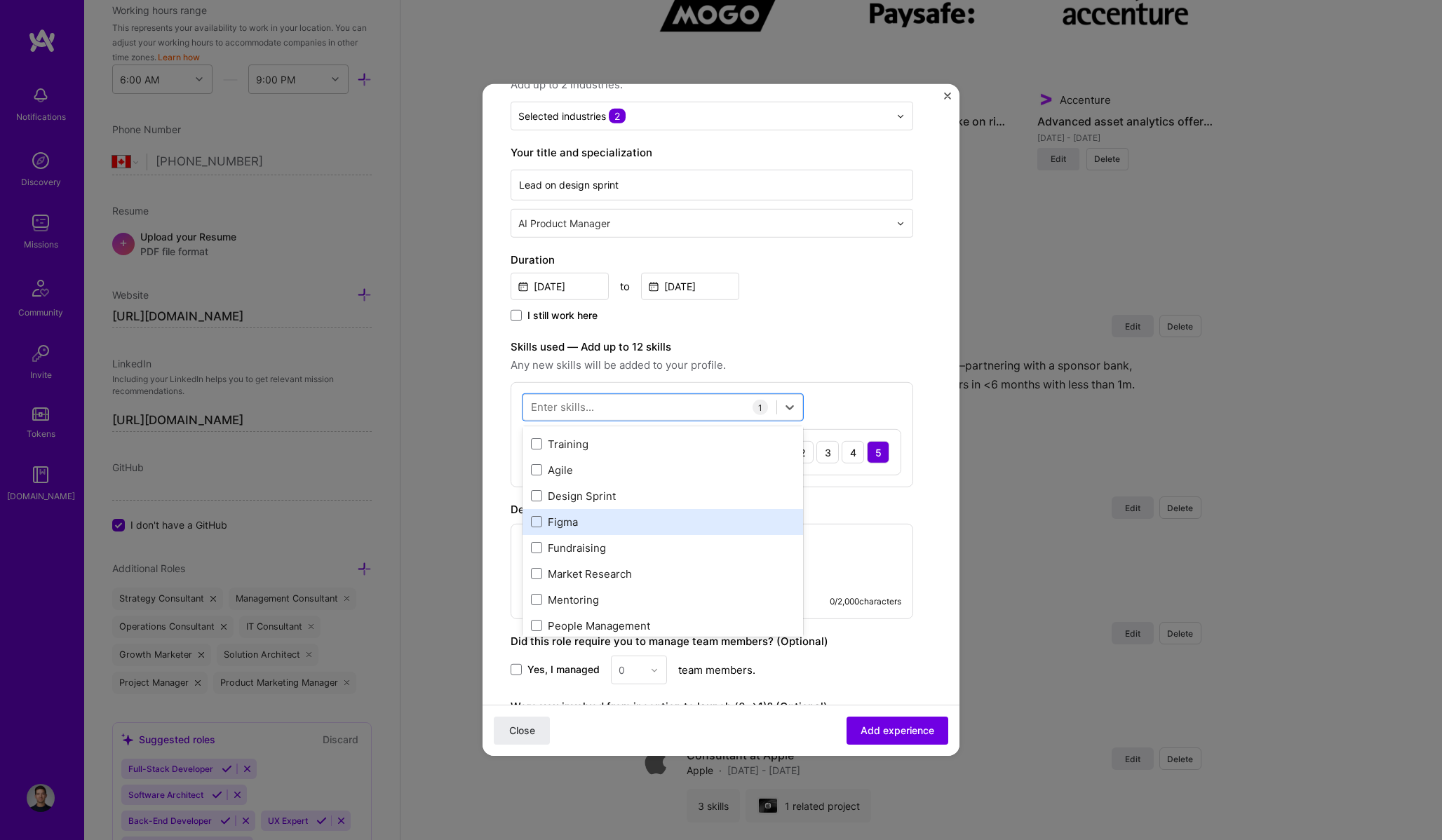
click at [622, 518] on div "Figma" at bounding box center [663, 522] width 263 height 15
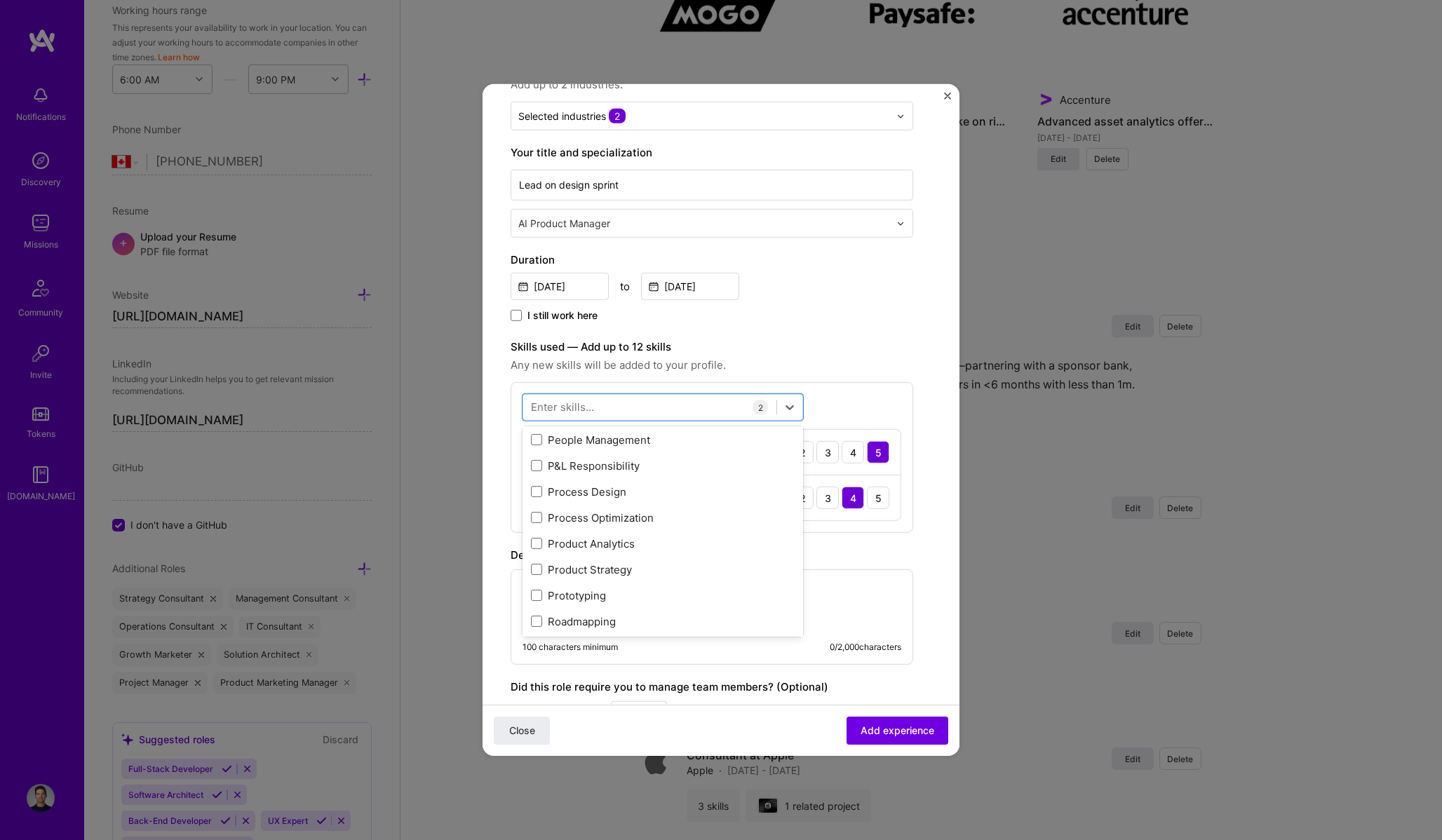
scroll to position [292, 0]
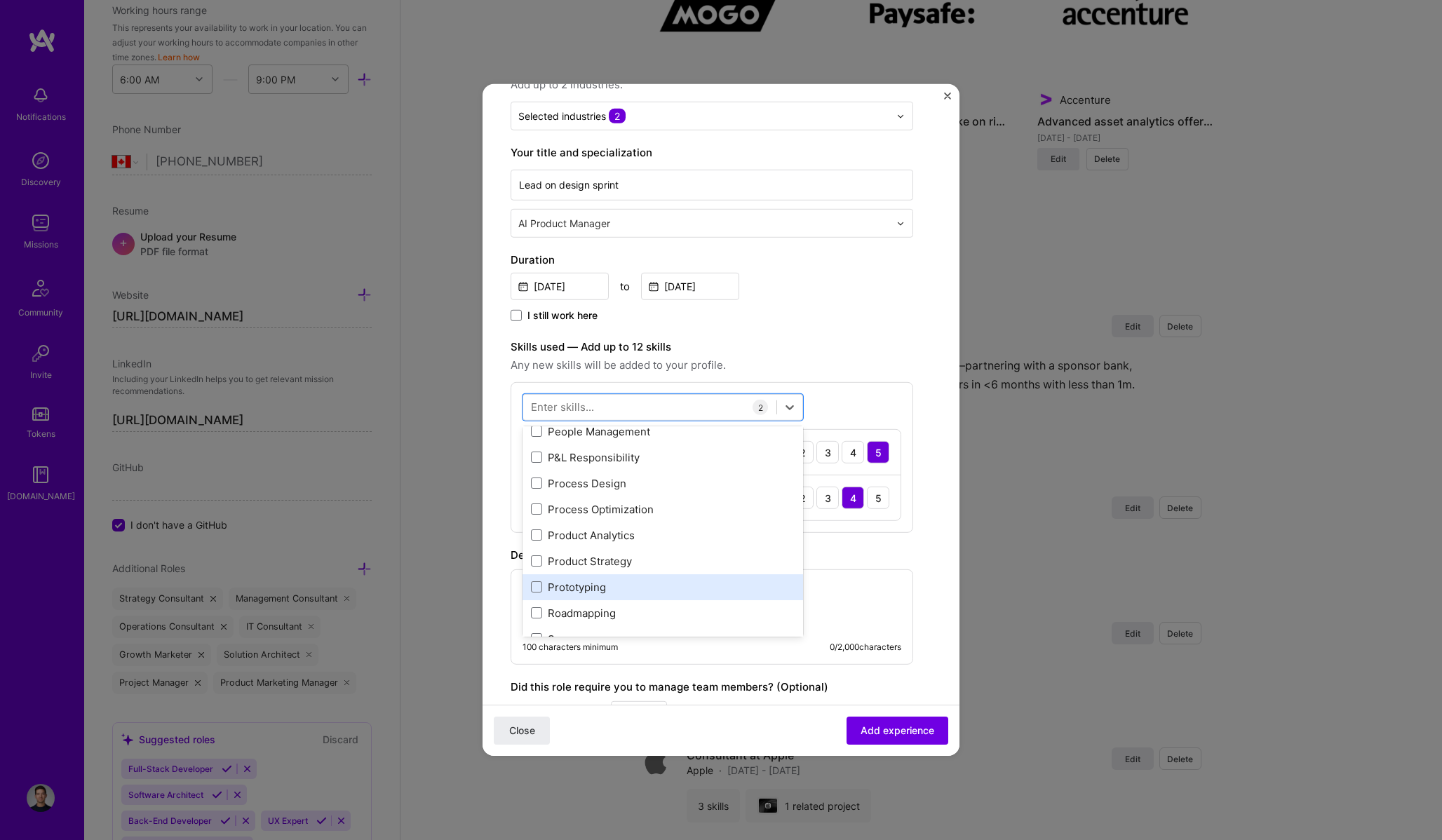
click at [585, 594] on div "Prototyping" at bounding box center [663, 587] width 280 height 26
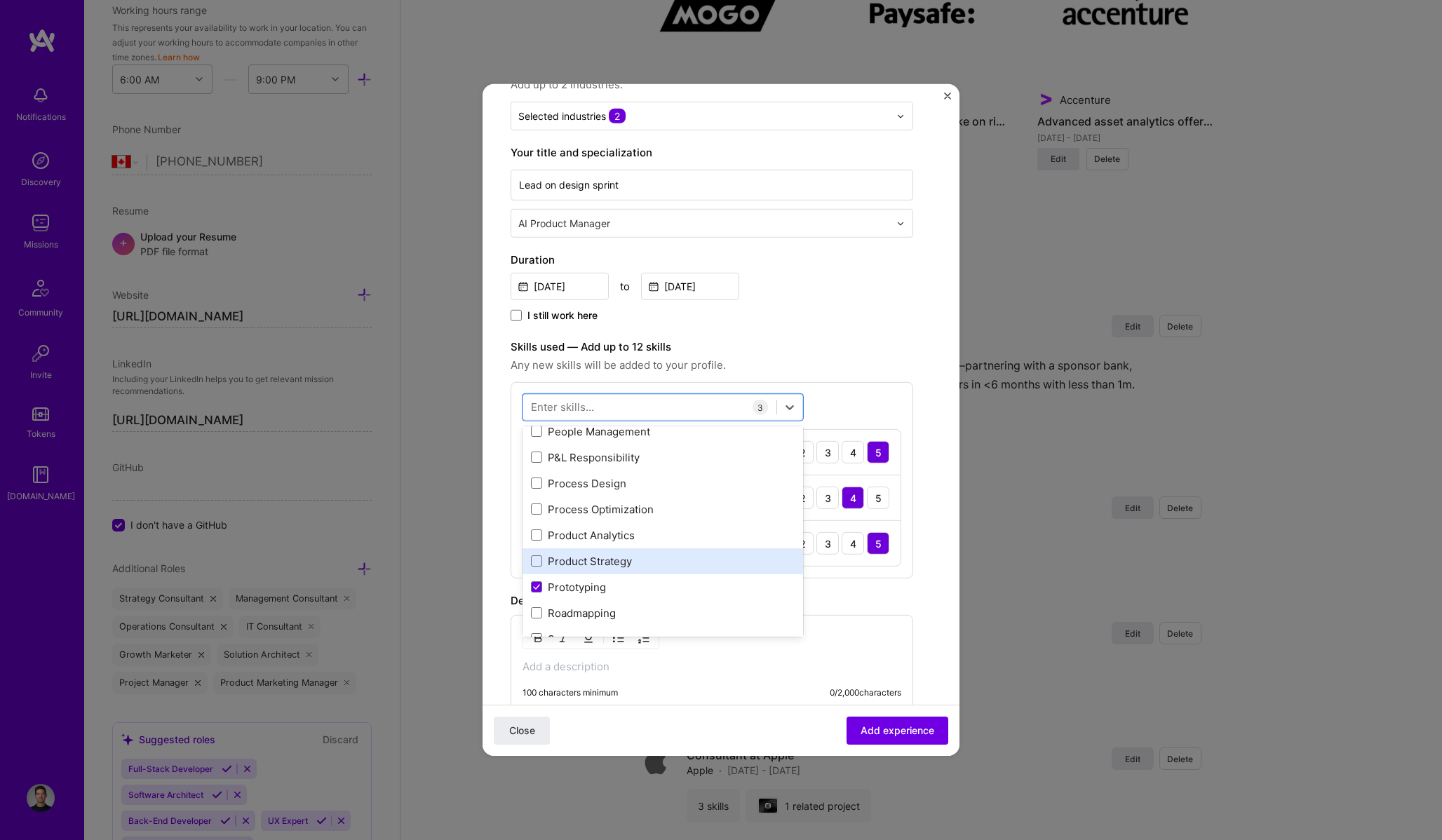
click at [614, 567] on div "Product Strategy" at bounding box center [663, 560] width 263 height 15
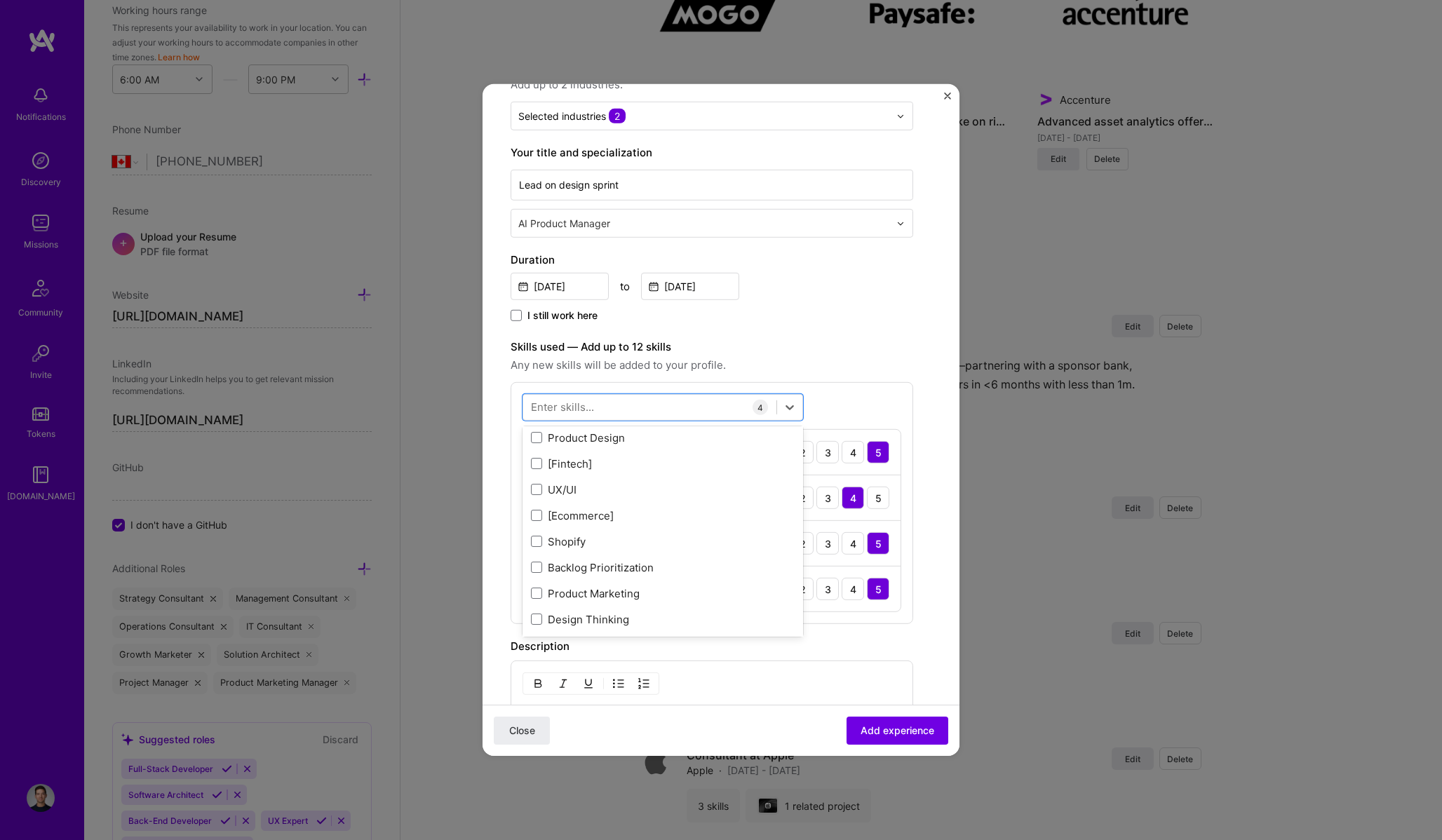
scroll to position [671, 0]
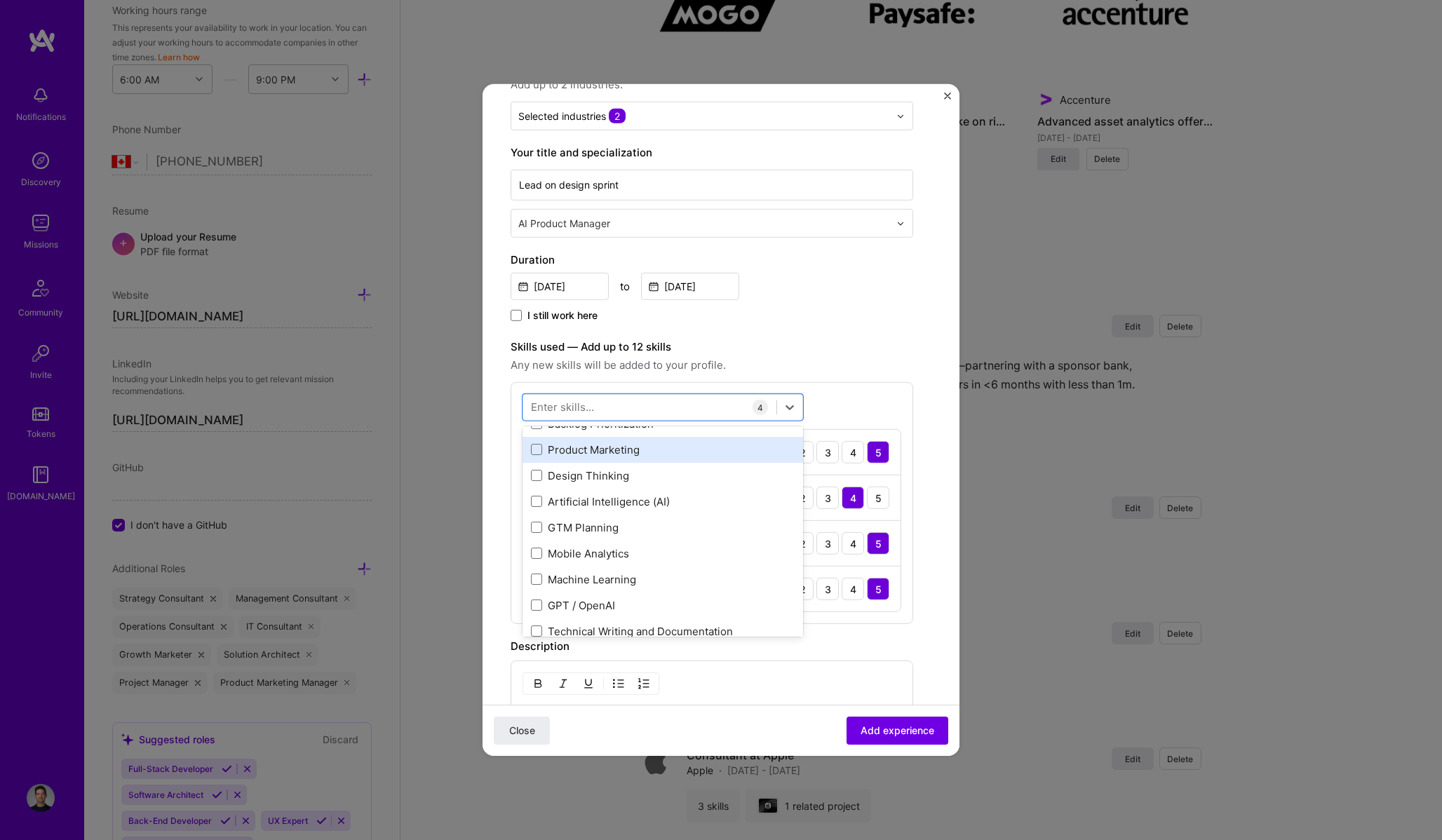
click at [655, 460] on div "Product Marketing" at bounding box center [663, 449] width 280 height 26
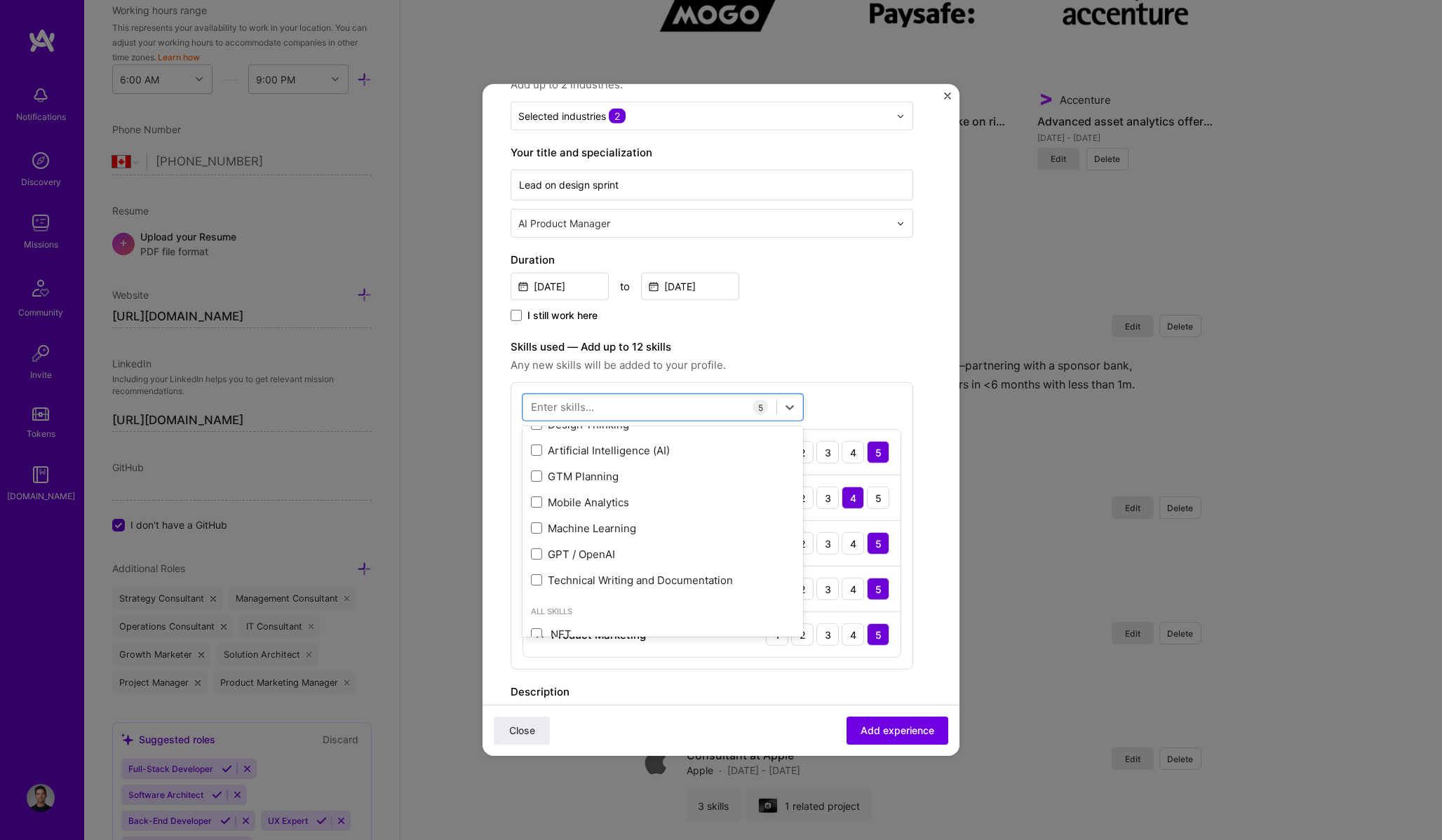
scroll to position [836, 0]
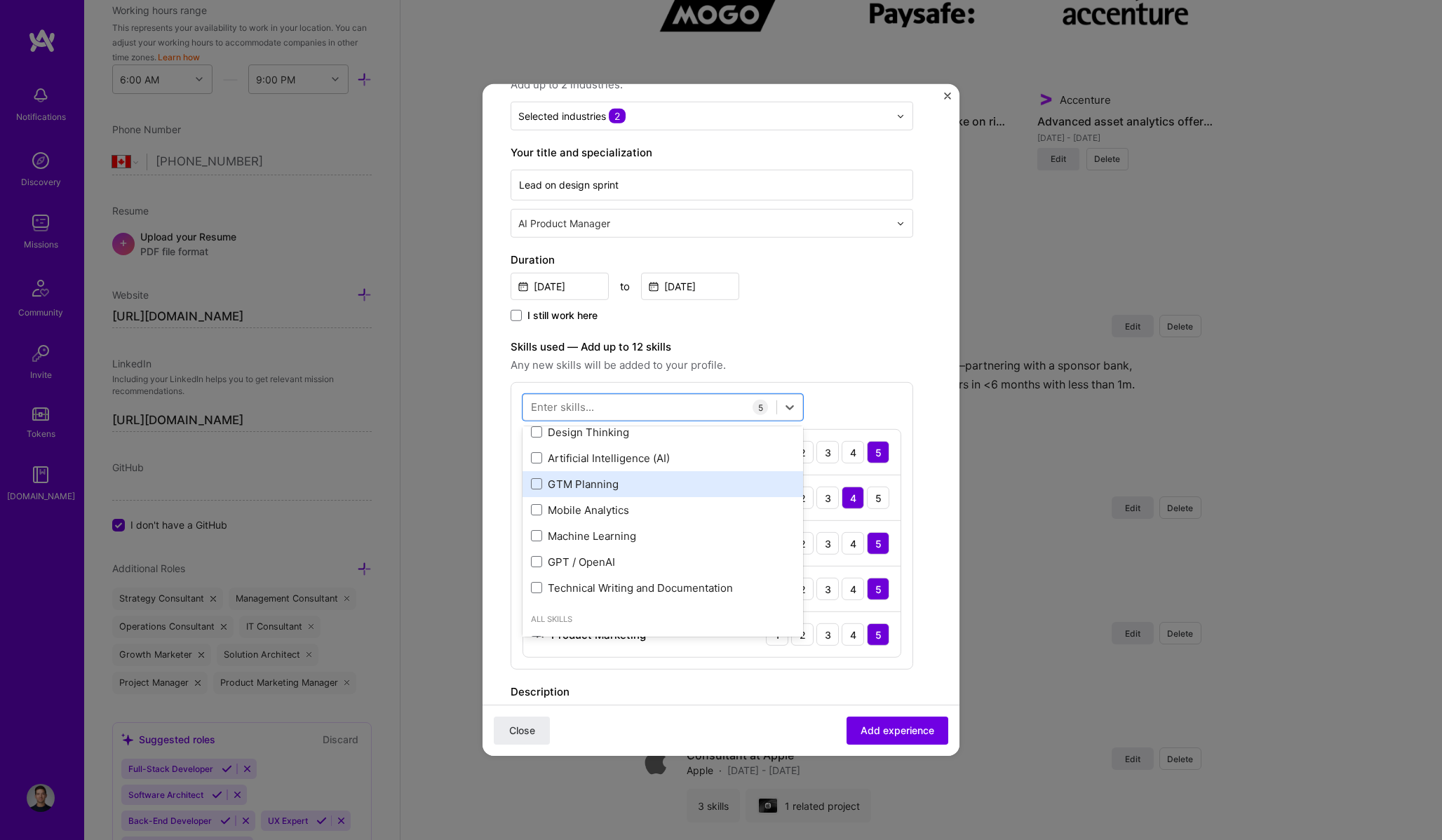
click at [655, 490] on div "GTM Planning" at bounding box center [663, 484] width 263 height 15
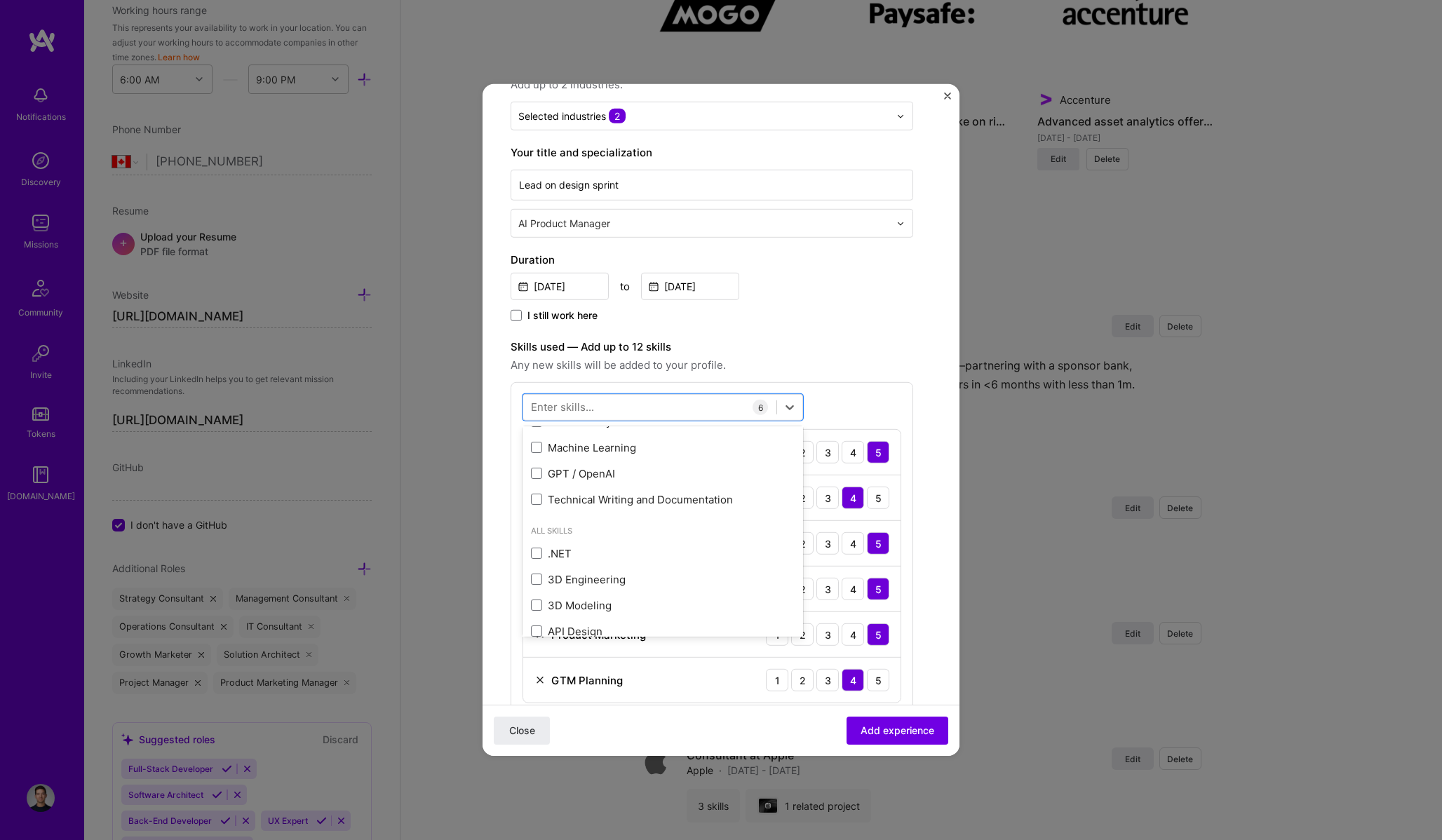
scroll to position [938, 0]
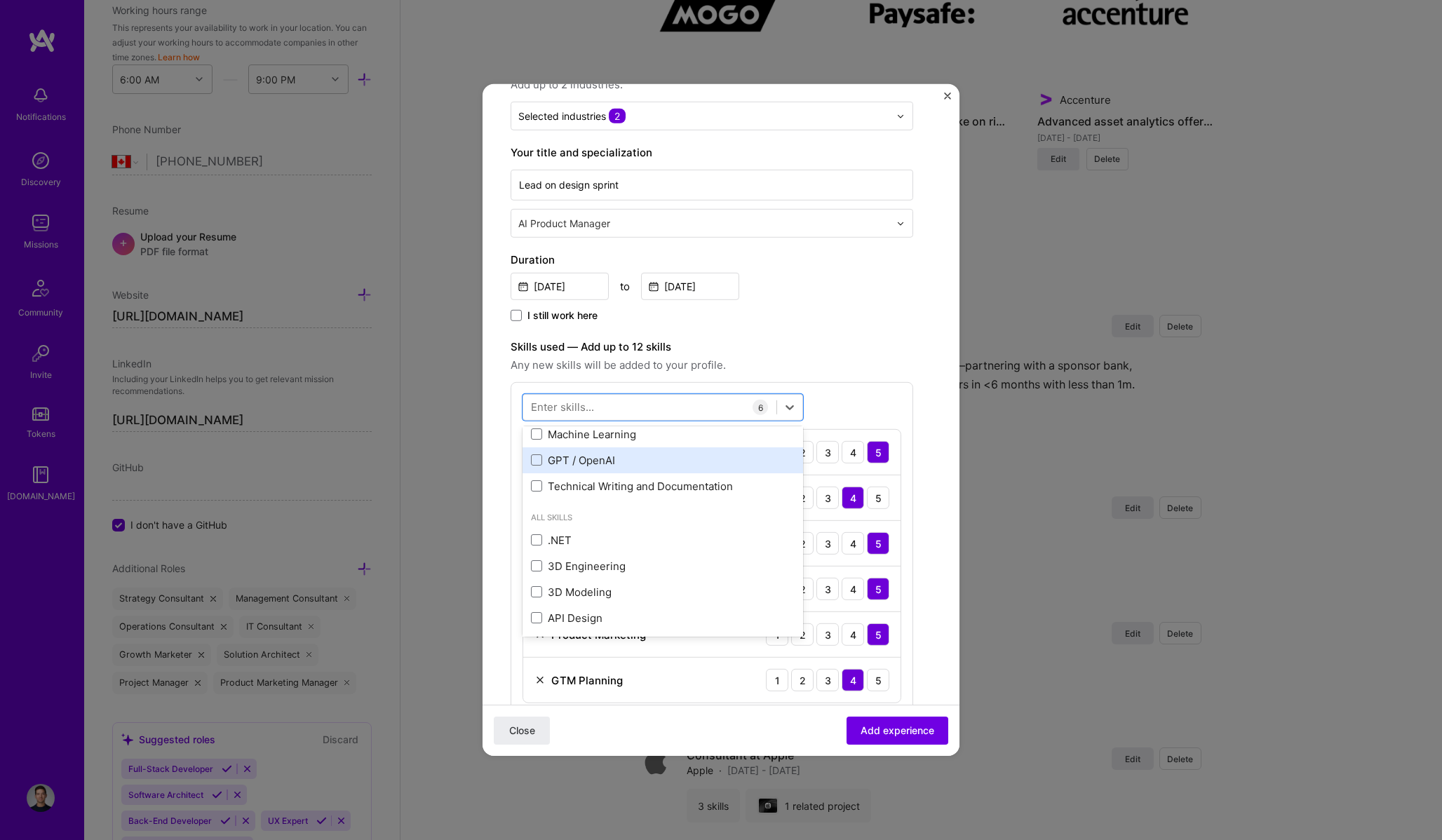
click at [702, 464] on div "GPT / OpenAI" at bounding box center [663, 460] width 263 height 15
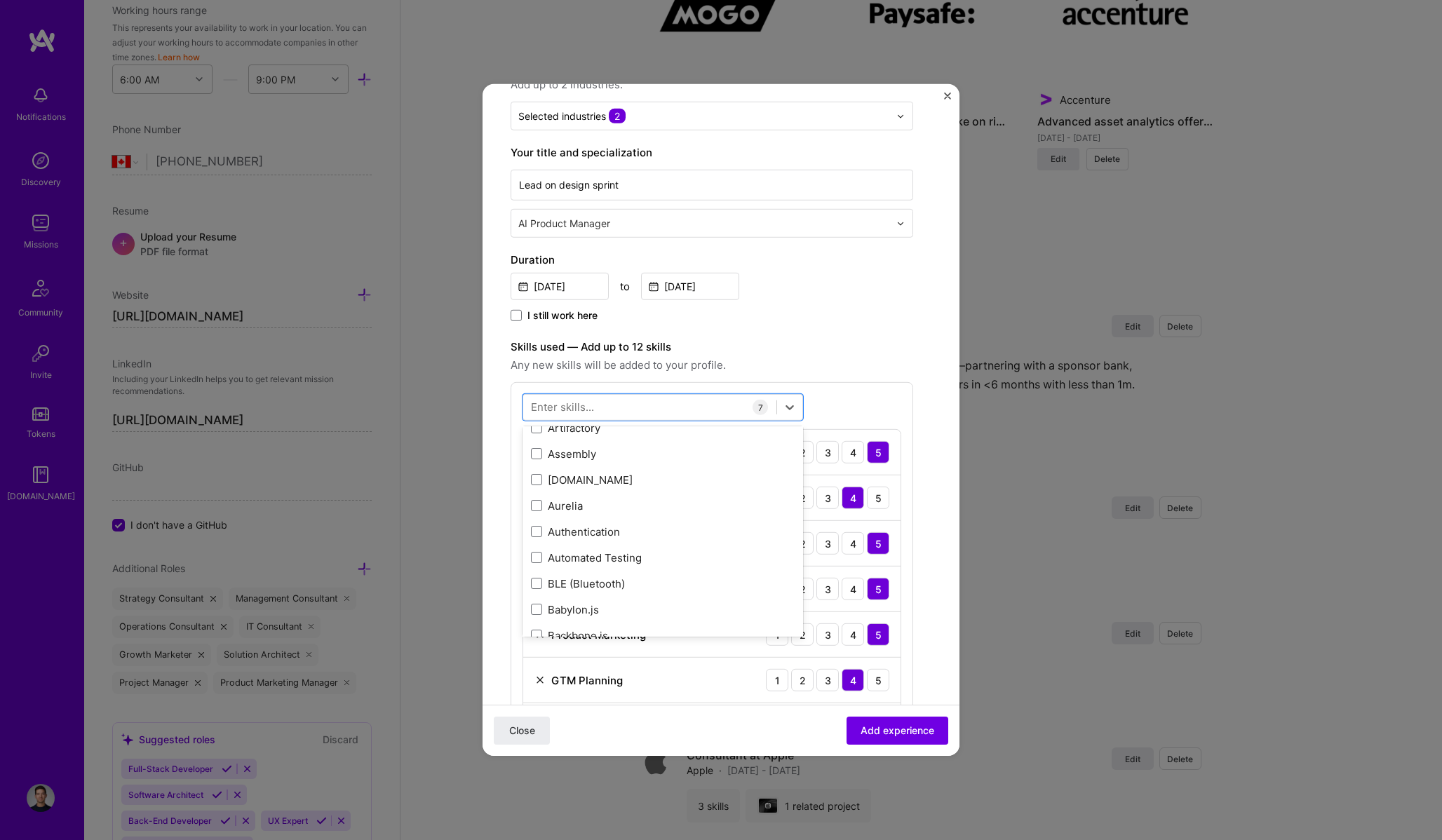
scroll to position [2258, 0]
click at [893, 344] on label "Skills used — Add up to 12 skills" at bounding box center [711, 347] width 402 height 17
click at [710, 410] on div at bounding box center [649, 406] width 253 height 23
type input "agent"
click at [876, 267] on label "Duration" at bounding box center [711, 260] width 402 height 17
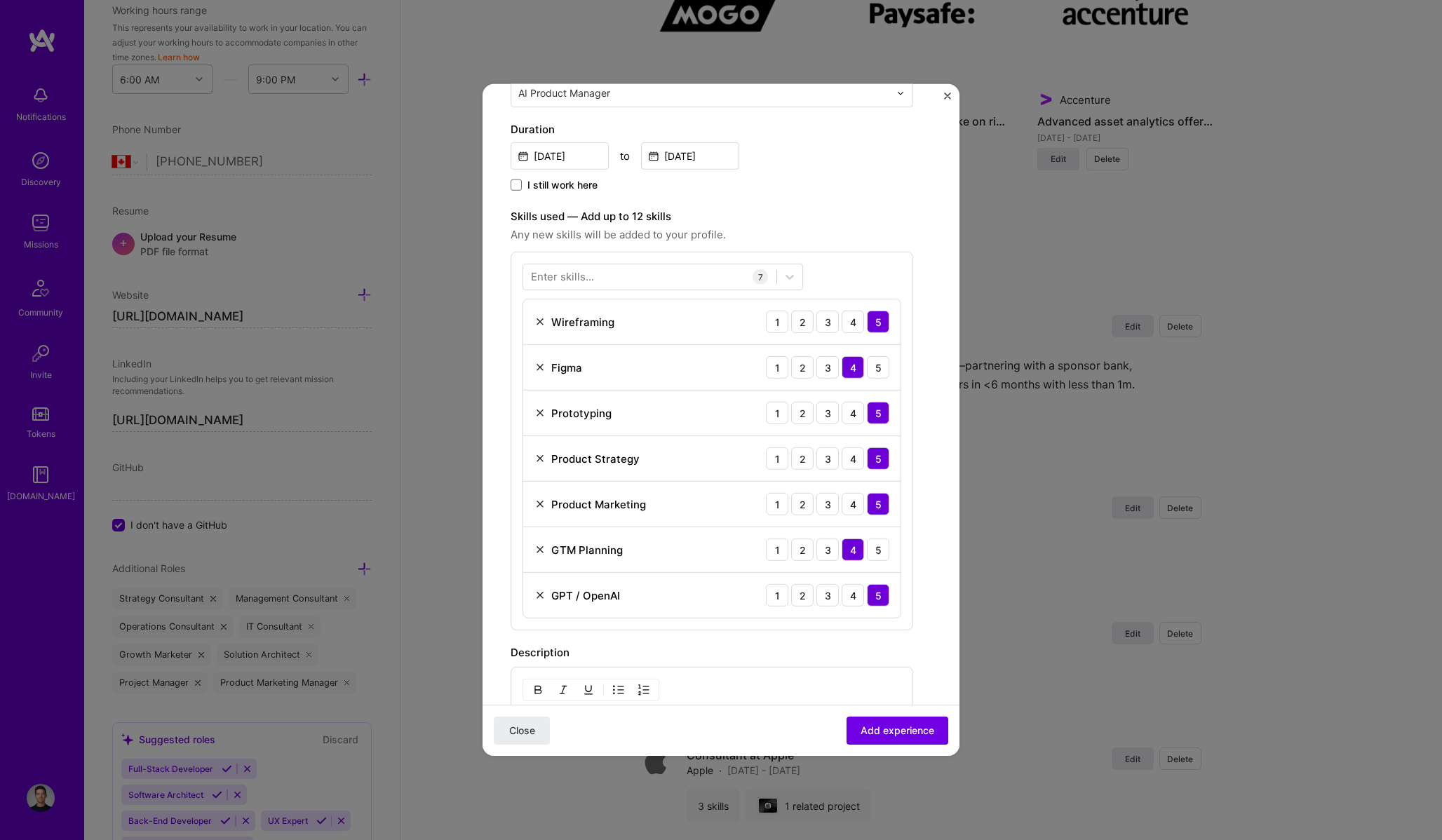
scroll to position [304, 0]
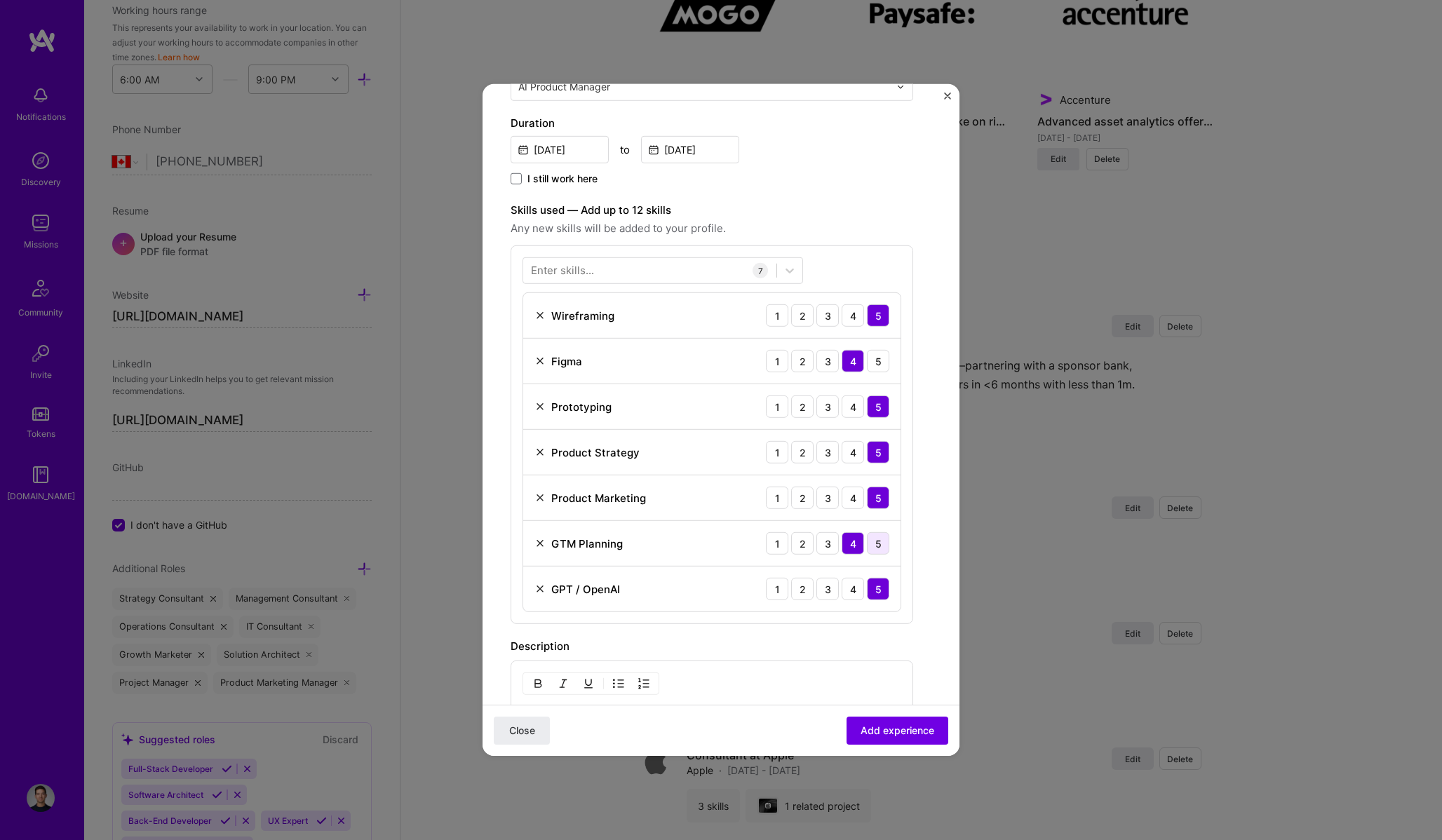
click at [883, 545] on div "5" at bounding box center [878, 544] width 23 height 23
click at [881, 359] on div "5" at bounding box center [878, 361] width 23 height 23
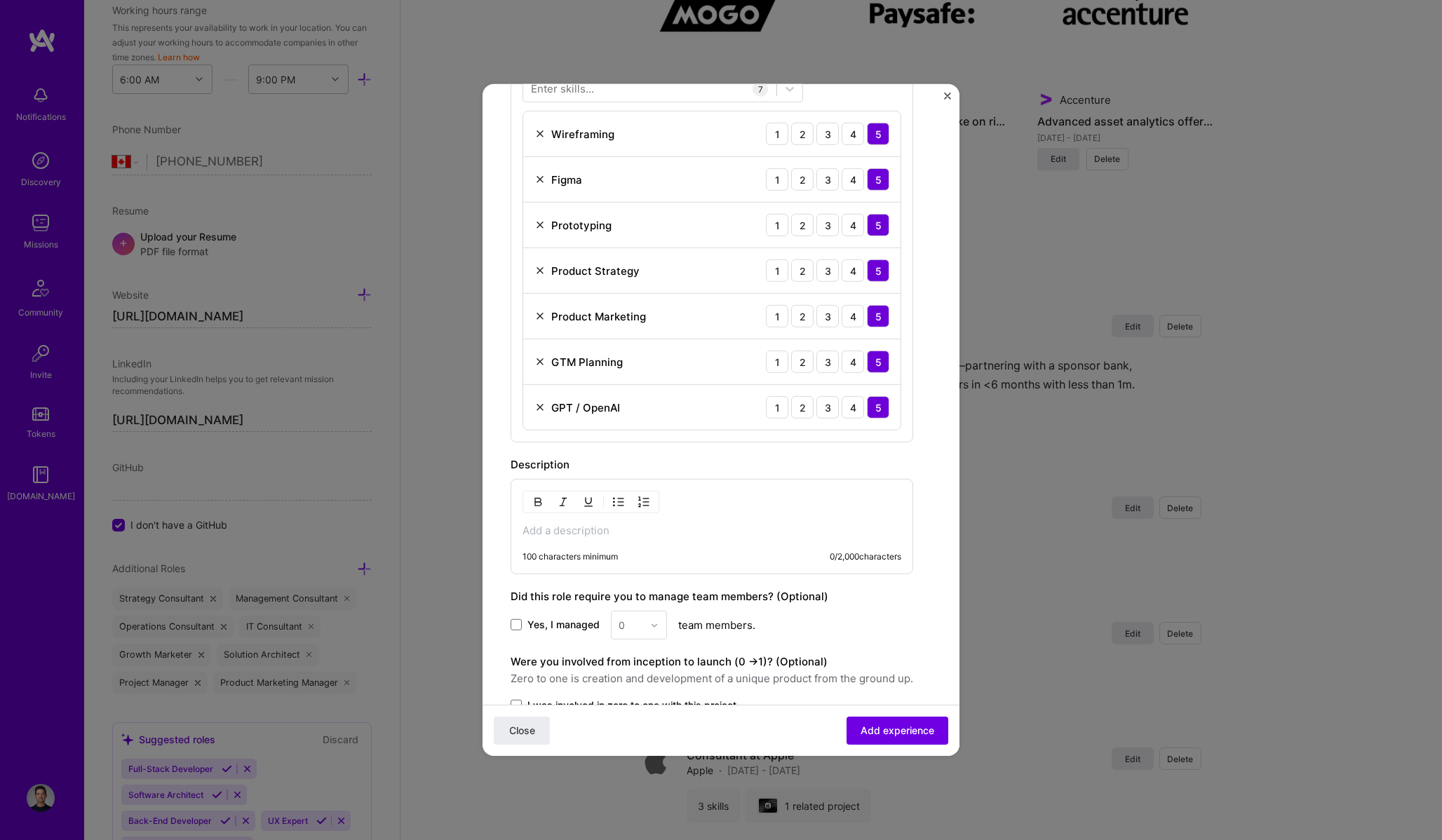
scroll to position [507, 0]
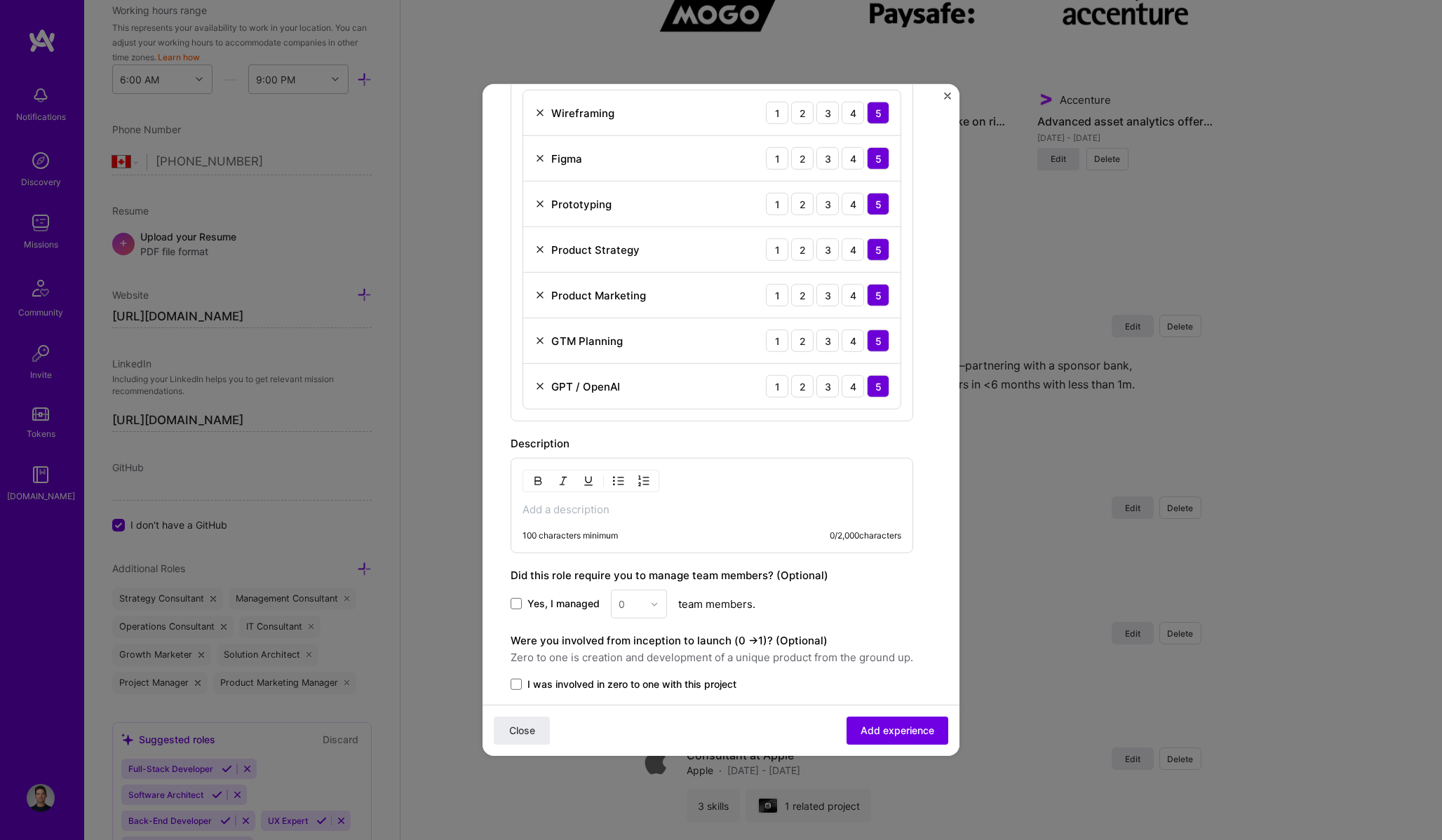
click at [701, 511] on p at bounding box center [712, 510] width 379 height 14
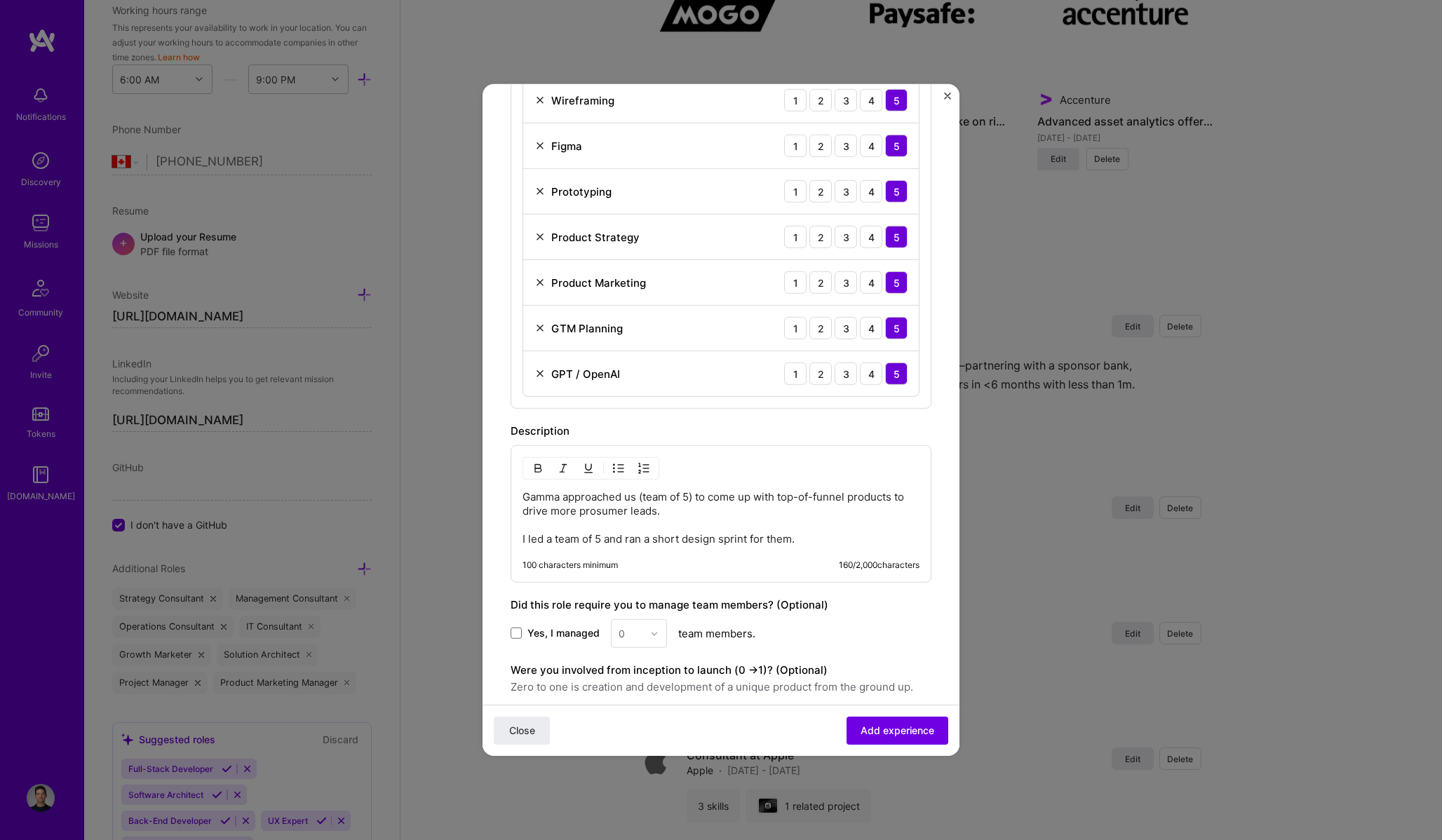
scroll to position [522, 0]
click at [861, 536] on p "Gamma approached us (team of 5) to come up with top-of-funnel products to drive…" at bounding box center [721, 516] width 397 height 56
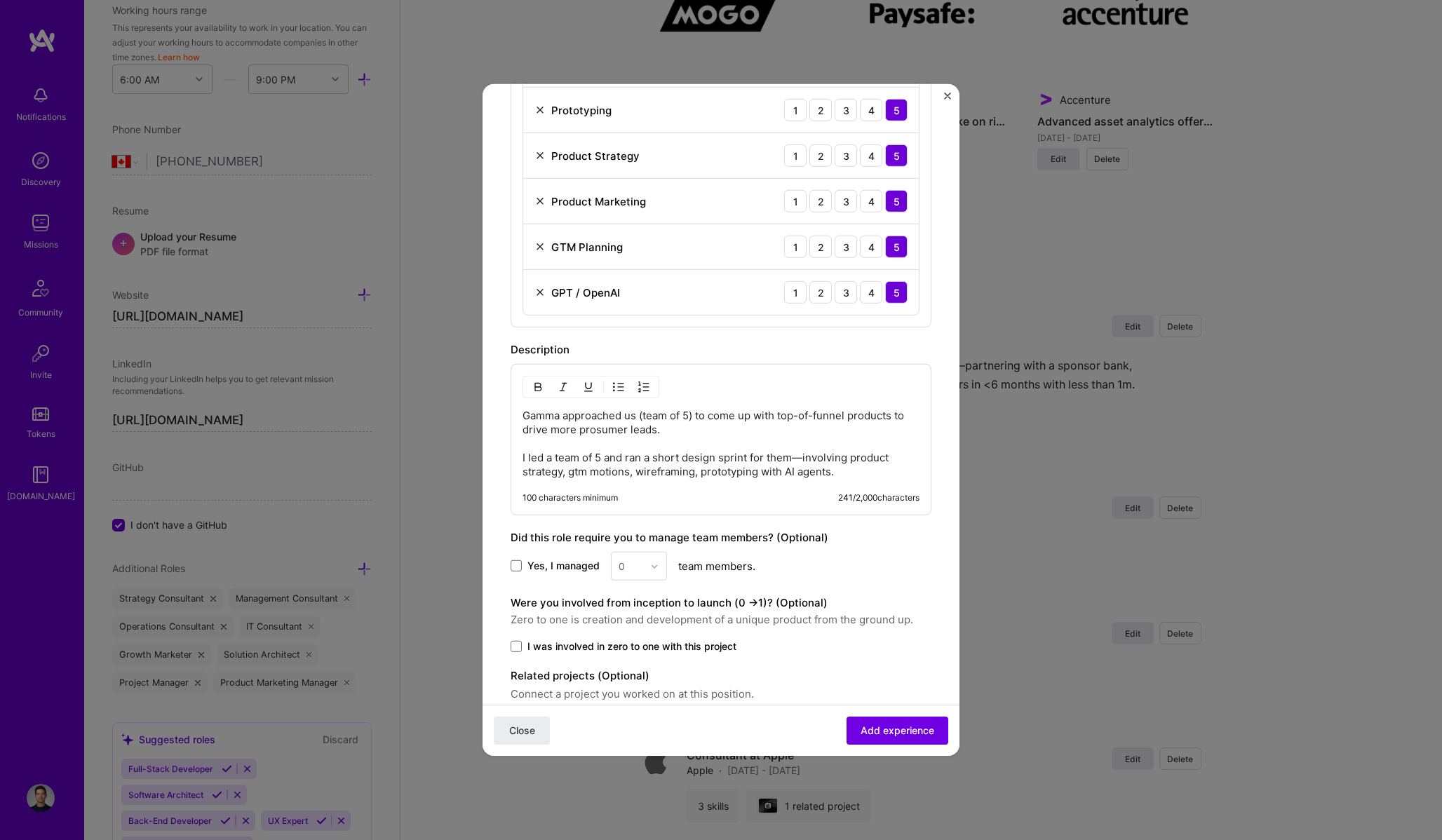
scroll to position [613, 0]
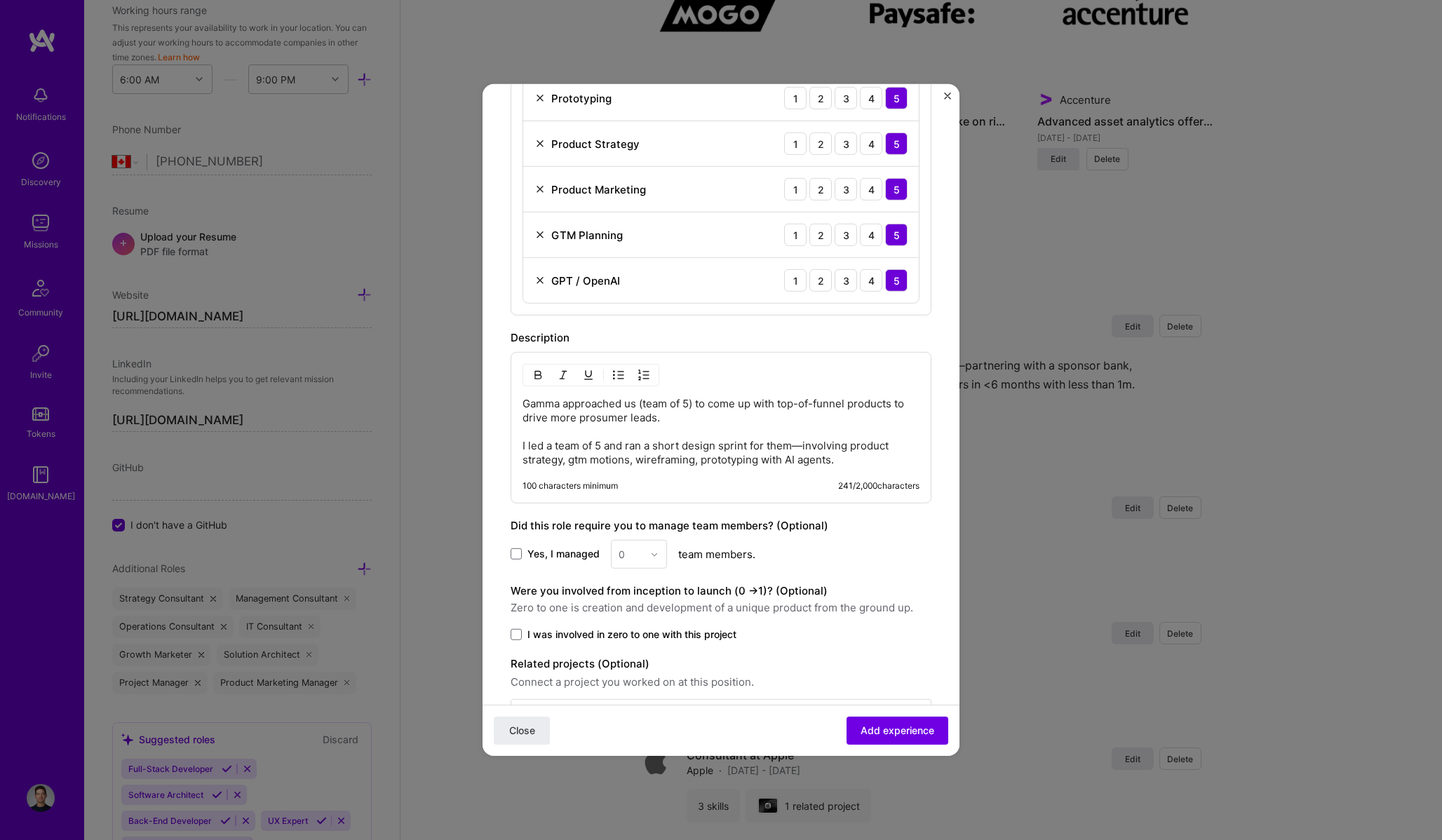
click at [635, 546] on div "0" at bounding box center [639, 554] width 56 height 29
click at [640, 553] on div "0" at bounding box center [639, 554] width 56 height 29
click at [513, 553] on span at bounding box center [516, 553] width 11 height 11
click at [0, 0] on input "Yes, I managed" at bounding box center [0, 0] width 0 height 0
click at [633, 555] on input "text" at bounding box center [630, 553] width 25 height 15
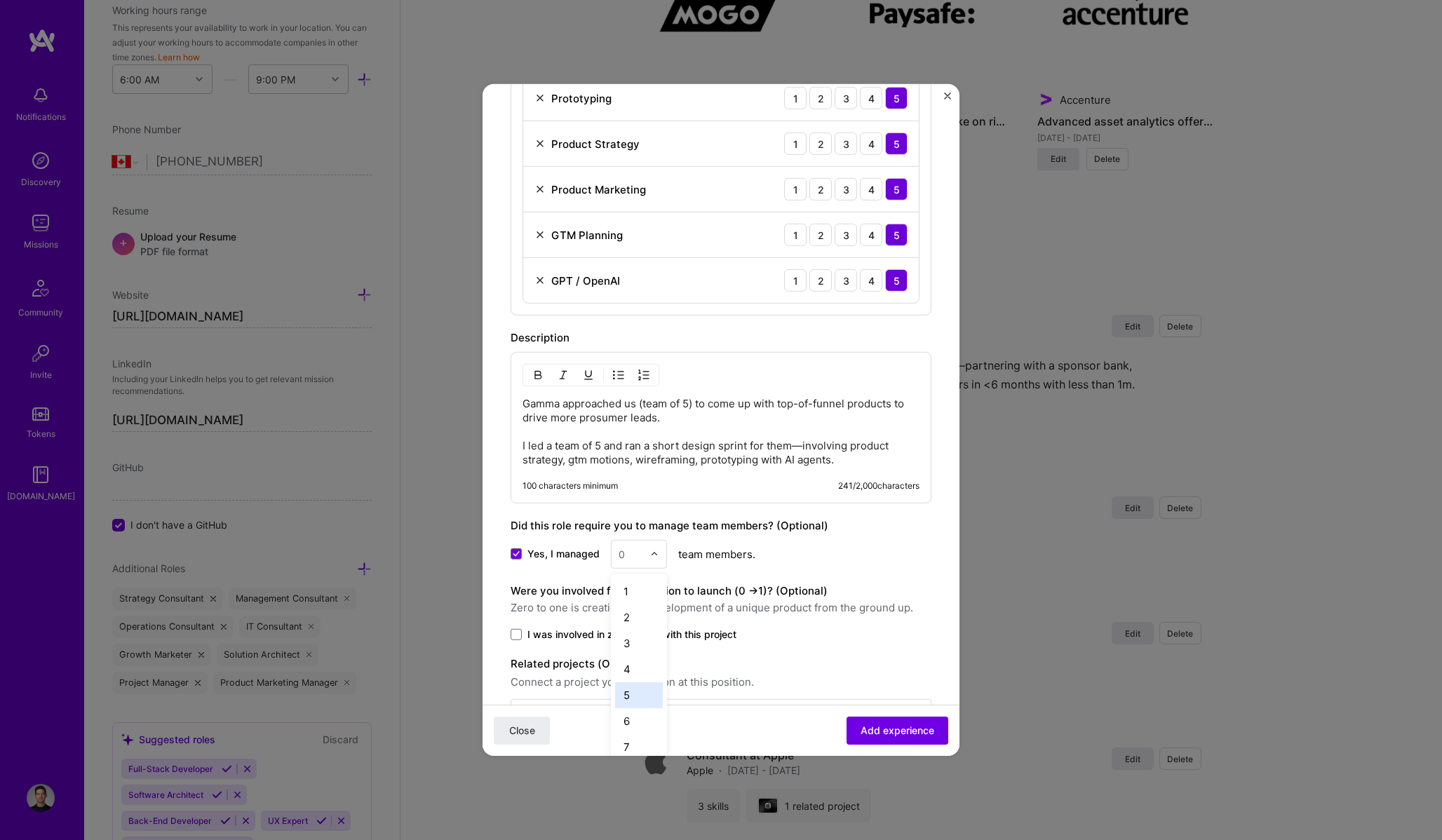
drag, startPoint x: 642, startPoint y: 676, endPoint x: 642, endPoint y: 686, distance: 10.0
click at [642, 686] on div "1 2 3 4 5 6 7 8 9 10 11 12 13 14 15 16 17 18 19 20 21 22 23 24 25 25+" at bounding box center [639, 679] width 56 height 211
click at [642, 686] on div "5" at bounding box center [639, 695] width 48 height 26
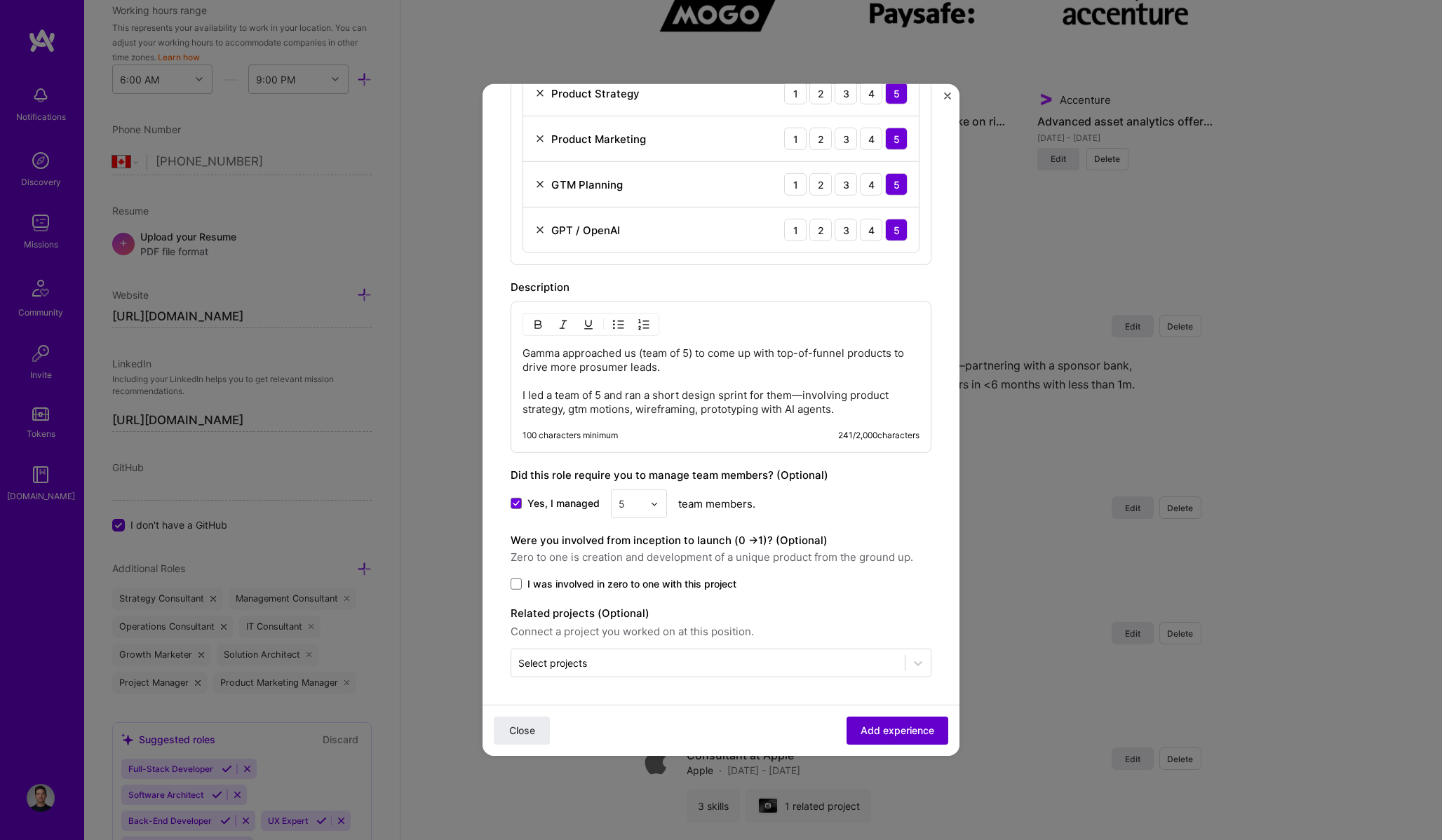
click at [902, 731] on span "Add experience" at bounding box center [897, 730] width 74 height 14
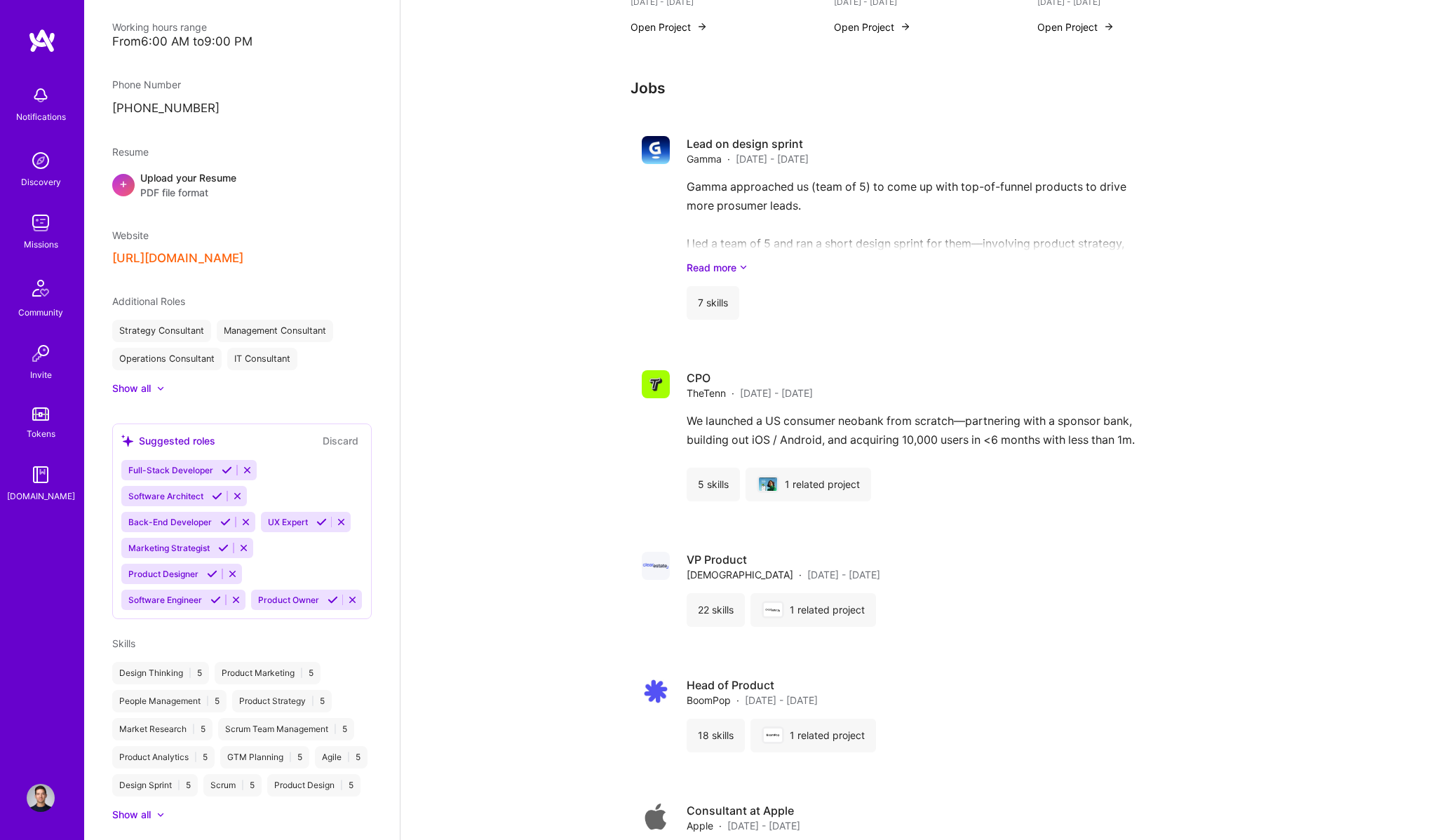
scroll to position [1632, 0]
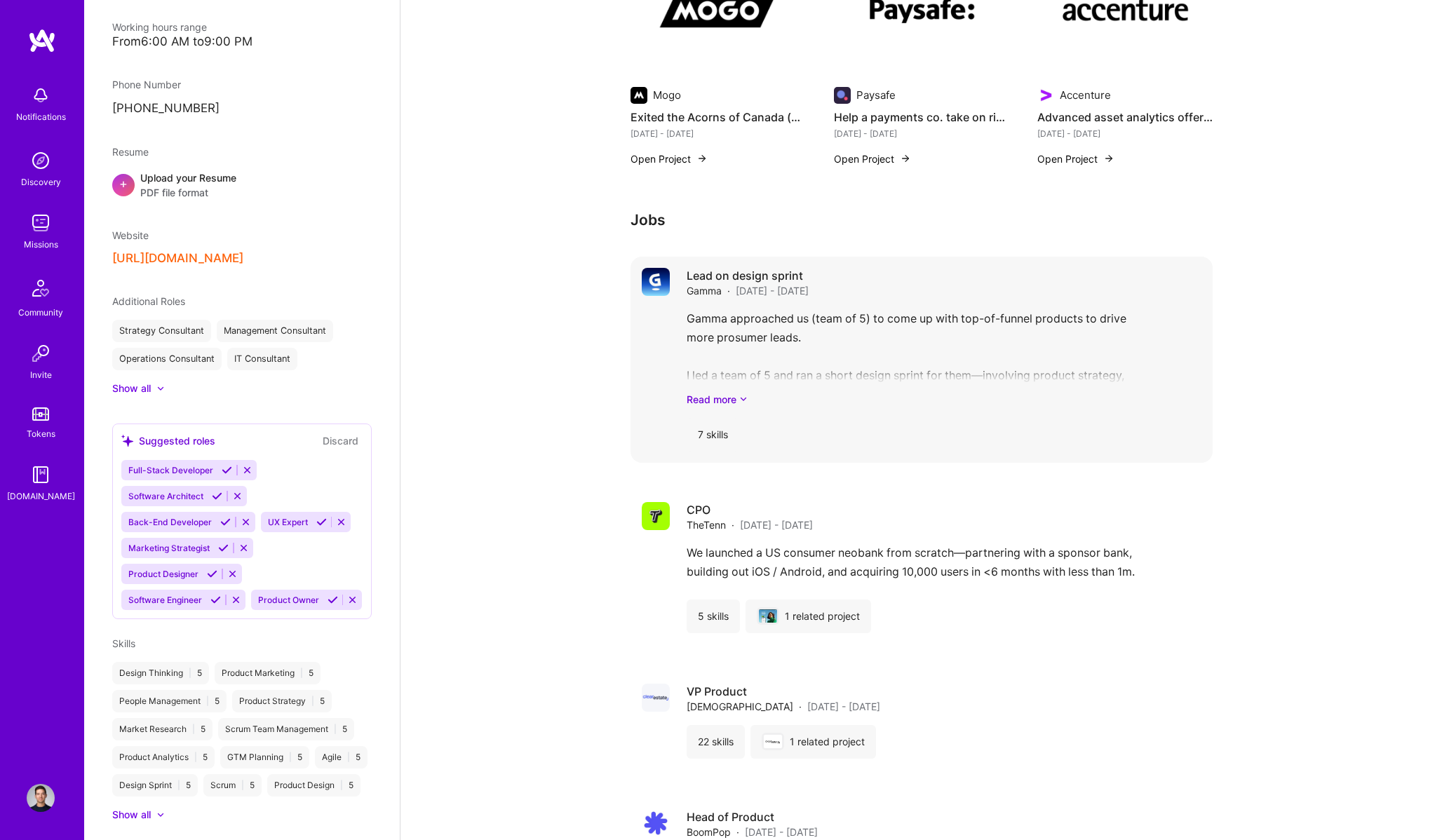
click at [844, 288] on div "Lead on design sprint Gamma · [DATE] - [DATE]" at bounding box center [944, 282] width 515 height 30
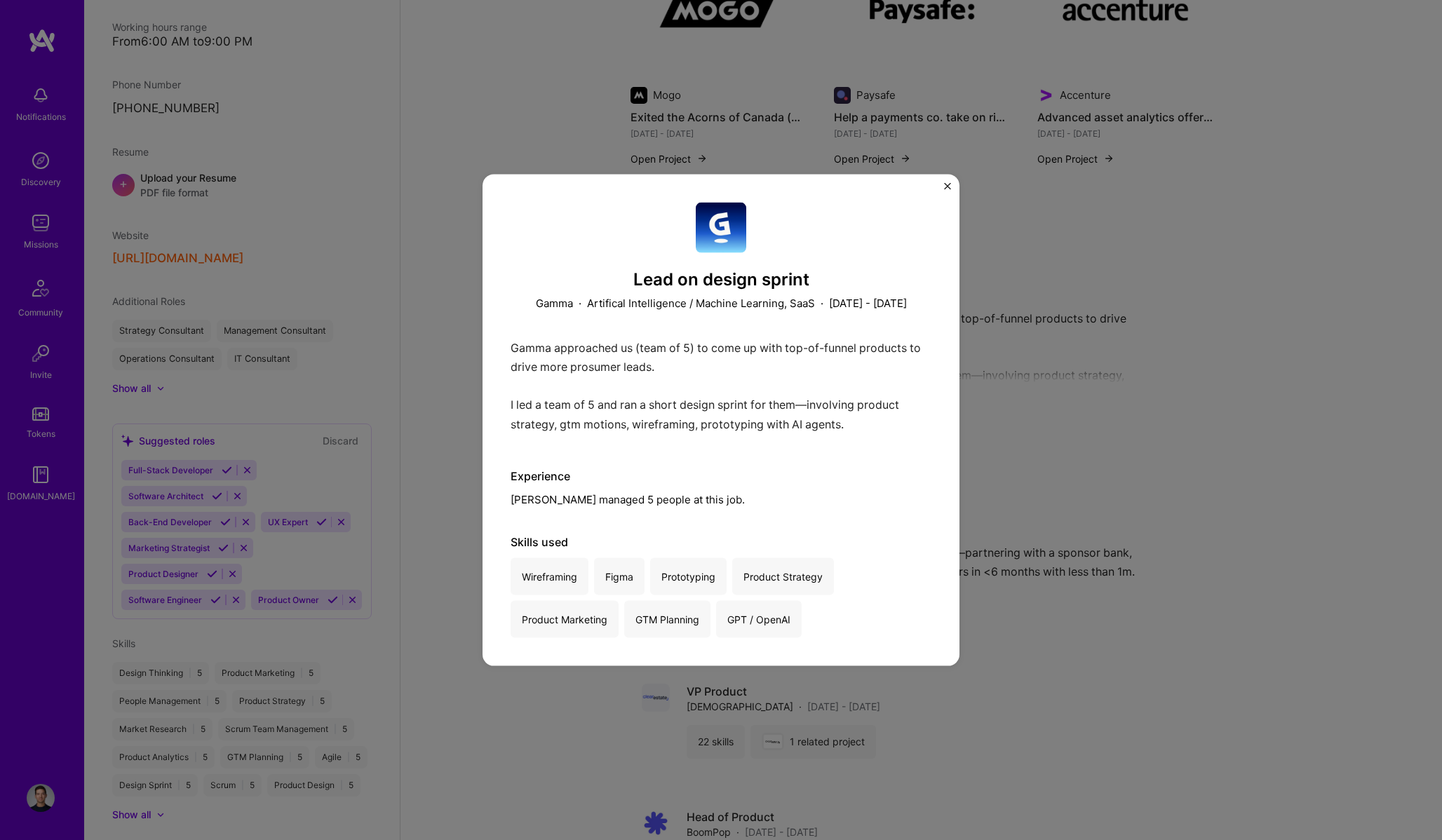
click at [945, 184] on img "Close" at bounding box center [947, 187] width 7 height 7
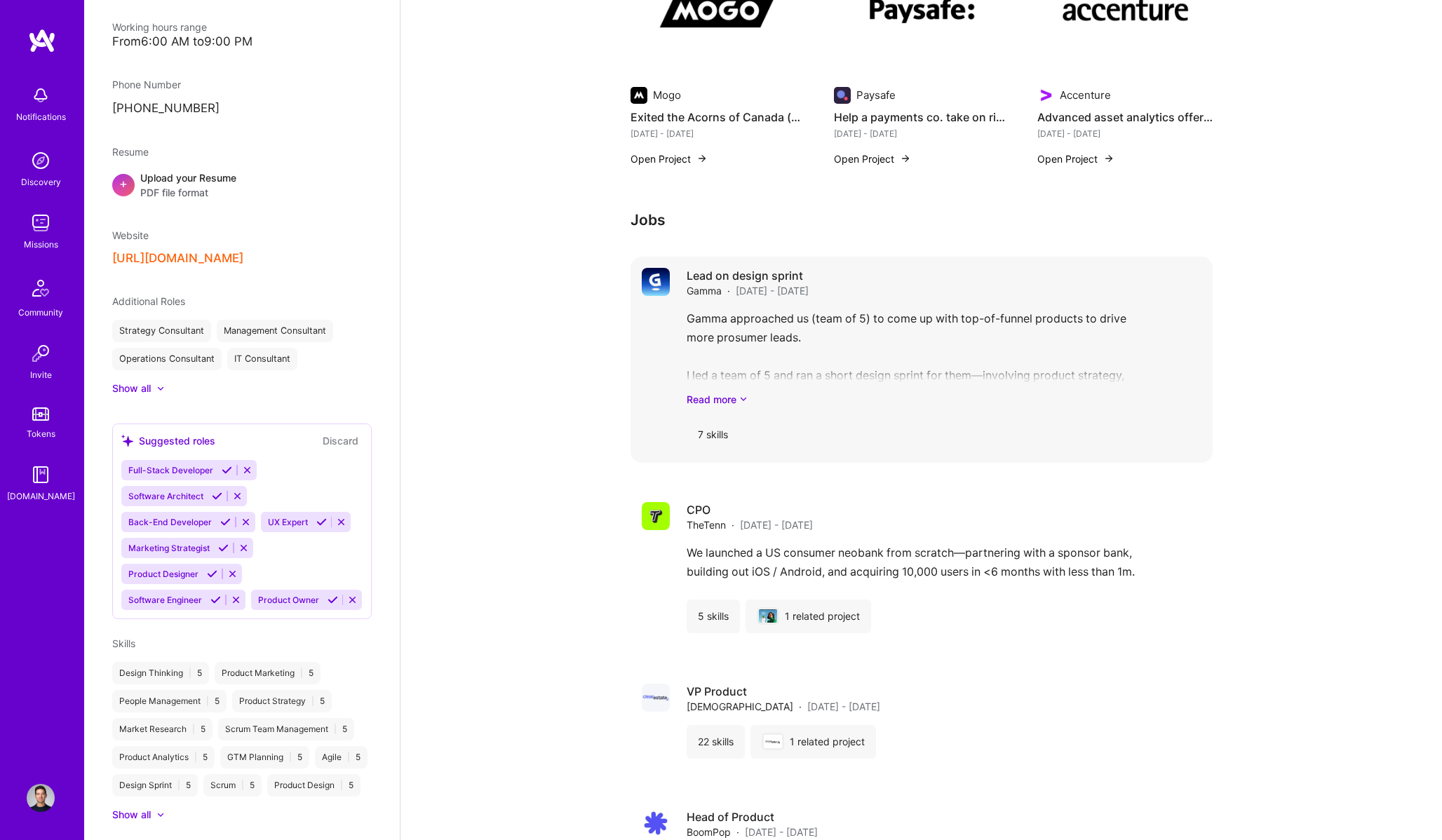
click at [793, 337] on div "Gamma approached us (team of 5) to come up with top-of-funnel products to drive…" at bounding box center [944, 358] width 515 height 97
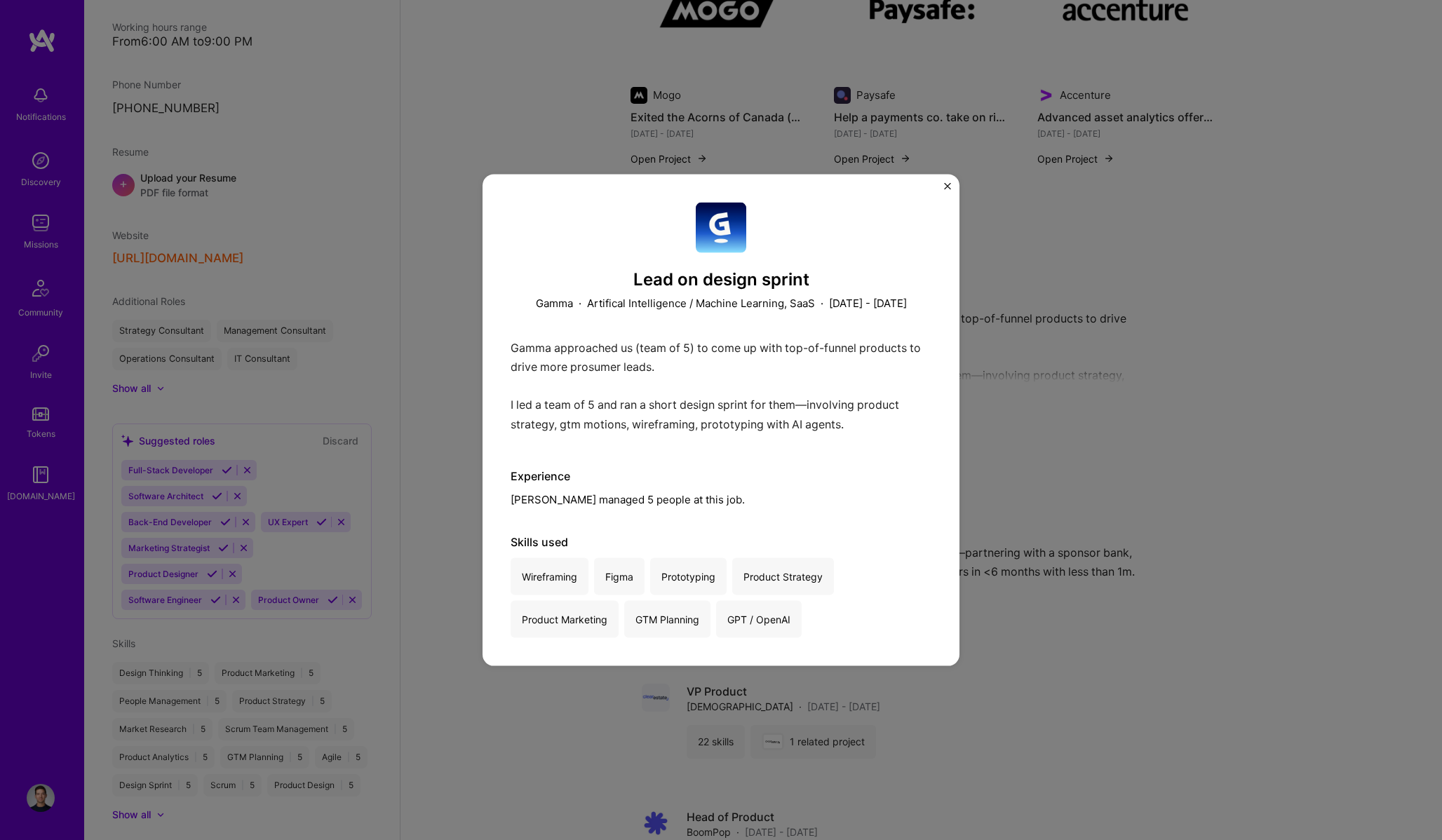
click at [821, 341] on div "Gamma approached us (team of 5) to come up with top-of-funnel products to drive…" at bounding box center [721, 389] width 421 height 102
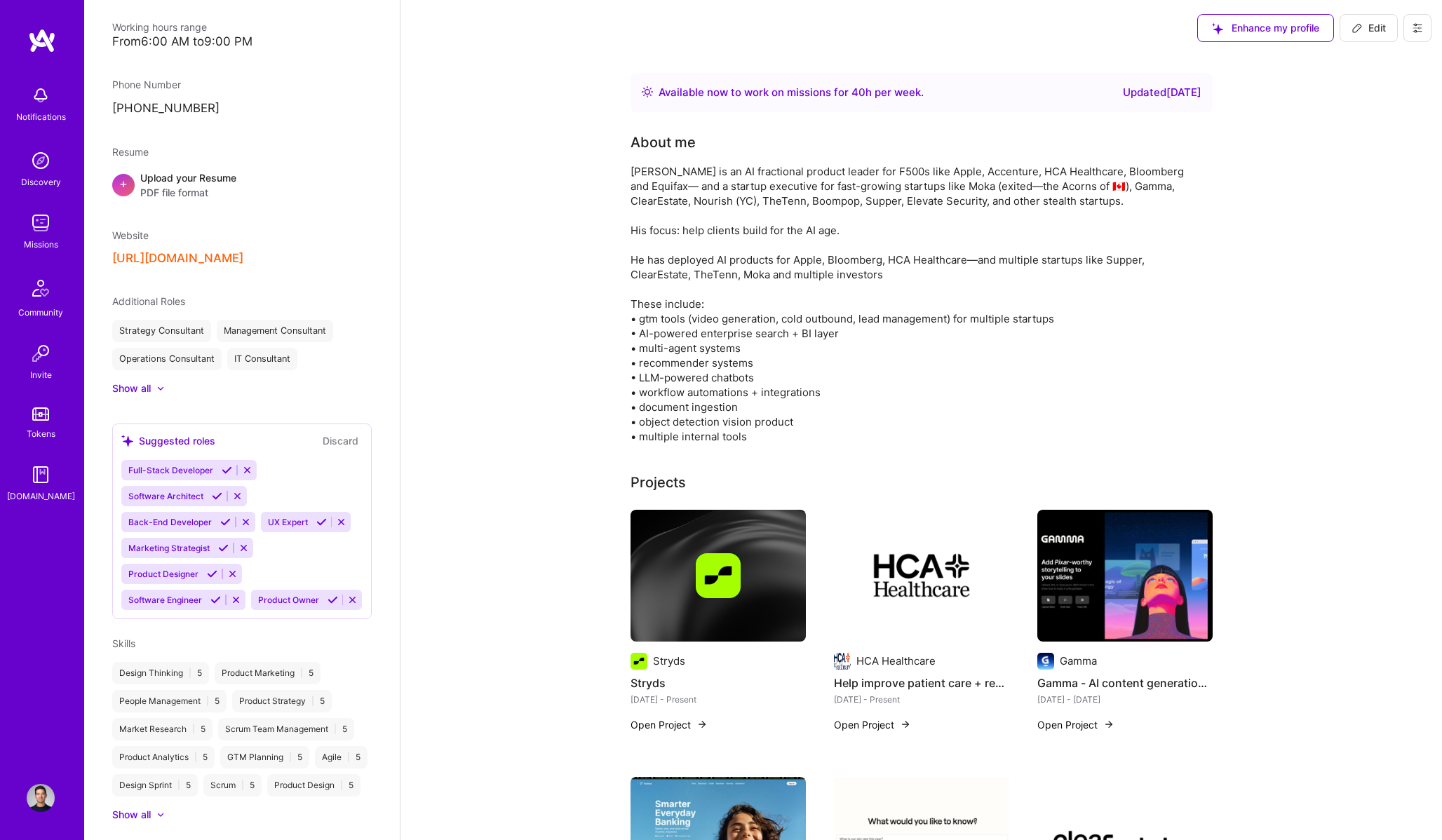
click at [1350, 25] on button "Edit" at bounding box center [1368, 28] width 58 height 28
select select "CA"
select select "Right Now"
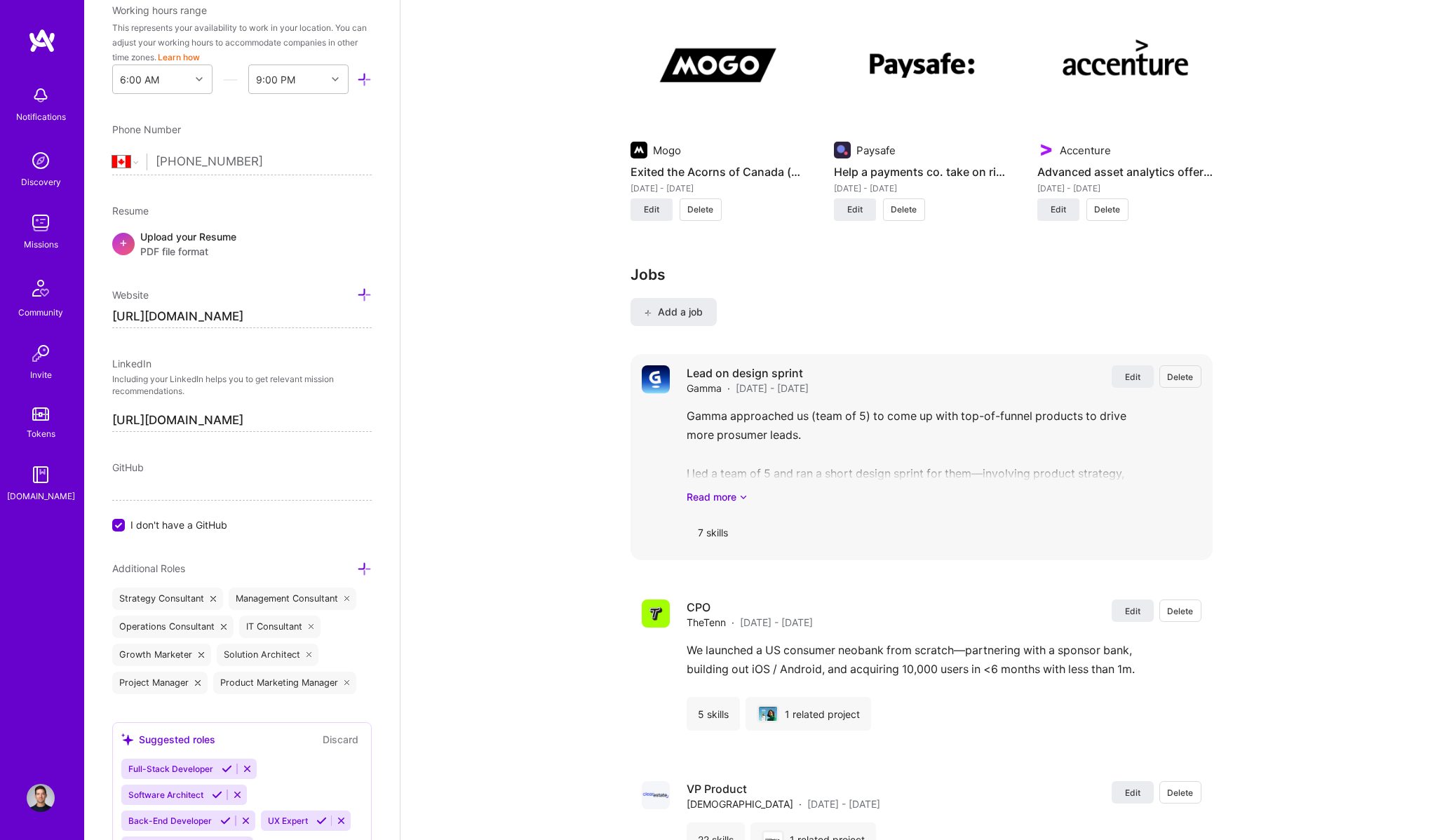
scroll to position [2204, 0]
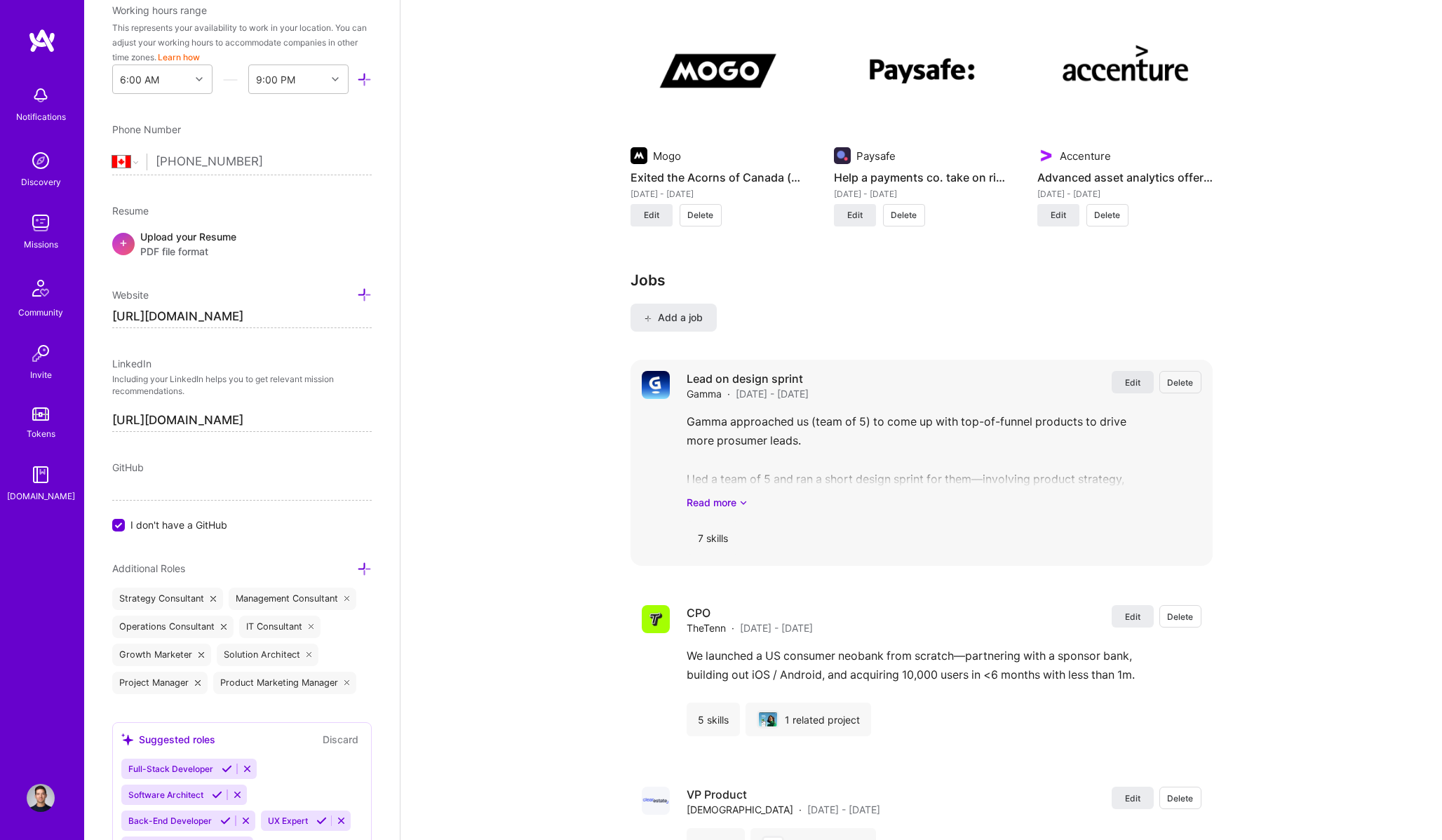
click at [1137, 378] on span "Edit" at bounding box center [1133, 382] width 15 height 12
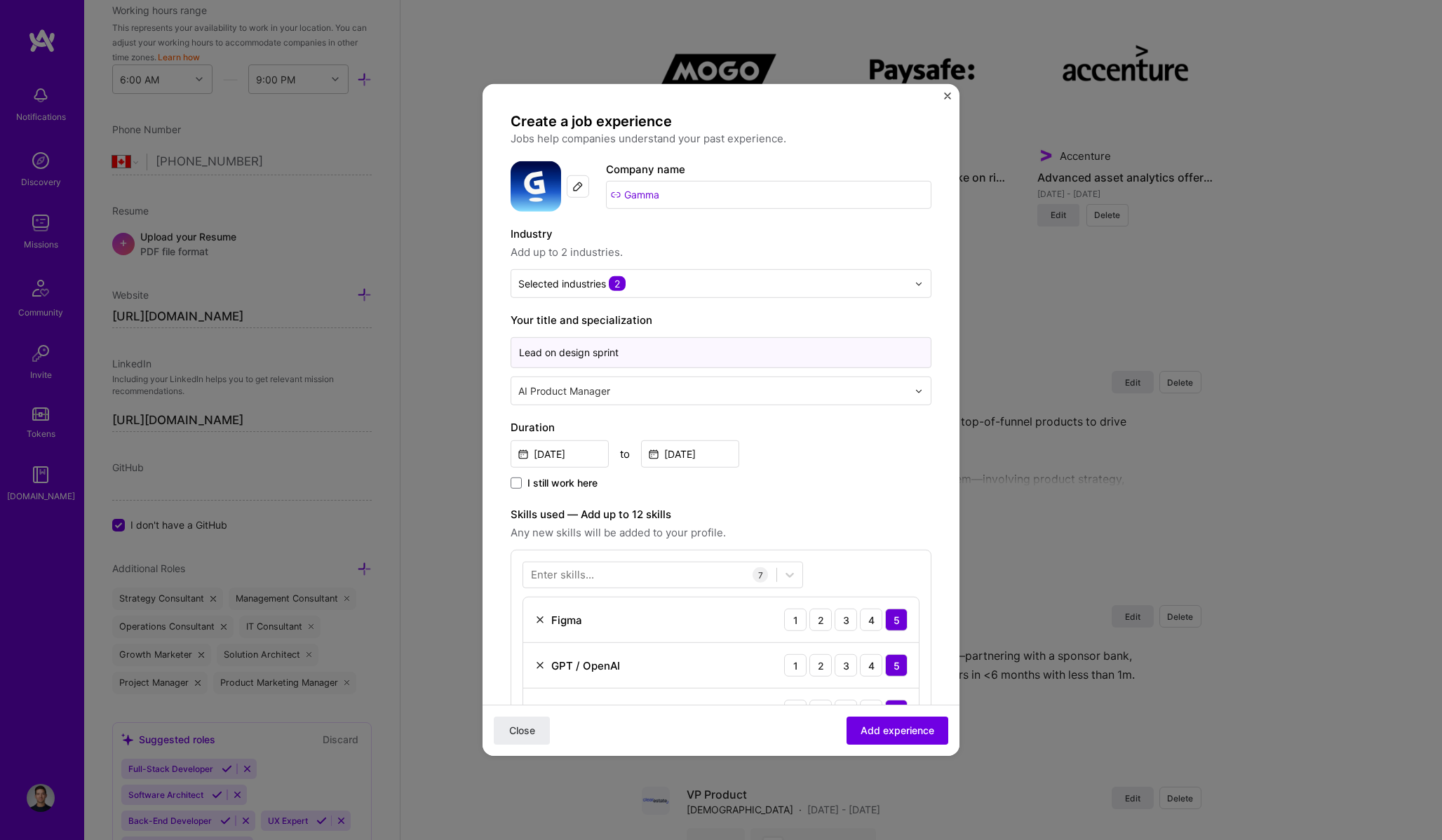
click at [638, 358] on input "Lead on design sprint" at bounding box center [721, 353] width 421 height 31
type input "F"
type input "C"
click at [629, 353] on input "Fractional Product Leader (Consultant)" at bounding box center [721, 353] width 421 height 31
drag, startPoint x: 640, startPoint y: 354, endPoint x: 369, endPoint y: 348, distance: 271.1
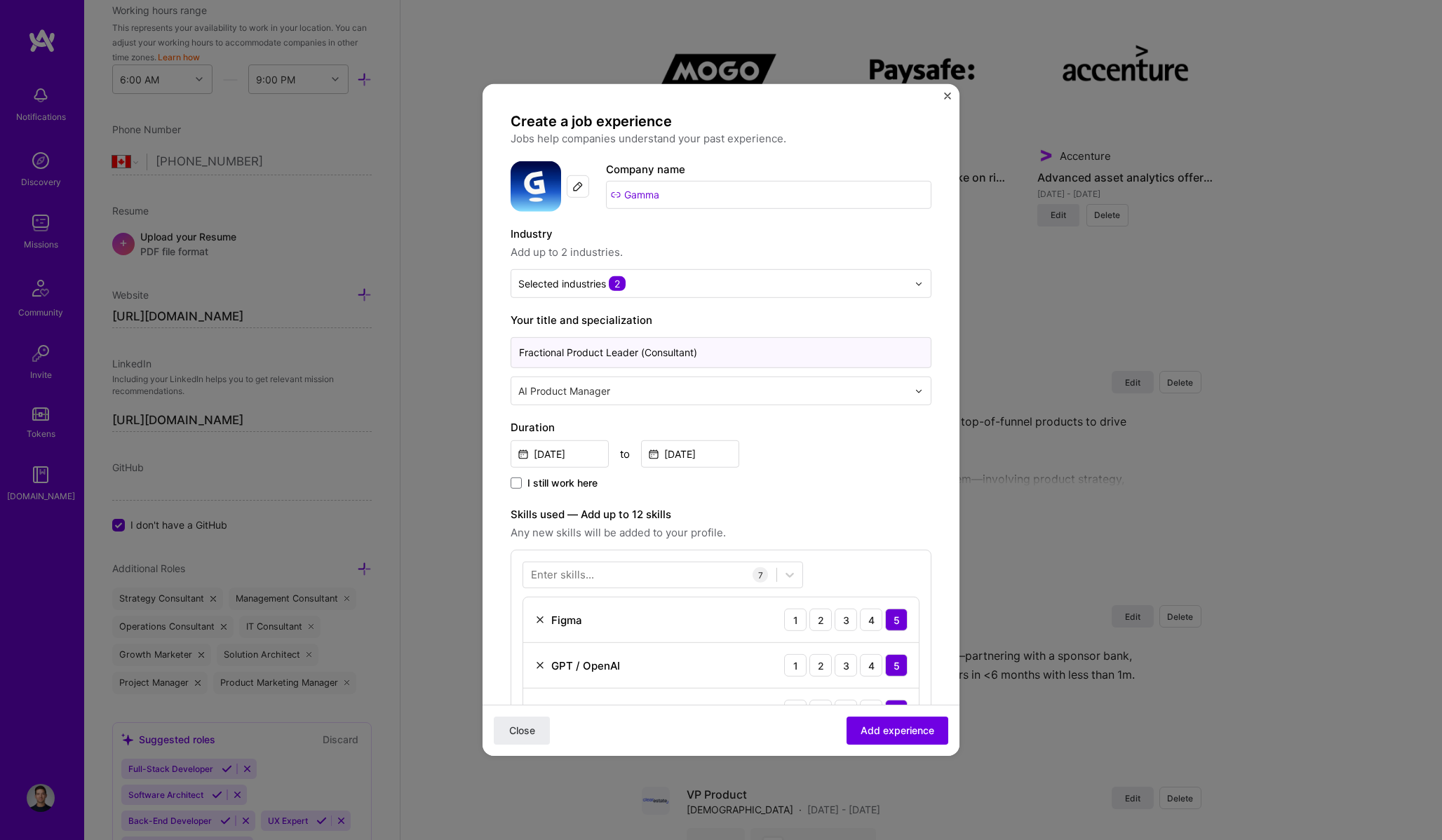
click at [369, 348] on div "Create a job experience Jobs help companies understand your past experience. Co…" at bounding box center [721, 420] width 1442 height 840
type input "Product Lead (Consultant)"
click at [872, 721] on button "Add experience" at bounding box center [897, 730] width 101 height 28
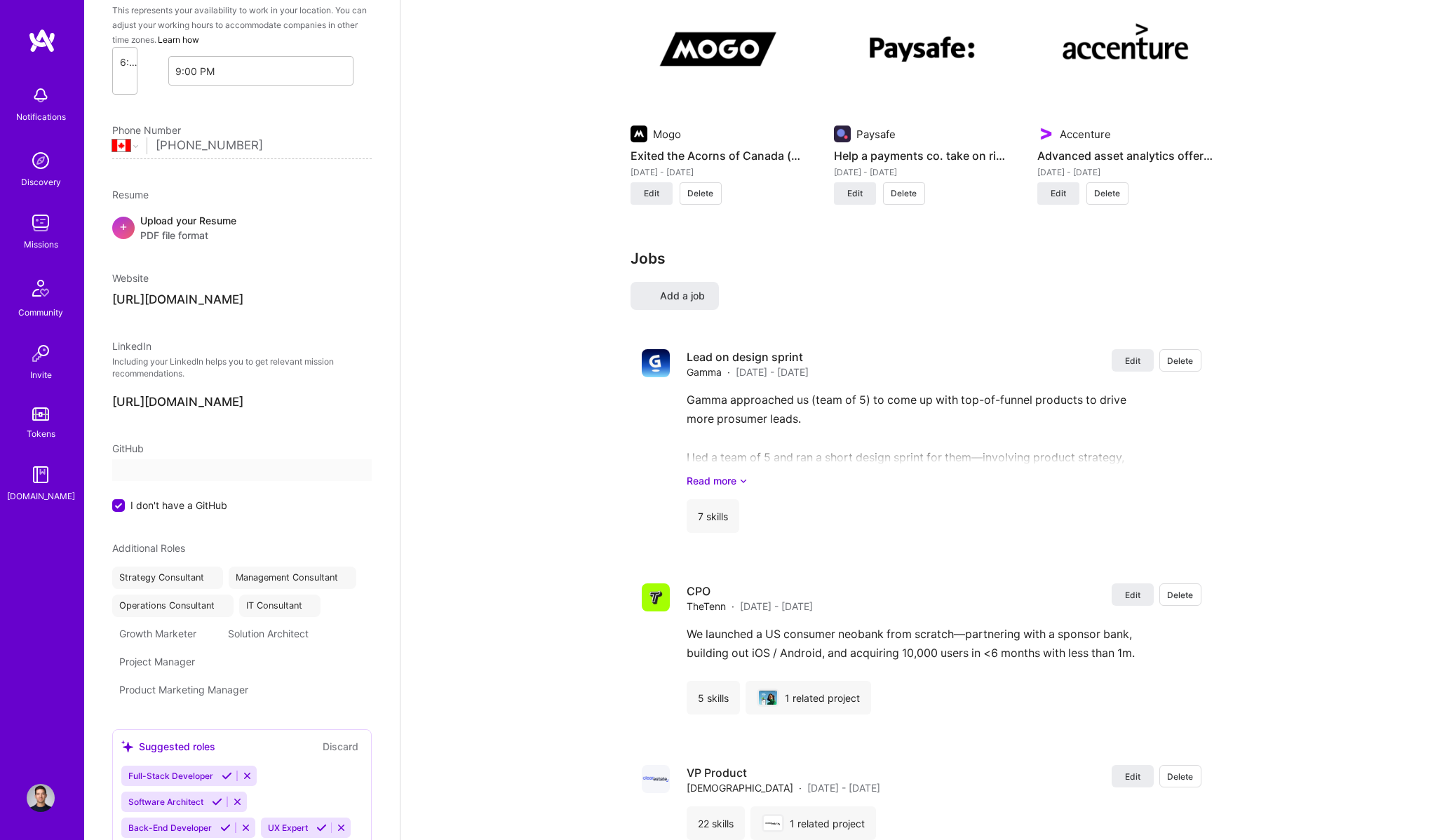
select select "CA"
select select "Right Now"
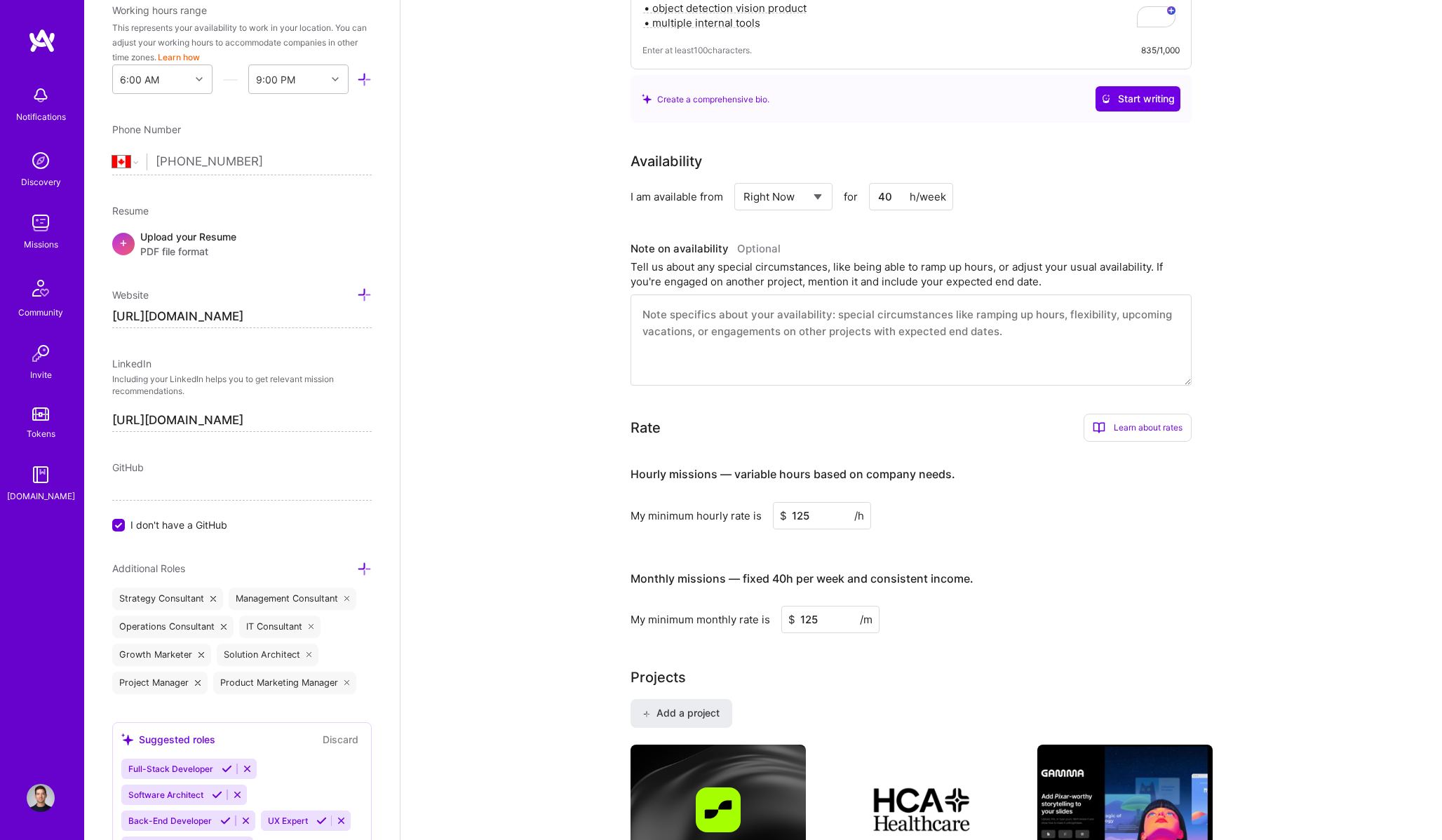
scroll to position [0, 0]
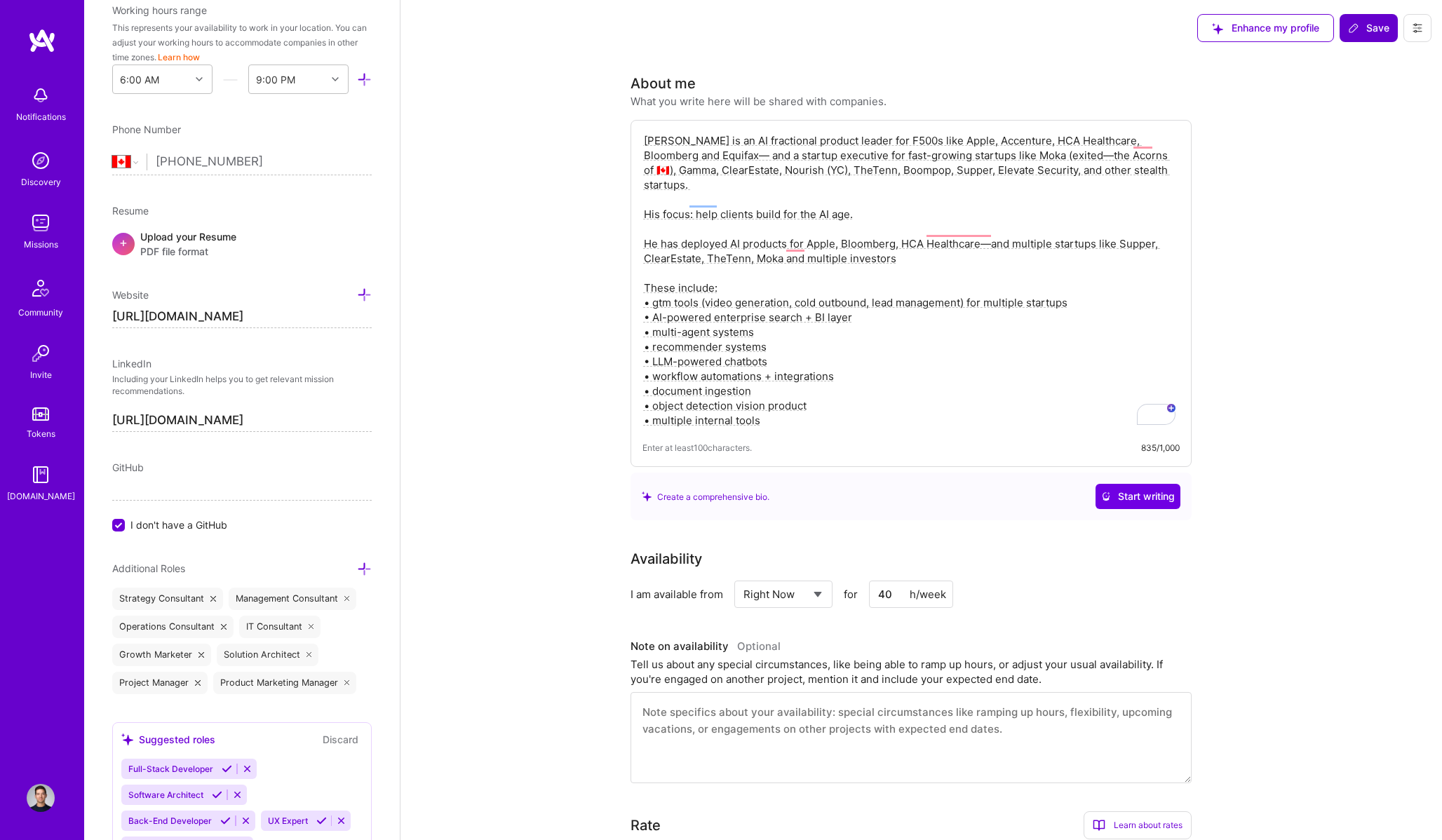
click at [1374, 29] on span "Save" at bounding box center [1368, 28] width 42 height 14
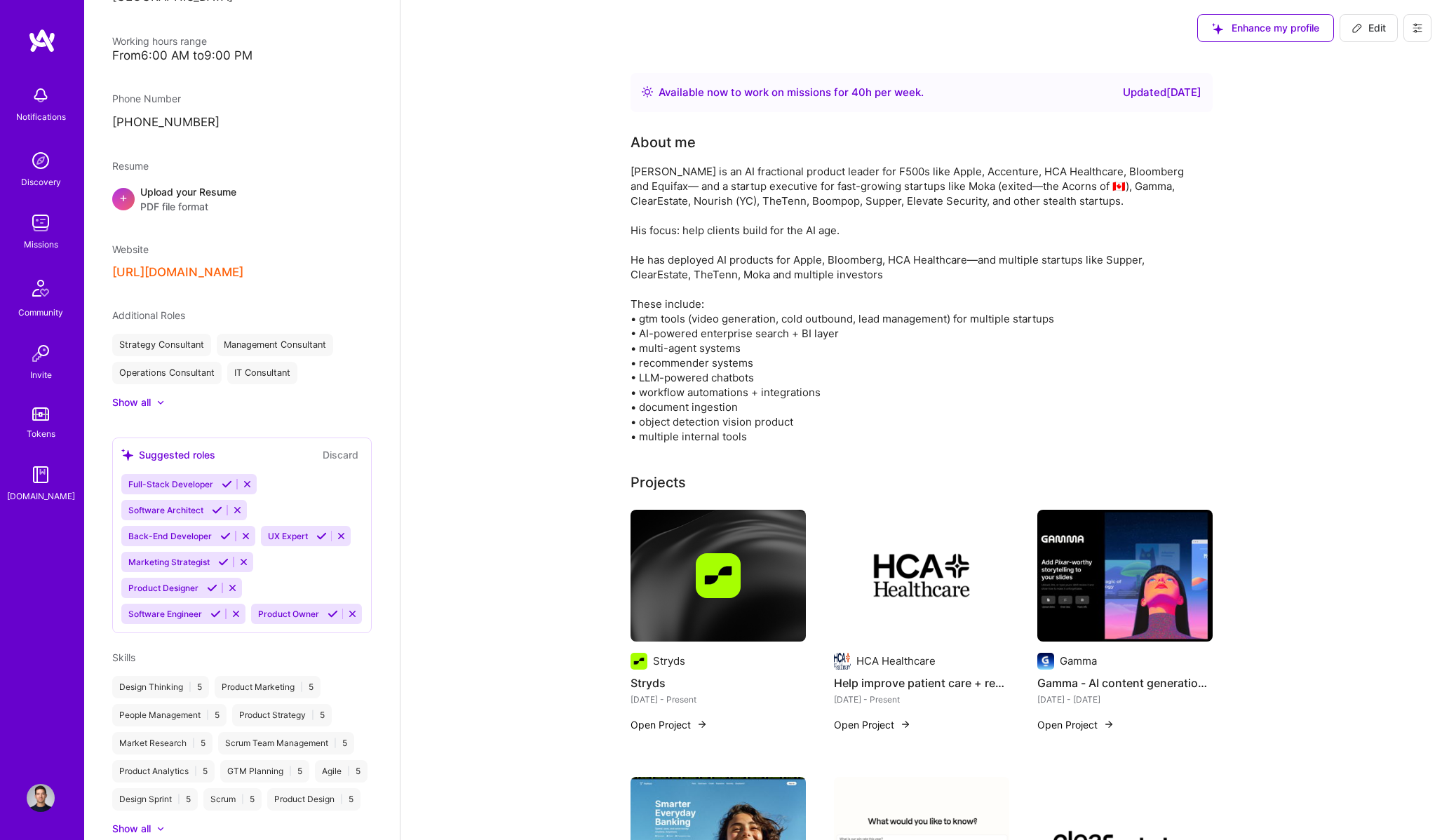
scroll to position [455, 0]
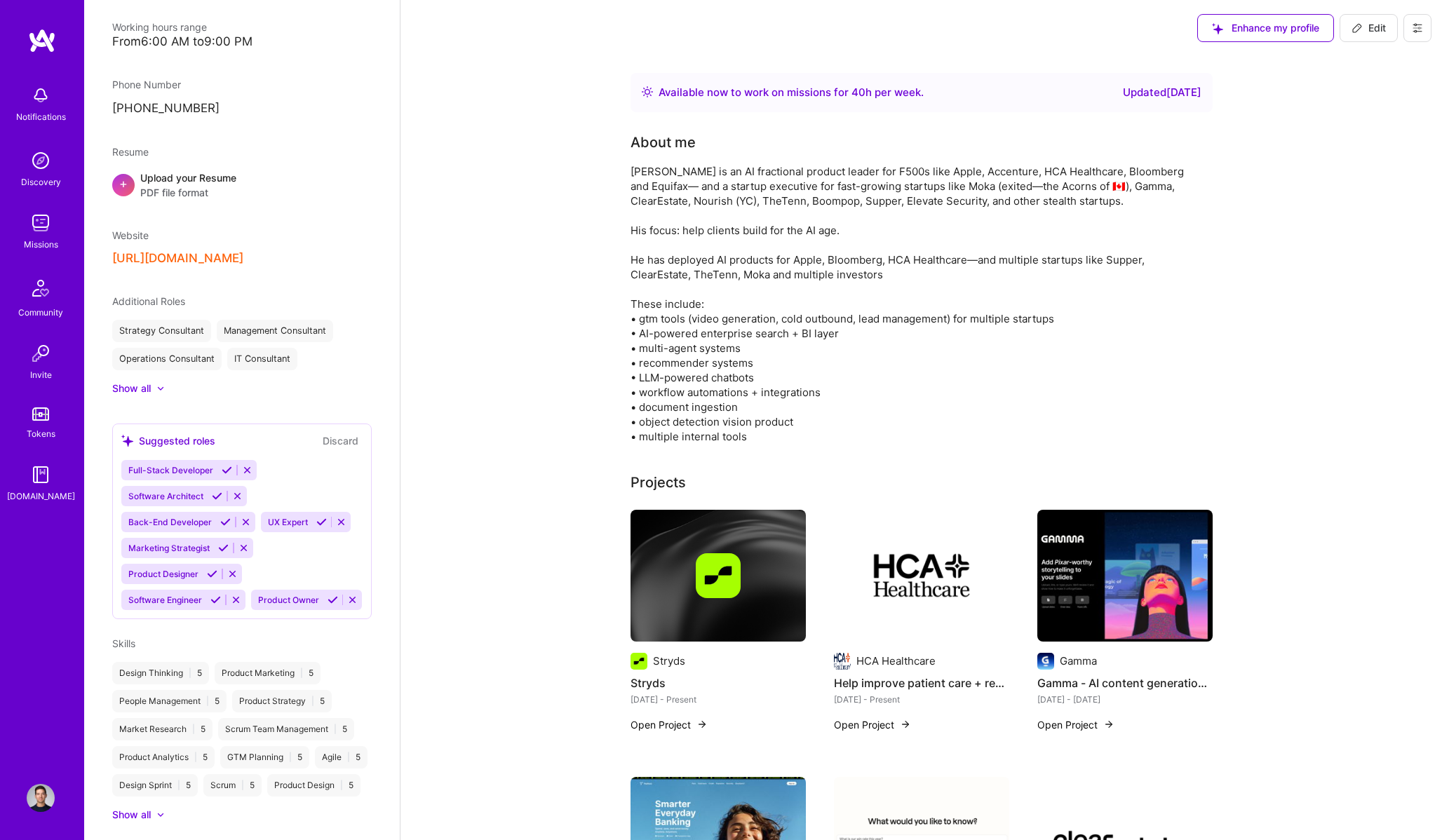
click at [1373, 34] on span "Edit" at bounding box center [1368, 28] width 35 height 14
select select "CA"
select select "Right Now"
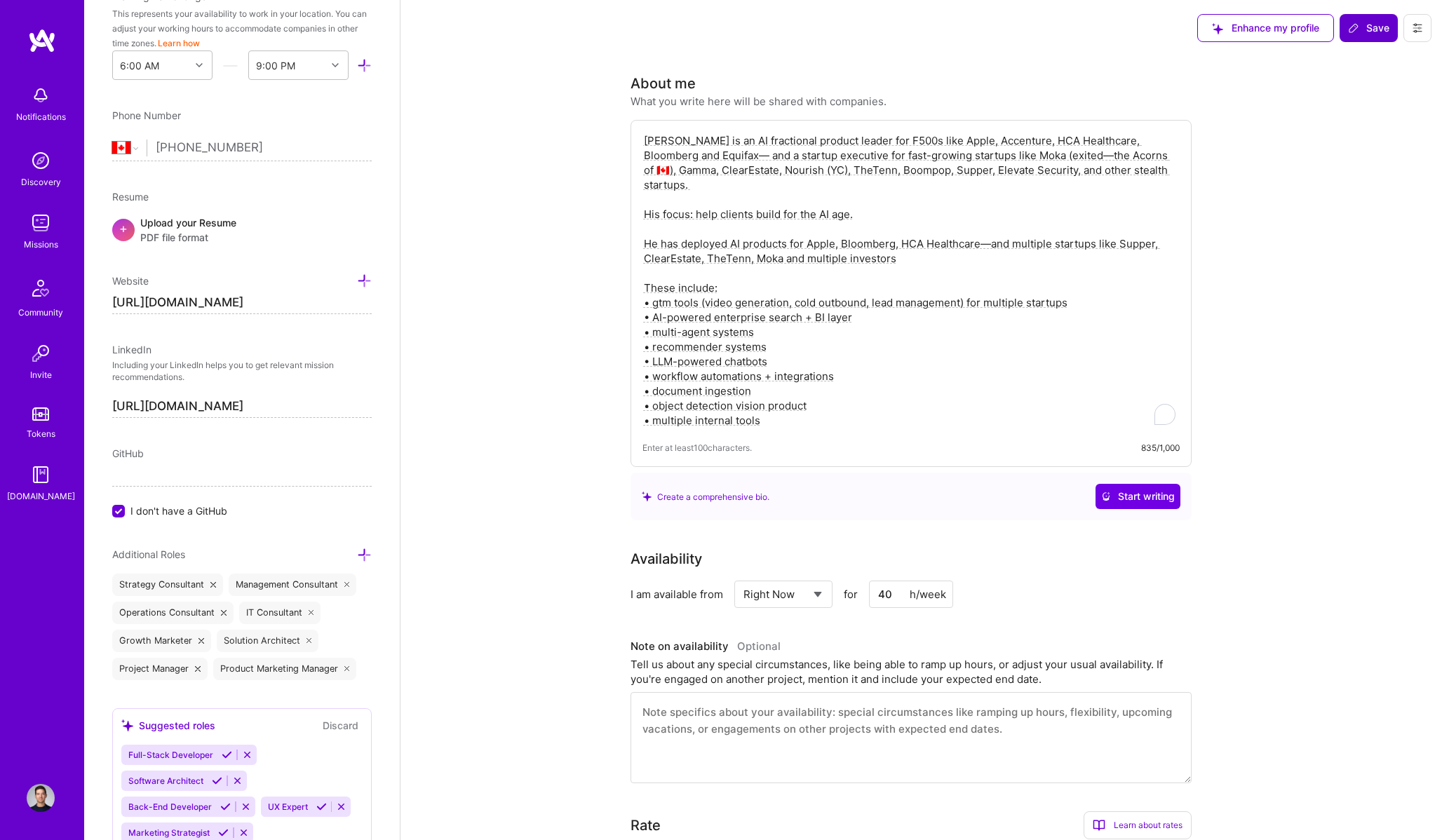
scroll to position [441, 0]
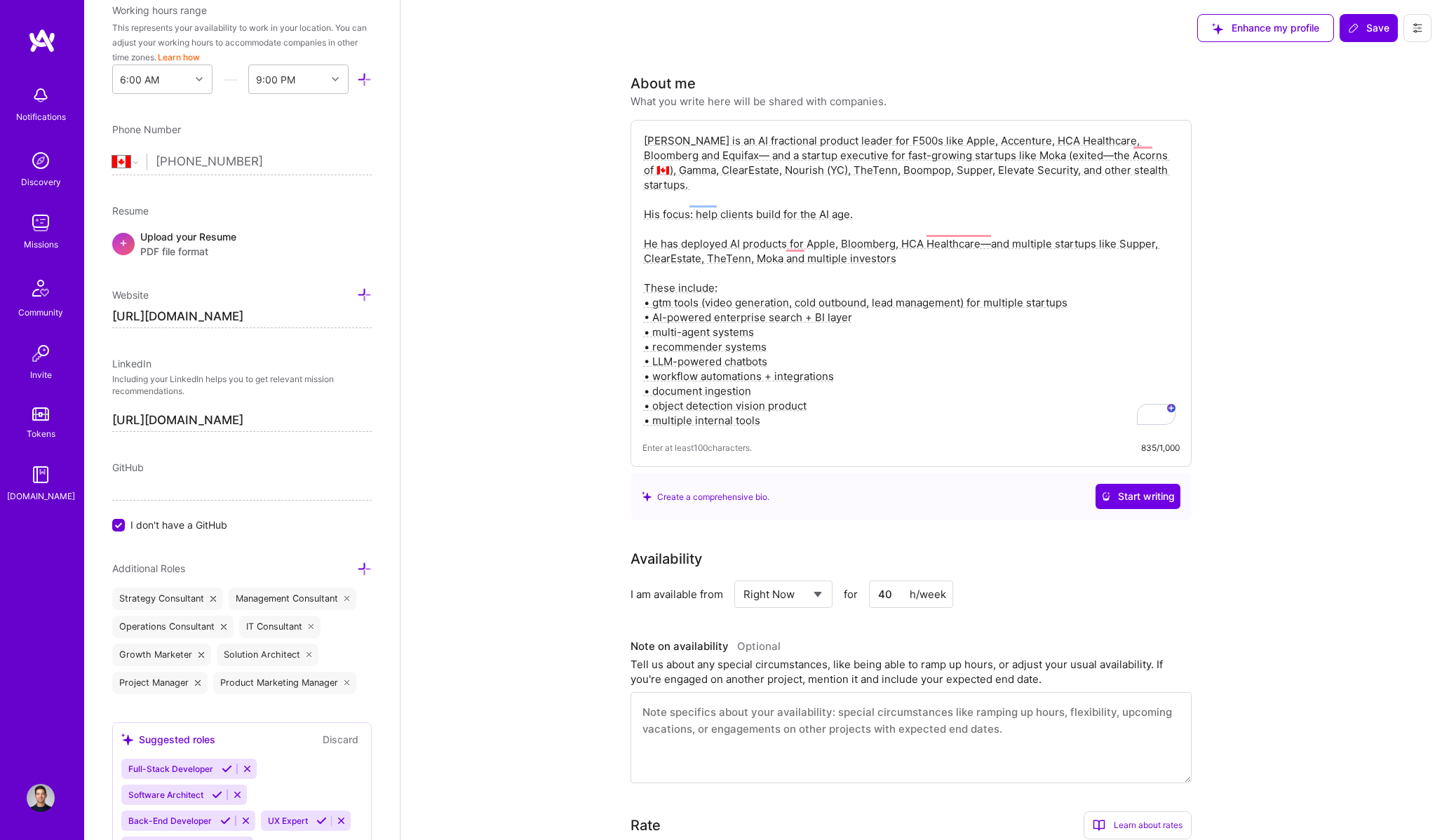
click at [879, 137] on textarea "[PERSON_NAME] is an AI fractional product leader for F500s like Apple, Accentur…" at bounding box center [911, 280] width 537 height 297
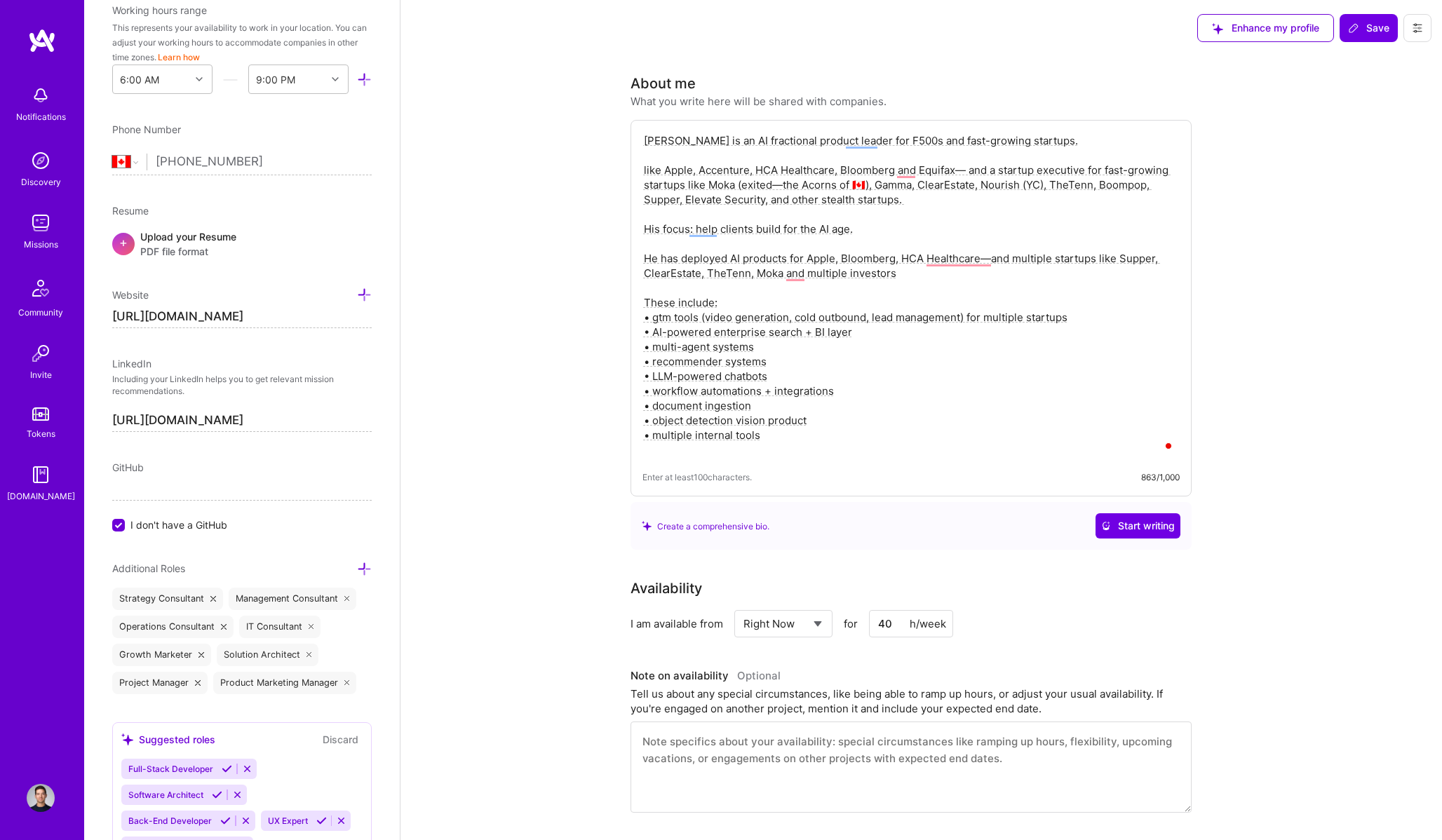
click at [882, 222] on textarea "[PERSON_NAME] is an AI fractional product leader for F500s and fast-growing sta…" at bounding box center [911, 295] width 537 height 327
click at [1044, 134] on textarea "[PERSON_NAME] is an AI fractional product leader for F500s and fast-growing sta…" at bounding box center [911, 295] width 537 height 327
type textarea "[PERSON_NAME] is an AI fractional product leader for F500s and fast-growing sta…"
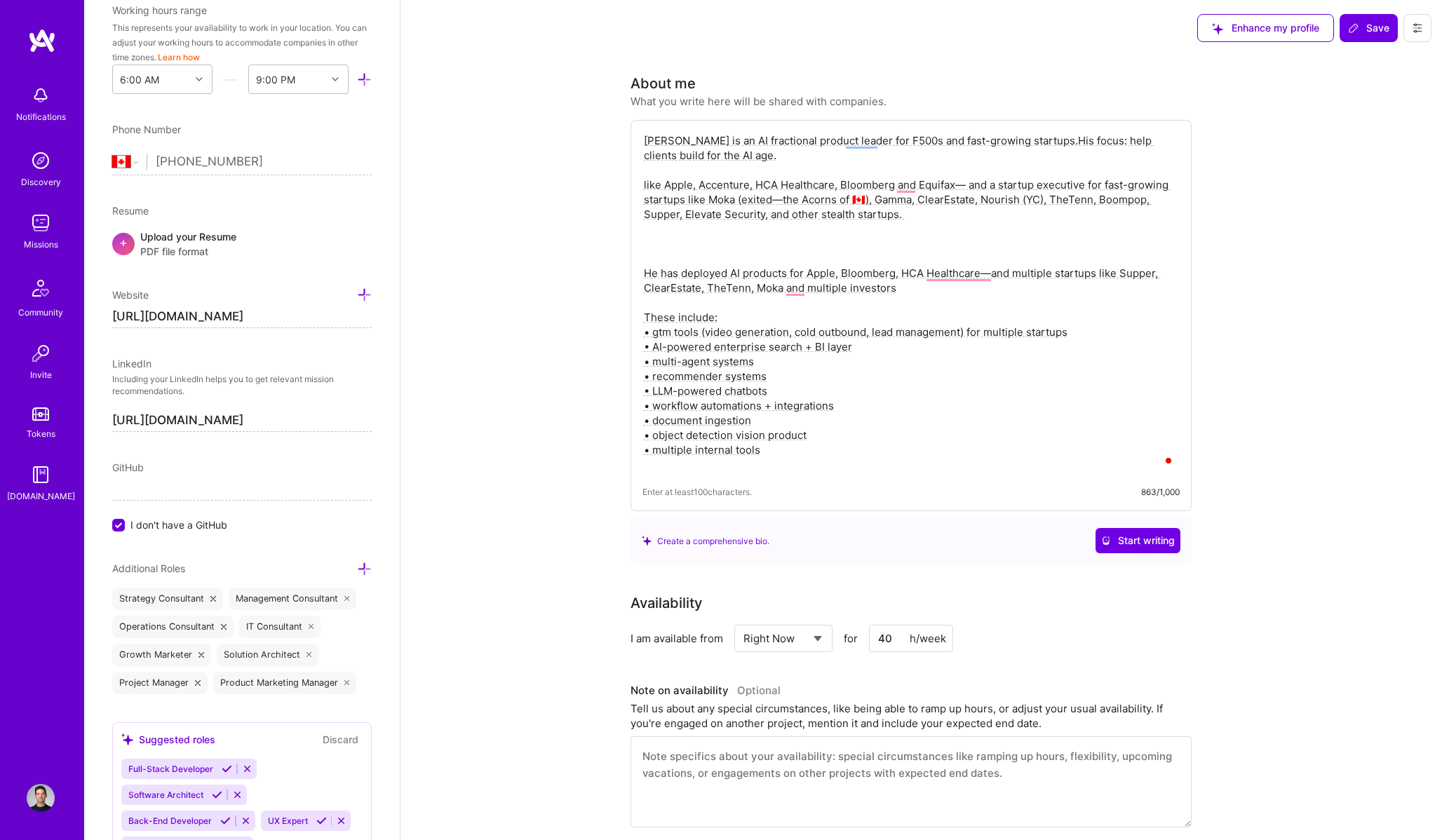
click at [1010, 141] on textarea "[PERSON_NAME] is an AI fractional product leader for F500s and fast-growing sta…" at bounding box center [911, 302] width 537 height 341
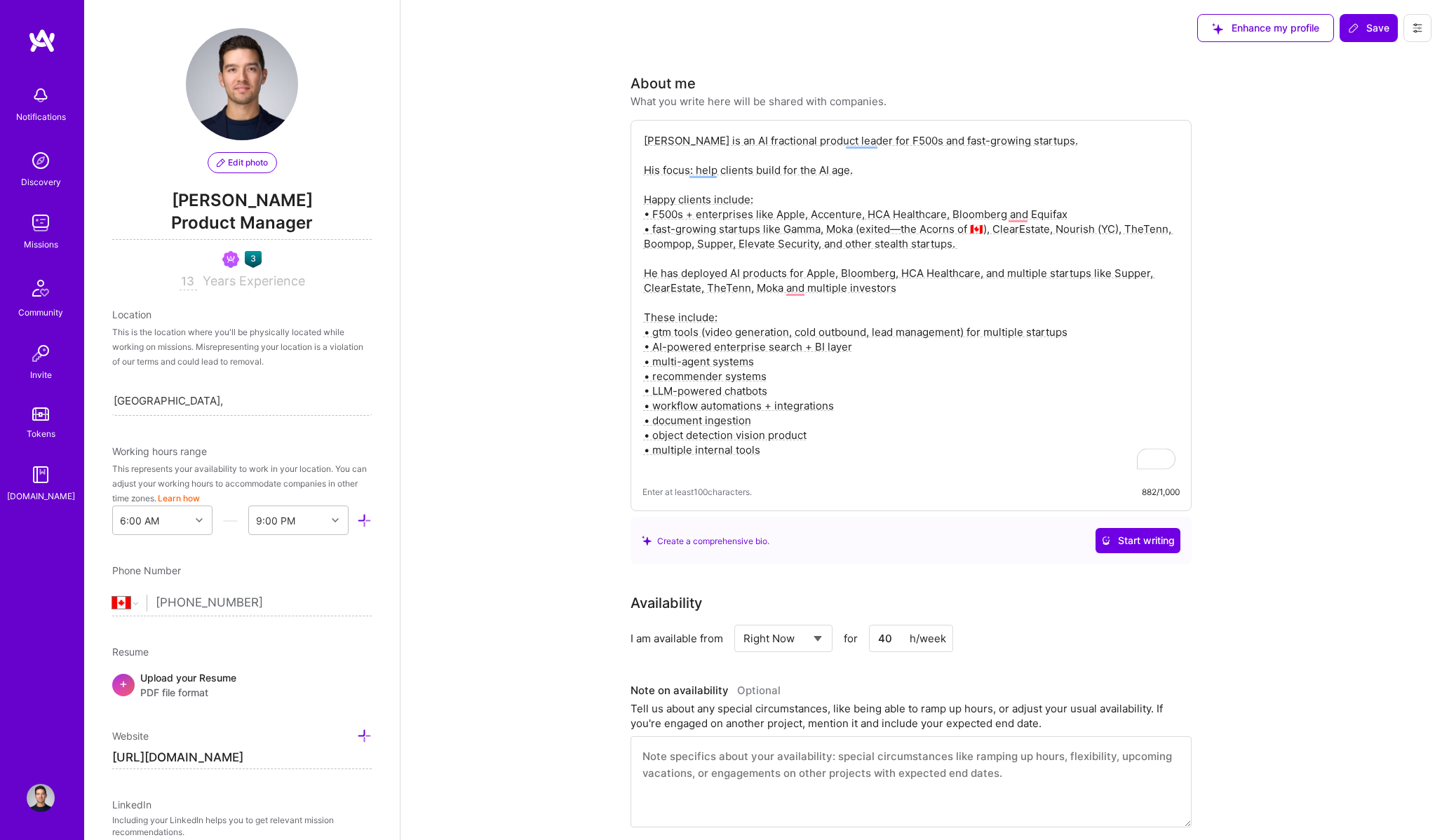
select select "CA"
select select "Right Now"
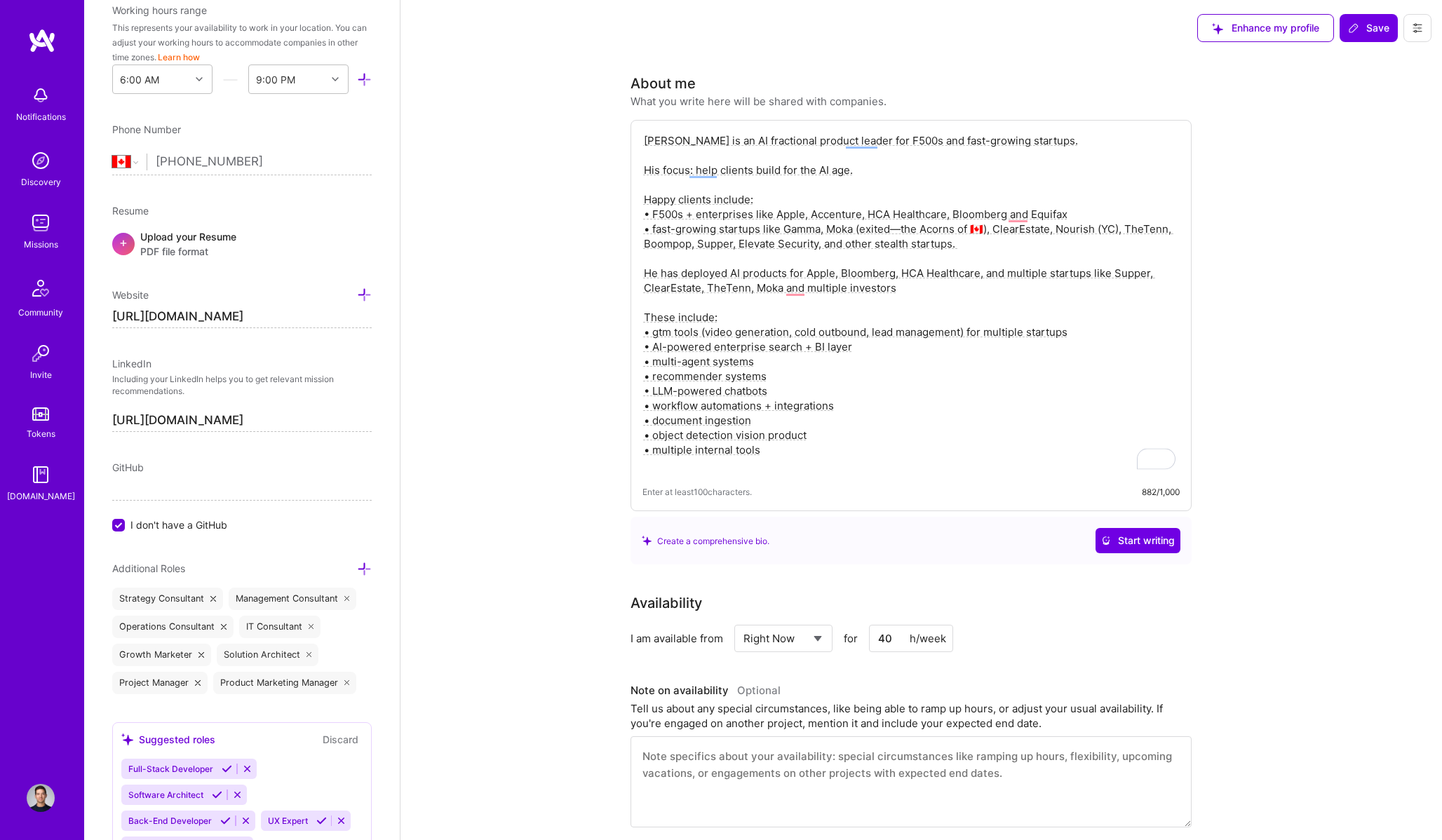
click at [779, 289] on textarea "Eric is an AI fractional product leader for F500s and fast-growing startups. Hi…" at bounding box center [911, 302] width 537 height 341
click at [678, 275] on textarea "Eric is an AI fractional product leader for F500s and fast-growing startups. Hi…" at bounding box center [911, 302] width 537 height 341
click at [937, 270] on textarea "Eric is an AI fractional product leader for F500s and fast-growing startups. Hi…" at bounding box center [911, 302] width 537 height 341
click at [662, 288] on textarea "Eric is an AI fractional product leader for F500s and fast-growing startups. Hi…" at bounding box center [911, 302] width 537 height 341
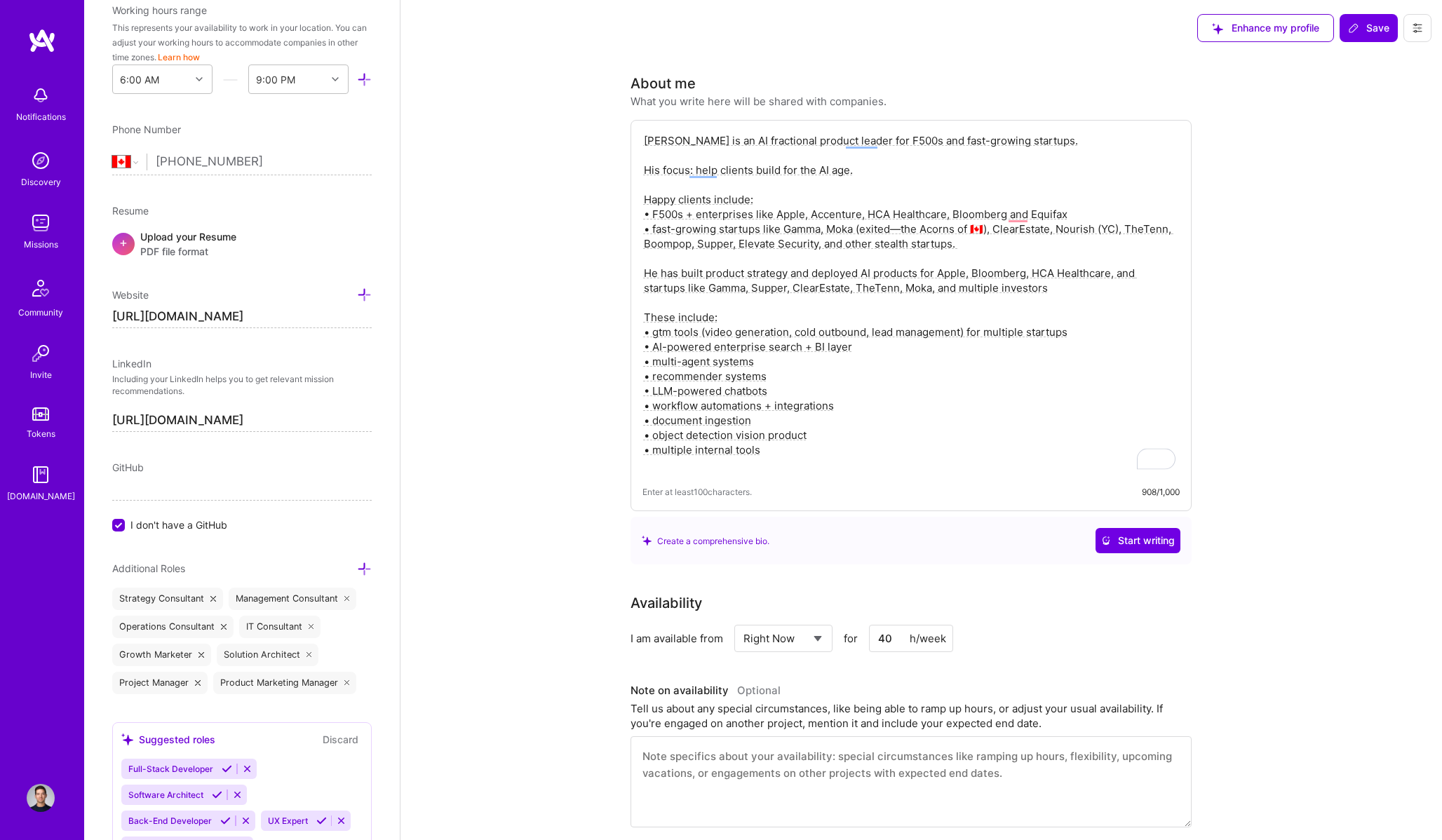
click at [1031, 290] on textarea "Eric is an AI fractional product leader for F500s and fast-growing startups. Hi…" at bounding box center [911, 302] width 537 height 341
type textarea "Eric is an AI fractional product leader for F500s and fast-growing startups. Hi…"
click at [1369, 25] on span "Save" at bounding box center [1368, 28] width 42 height 14
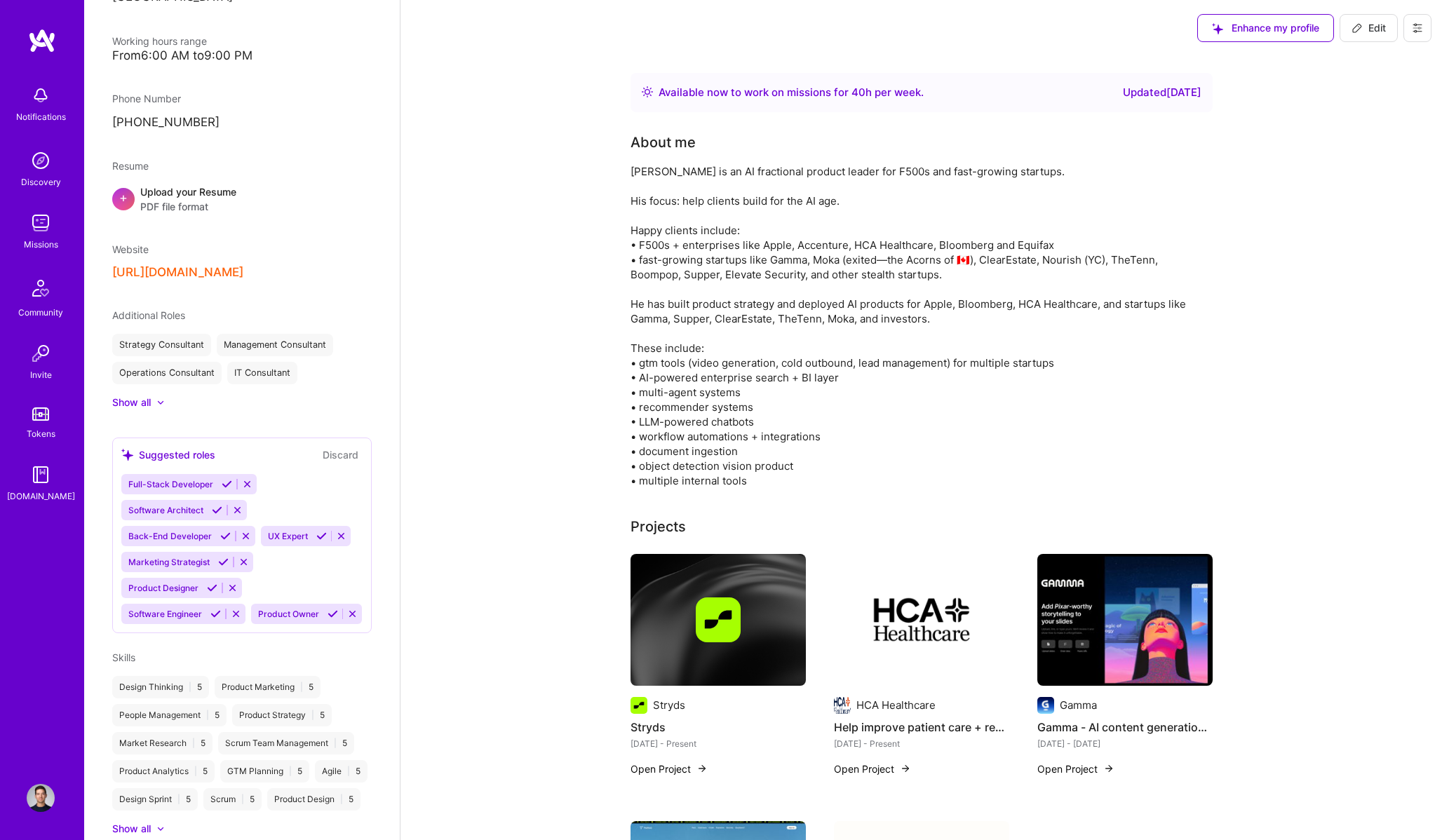
scroll to position [455, 0]
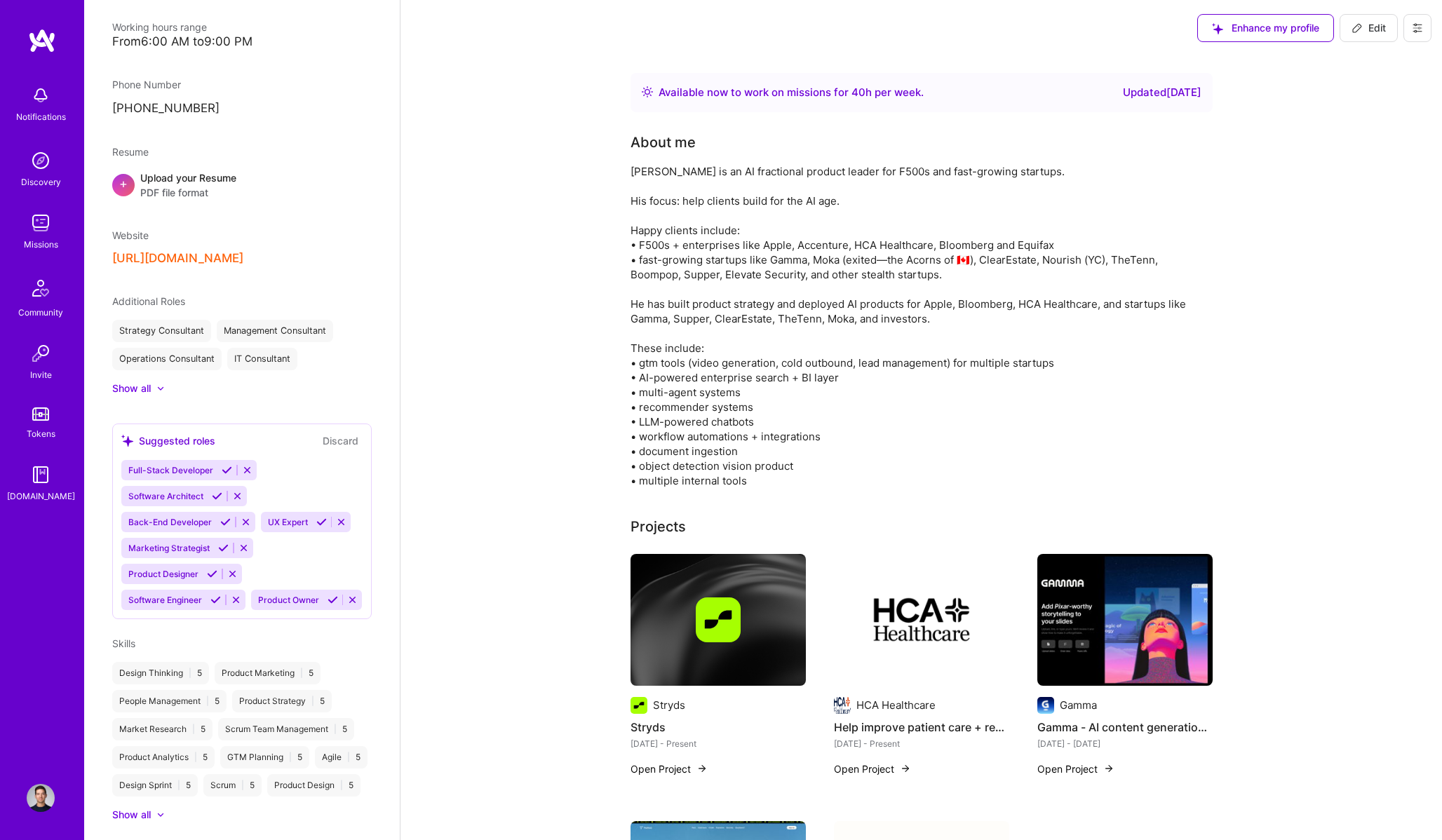
click at [1379, 28] on span "Edit" at bounding box center [1368, 28] width 35 height 14
select select "CA"
select select "Right Now"
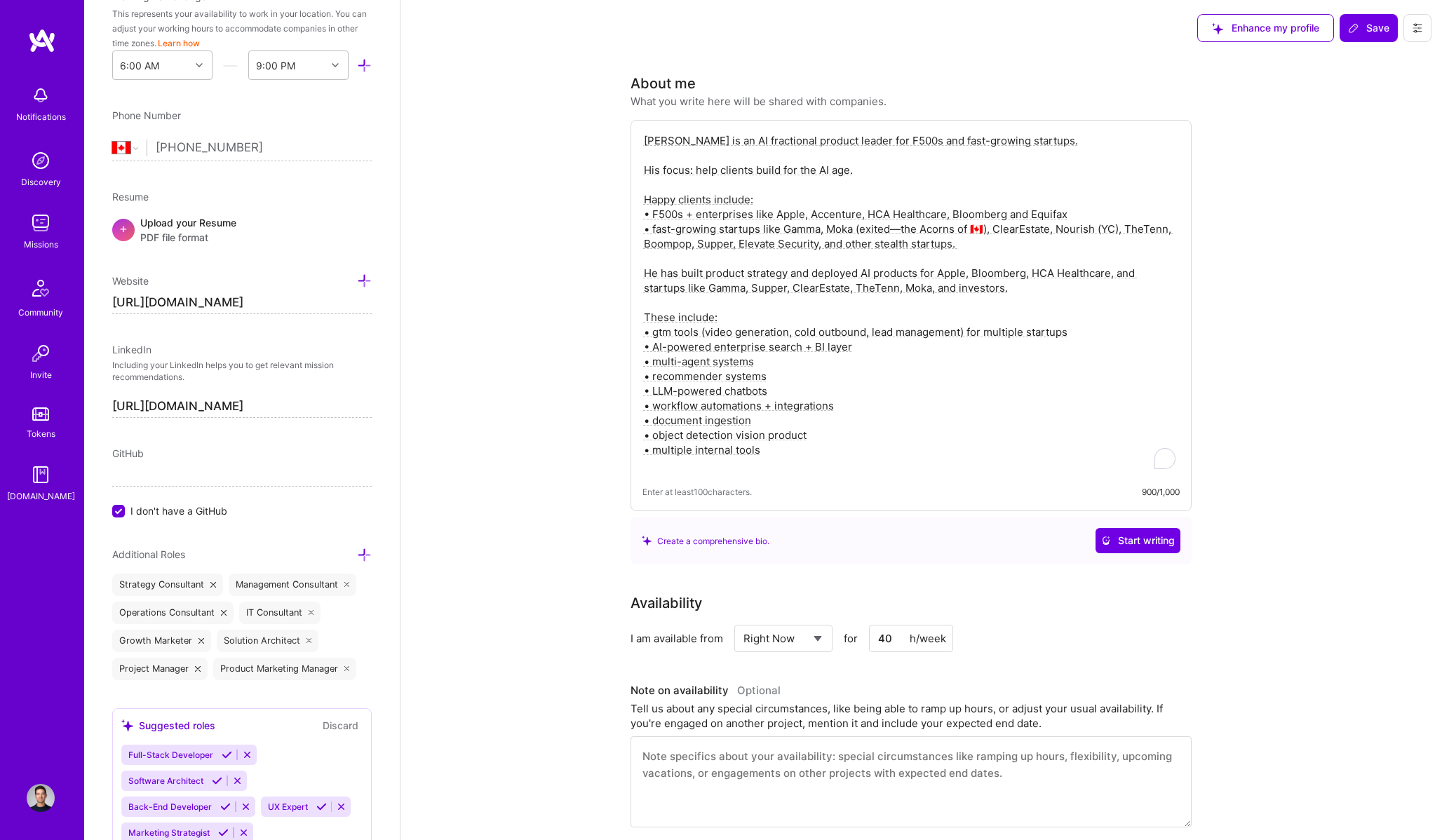
scroll to position [441, 0]
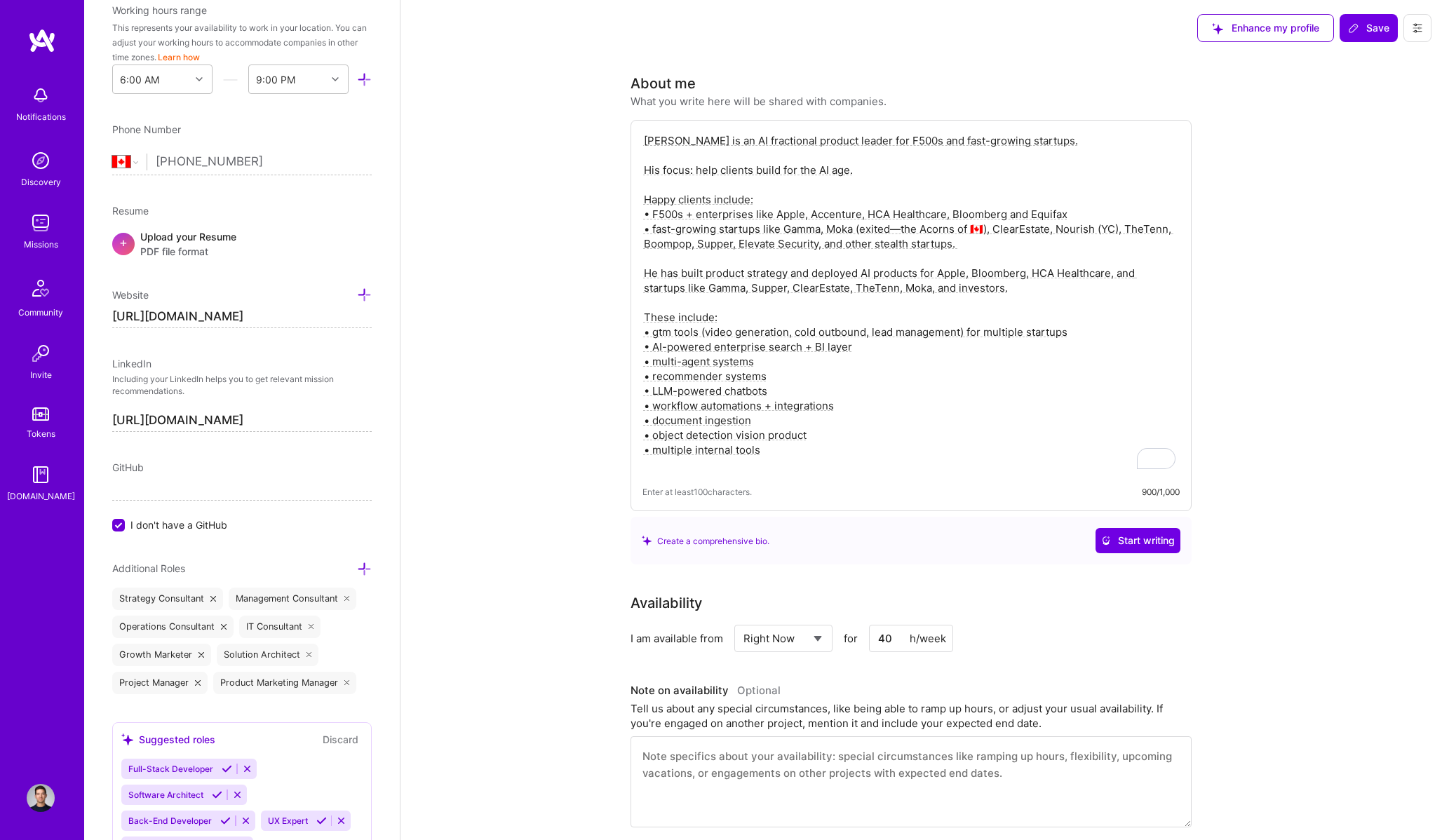
click at [971, 338] on textarea "Eric is an AI fractional product leader for F500s and fast-growing startups. Hi…" at bounding box center [911, 302] width 537 height 341
click at [881, 349] on textarea "Eric is an AI fractional product leader for F500s and fast-growing startups. Hi…" at bounding box center [911, 302] width 537 height 341
click at [843, 365] on textarea "Eric is an AI fractional product leader for F500s and fast-growing startups. Hi…" at bounding box center [911, 302] width 537 height 341
click at [973, 420] on textarea "Eric is an AI fractional product leader for F500s and fast-growing startups. Hi…" at bounding box center [911, 302] width 537 height 341
click at [819, 316] on textarea "Eric is an AI fractional product leader for F500s and fast-growing startups. Hi…" at bounding box center [911, 302] width 537 height 341
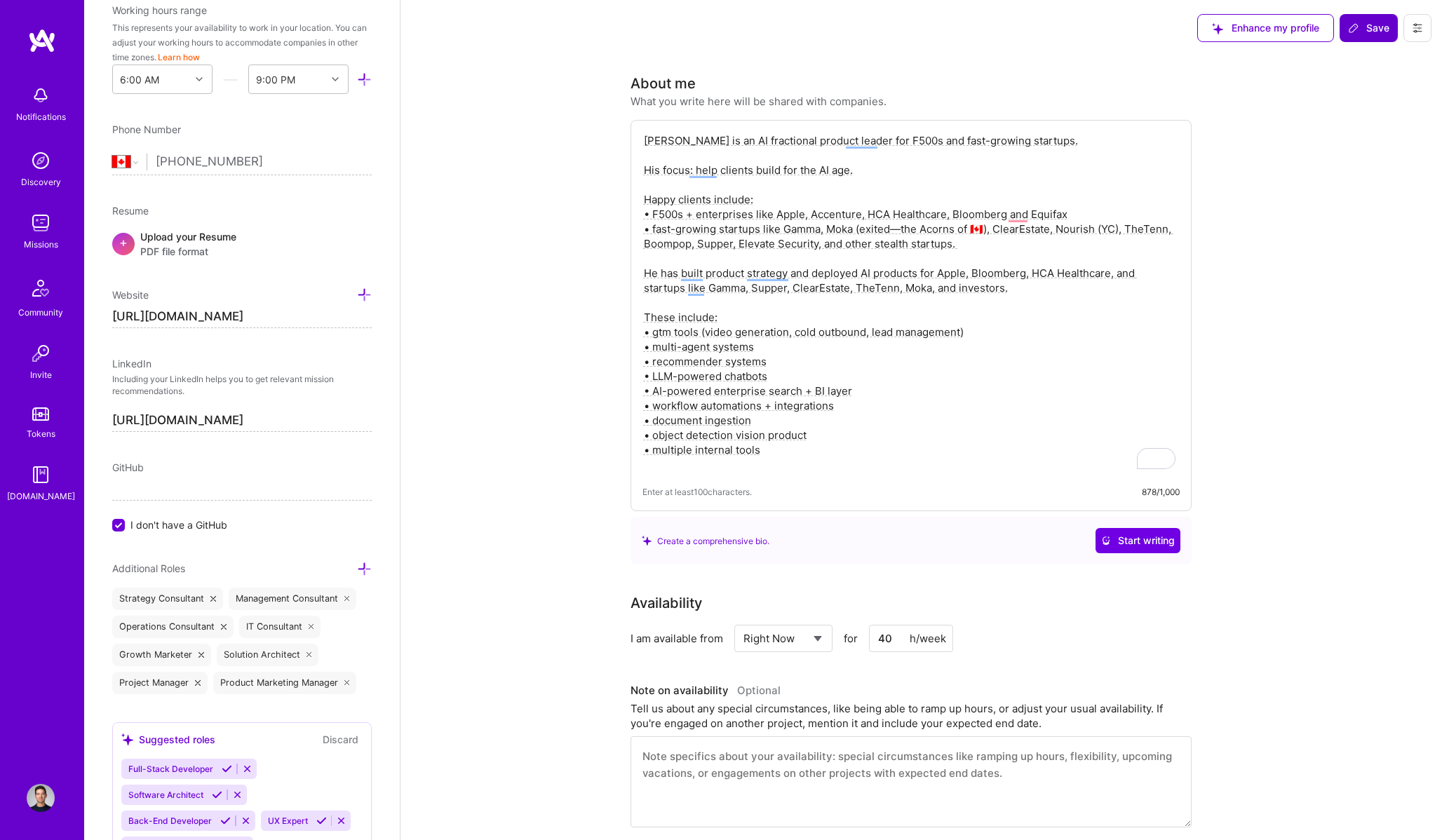
type textarea "Eric is an AI fractional product leader for F500s and fast-growing startups. Hi…"
click at [1367, 29] on span "Save" at bounding box center [1368, 28] width 42 height 14
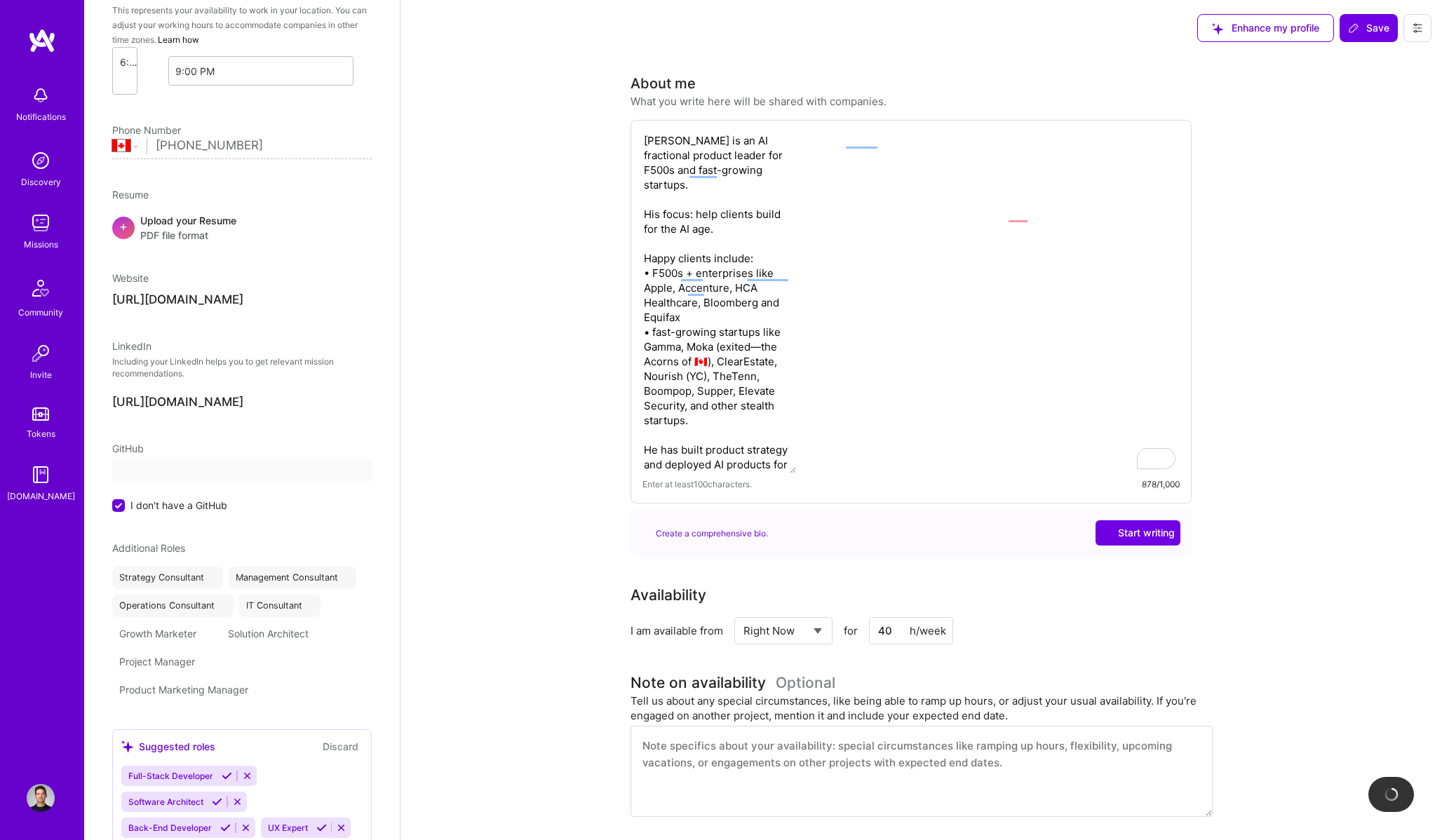
scroll to position [455, 0]
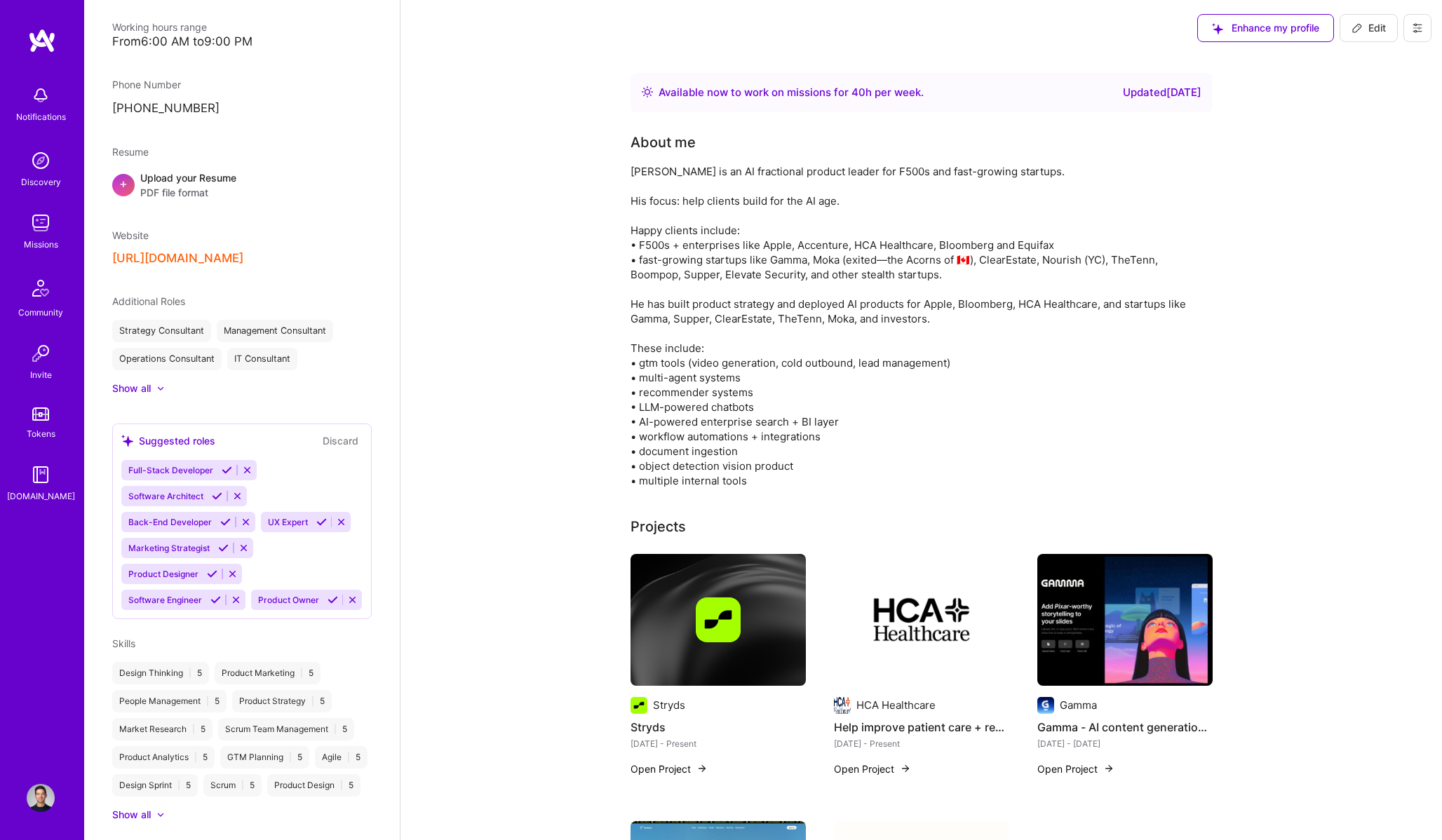
click at [1366, 42] on div "Enhance my profile Edit" at bounding box center [1314, 28] width 255 height 56
click at [1357, 37] on button "Edit" at bounding box center [1368, 28] width 58 height 28
select select "CA"
select select "Right Now"
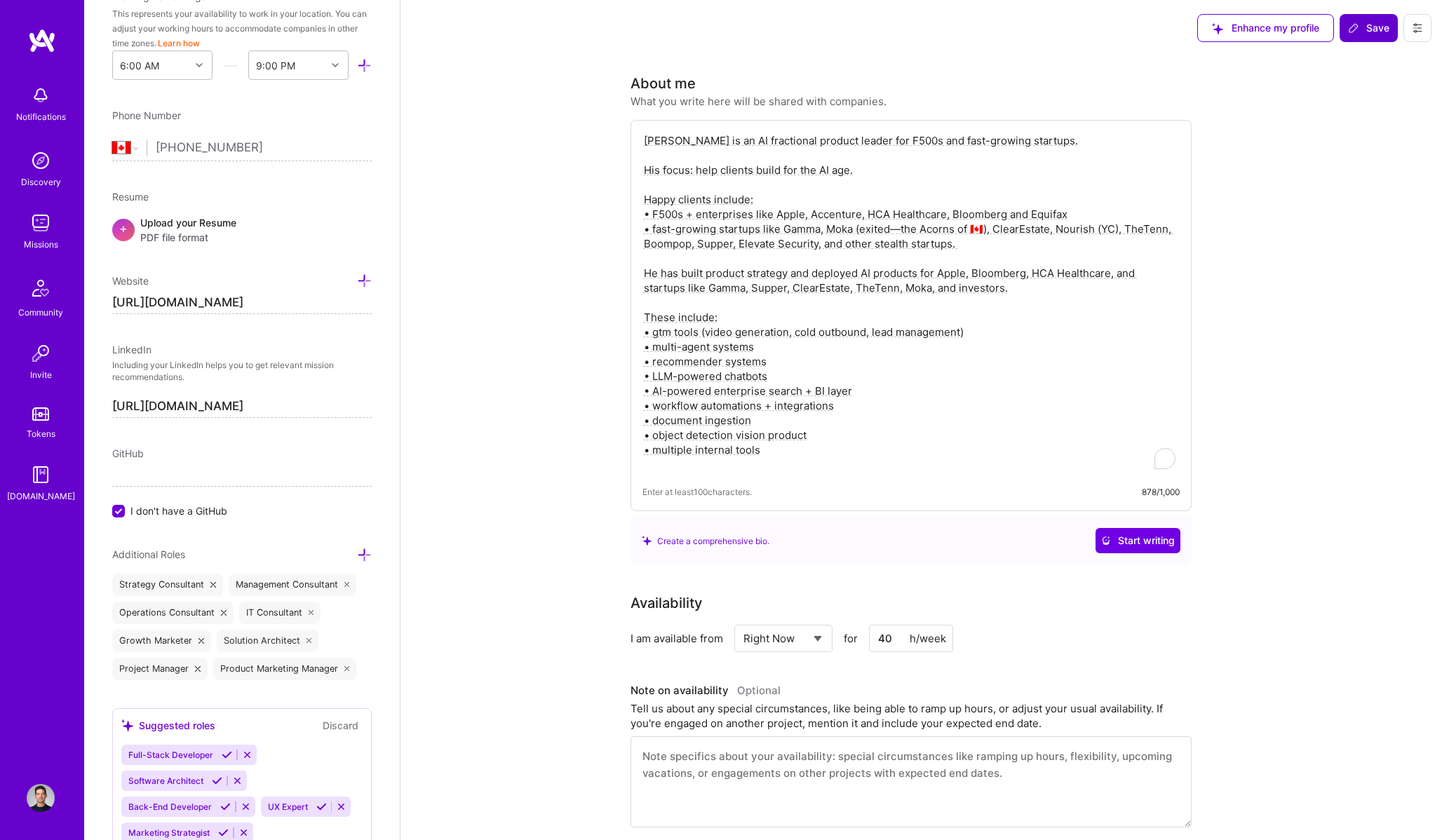
scroll to position [441, 0]
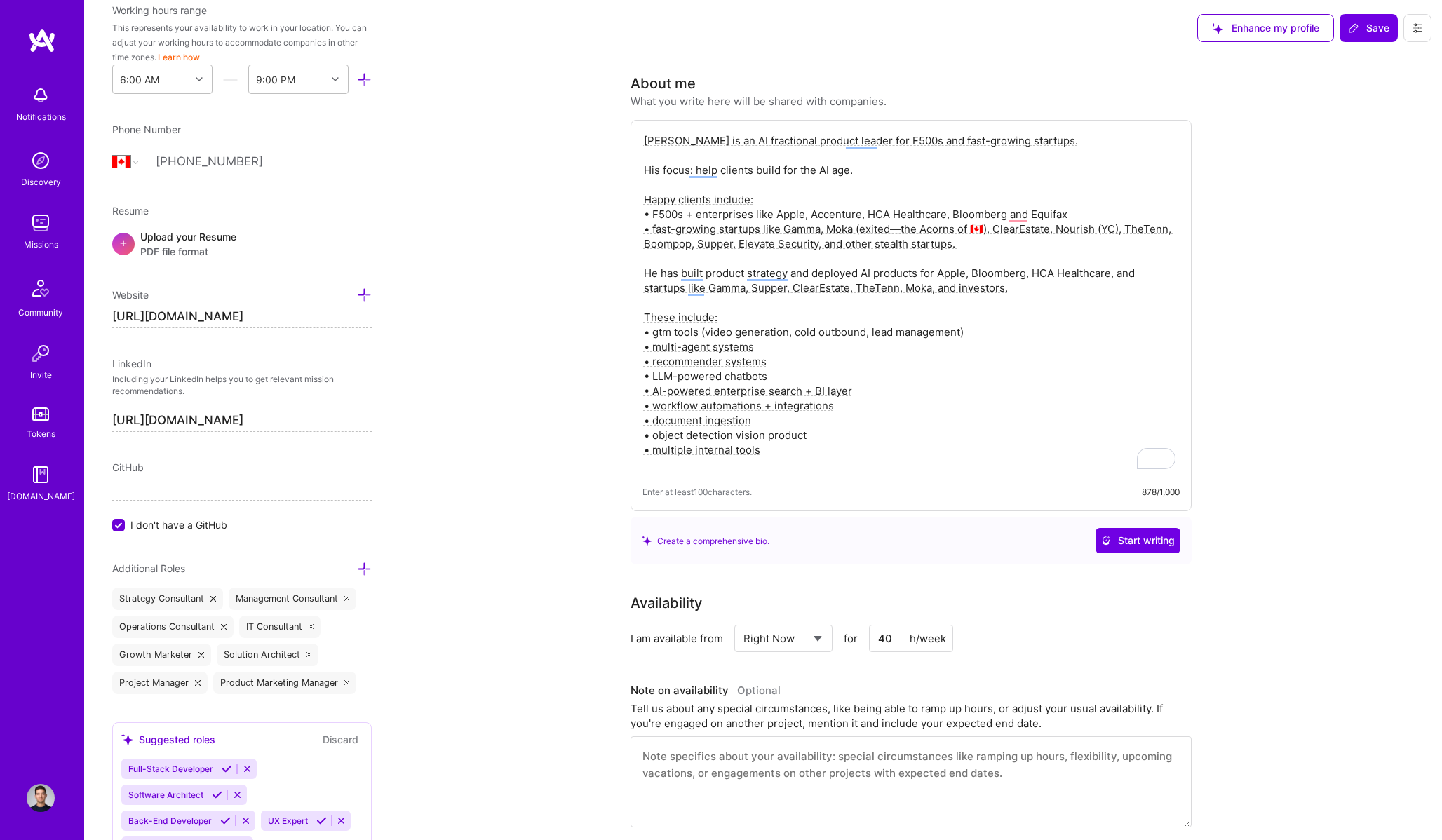
click at [697, 457] on textarea "Eric is an AI fractional product leader for F500s and fast-growing startups. Hi…" at bounding box center [911, 302] width 537 height 341
click at [856, 446] on textarea "Eric is an AI fractional product leader for F500s and fast-growing startups. Hi…" at bounding box center [911, 302] width 537 height 341
click at [759, 408] on textarea "Eric is an AI fractional product leader for F500s and fast-growing startups. Hi…" at bounding box center [911, 302] width 537 height 341
type textarea "Eric is an AI fractional product leader for F500s and fast-growing startups. Hi…"
click at [1376, 30] on span "Save" at bounding box center [1368, 28] width 42 height 14
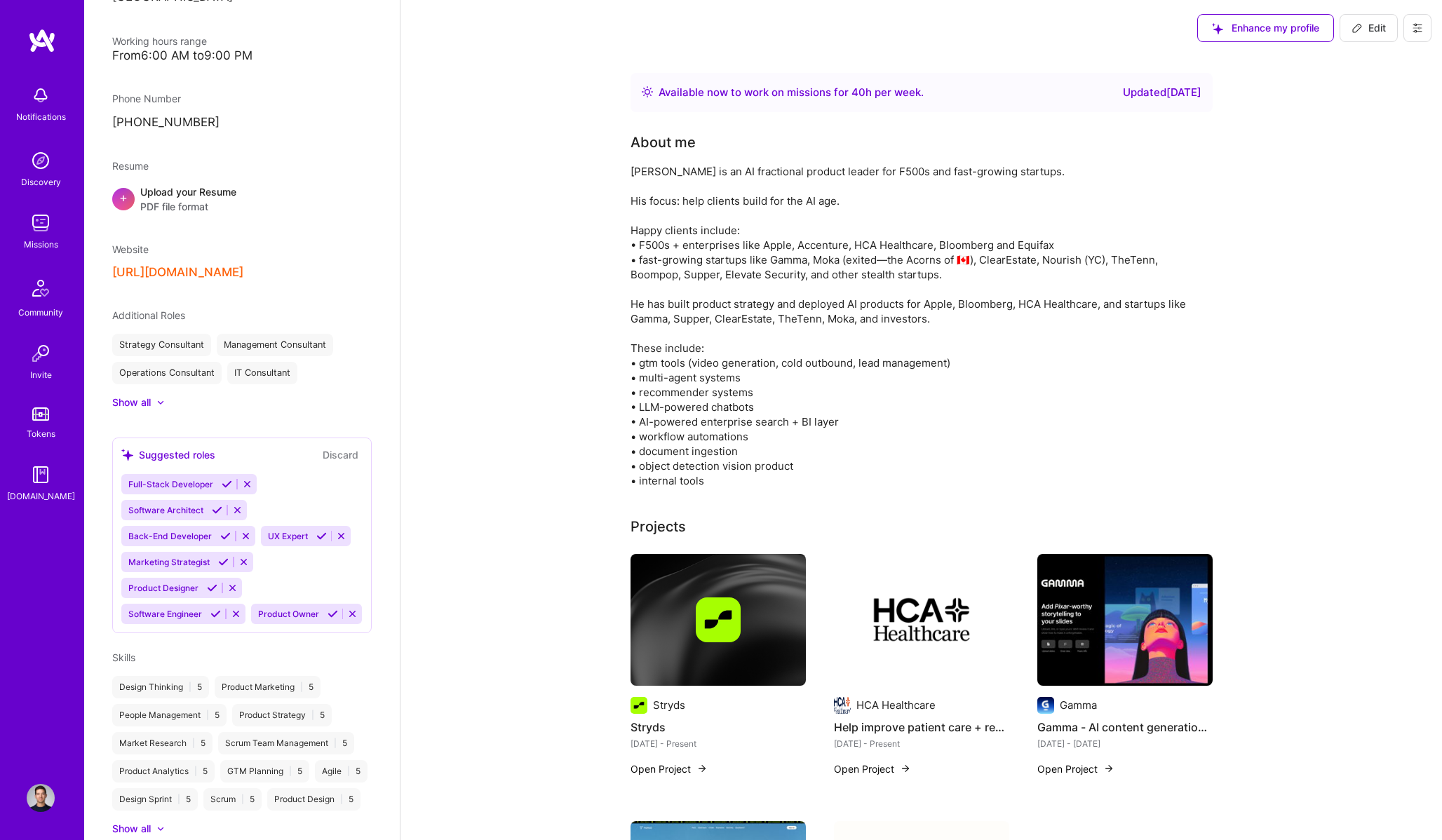
scroll to position [455, 0]
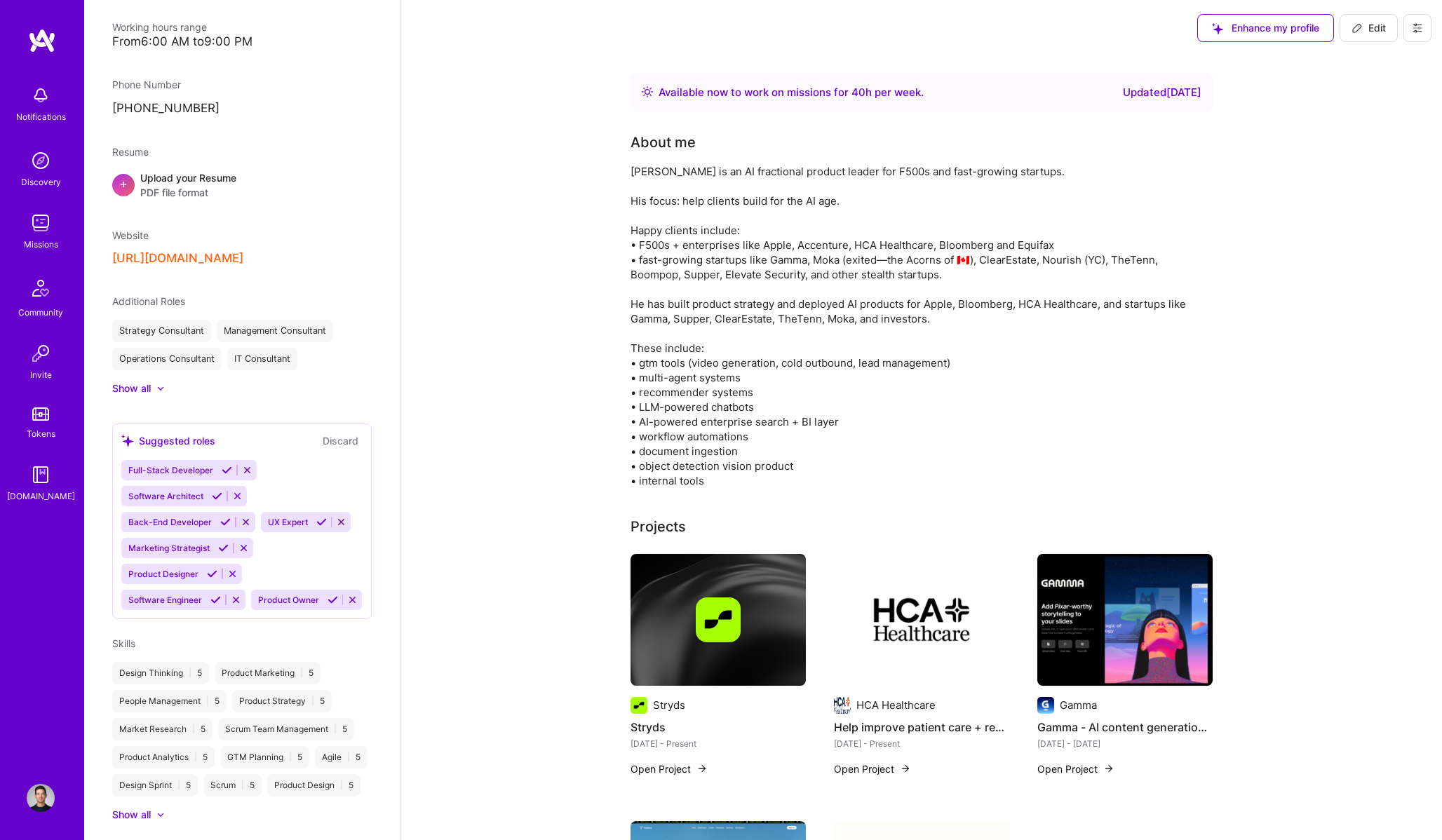
click at [1371, 31] on span "Edit" at bounding box center [1368, 28] width 35 height 14
select select "CA"
select select "Right Now"
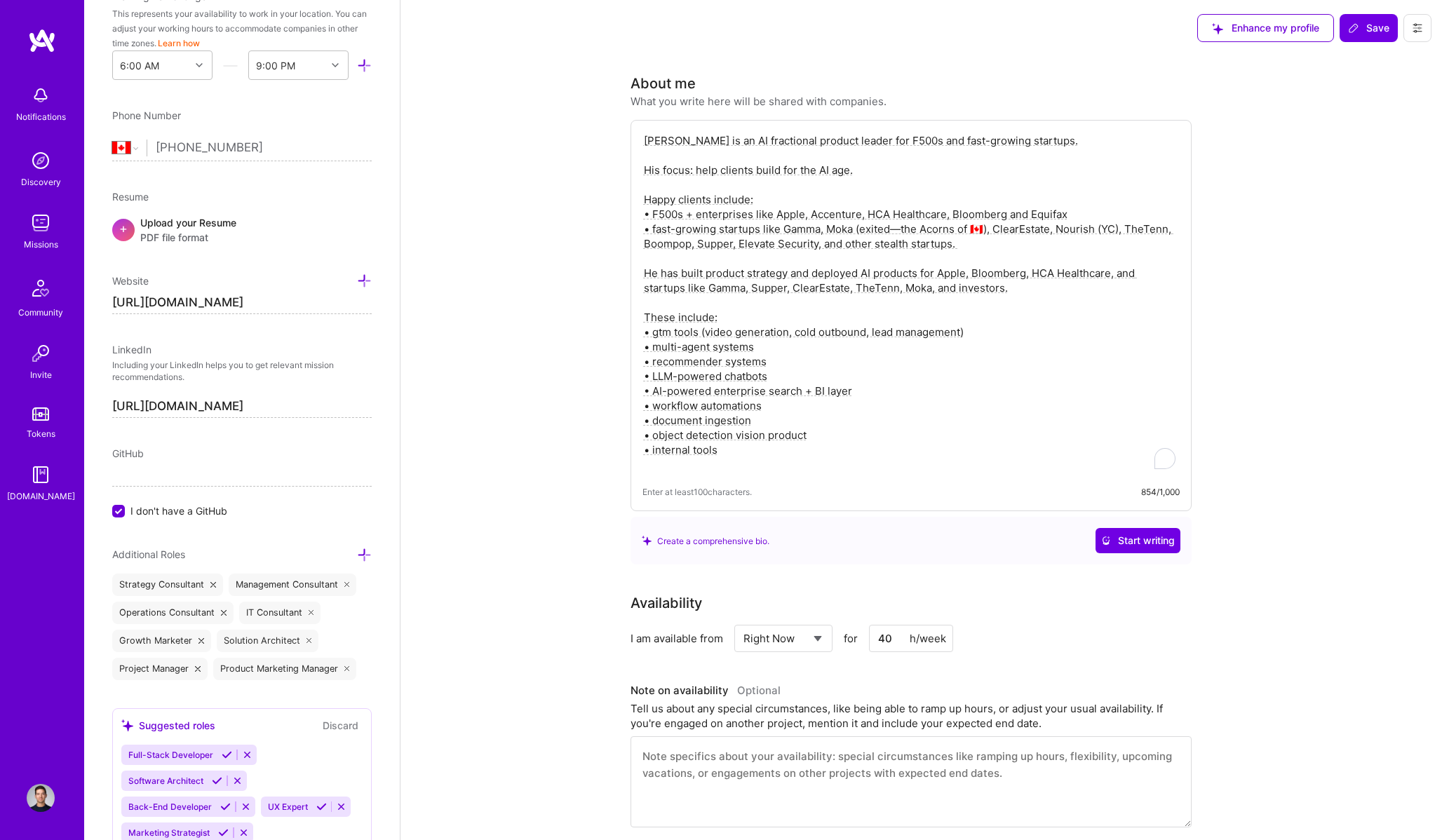
scroll to position [441, 0]
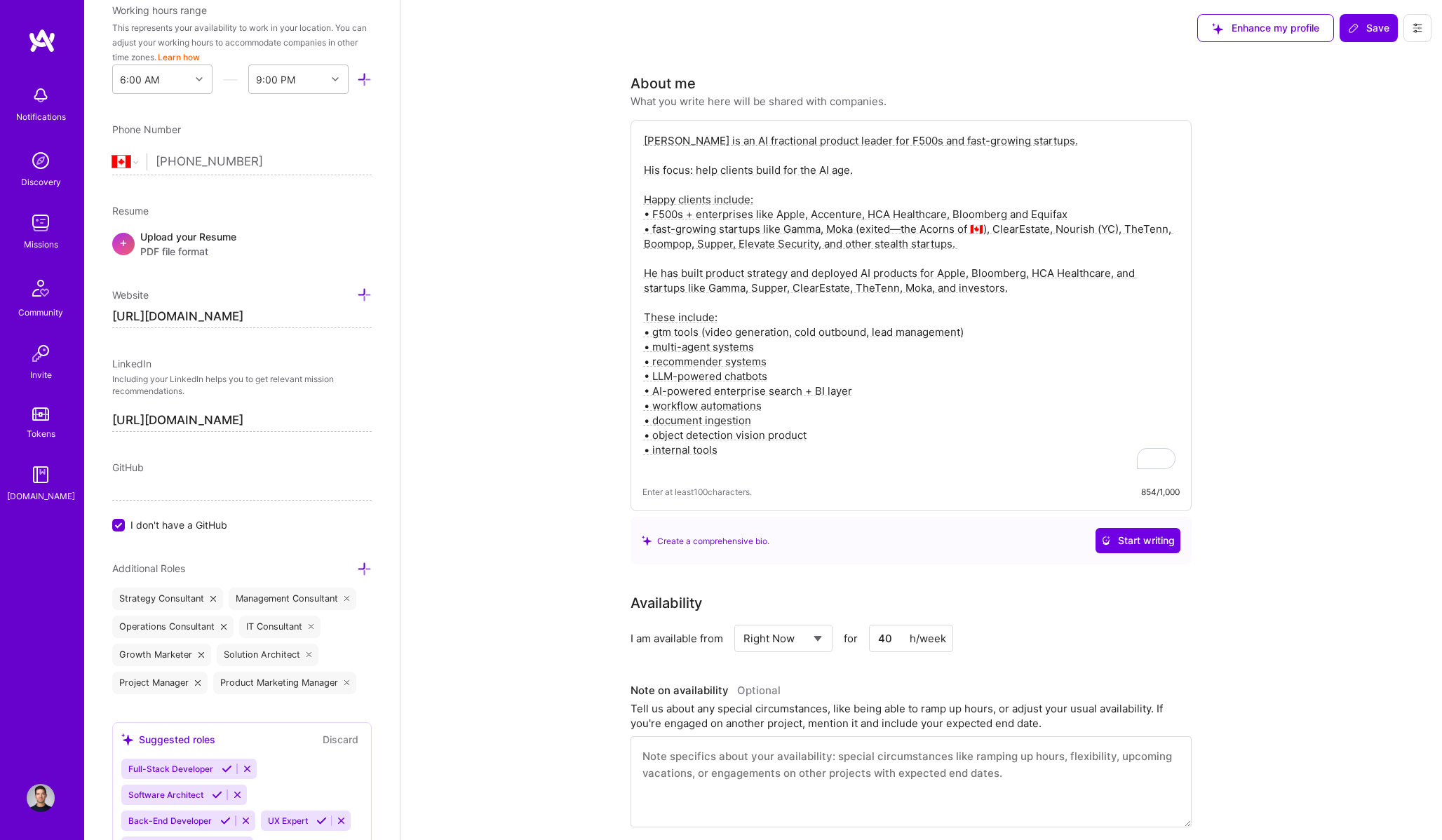
click at [814, 347] on textarea "Eric is an AI fractional product leader for F500s and fast-growing startups. Hi…" at bounding box center [911, 302] width 537 height 341
type textarea "Eric is an AI fractional product leader for F500s and fast-growing startups. Hi…"
